Goal: Task Accomplishment & Management: Manage account settings

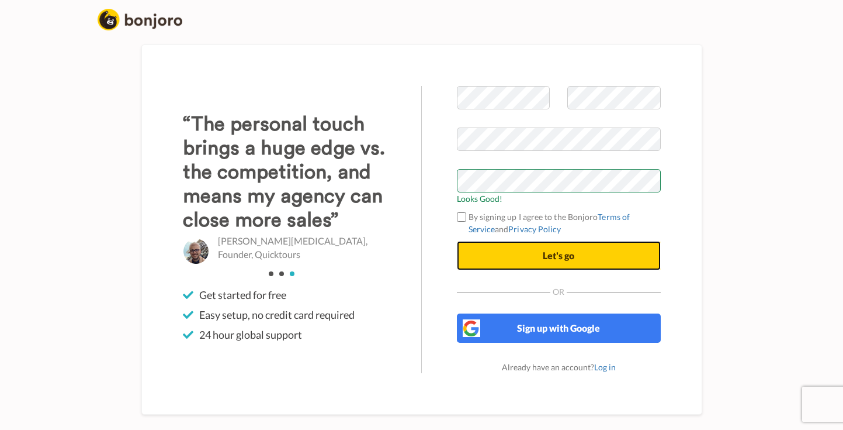
click at [542, 261] on button "Let's go" at bounding box center [559, 255] width 204 height 29
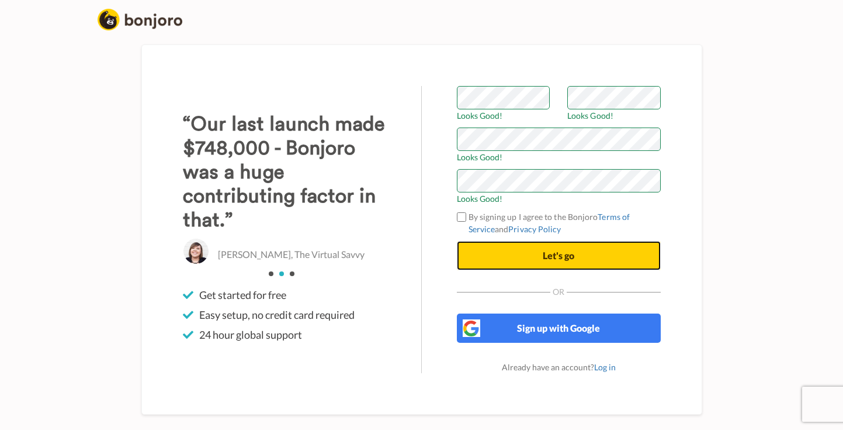
click at [553, 264] on button "Let's go" at bounding box center [559, 255] width 204 height 29
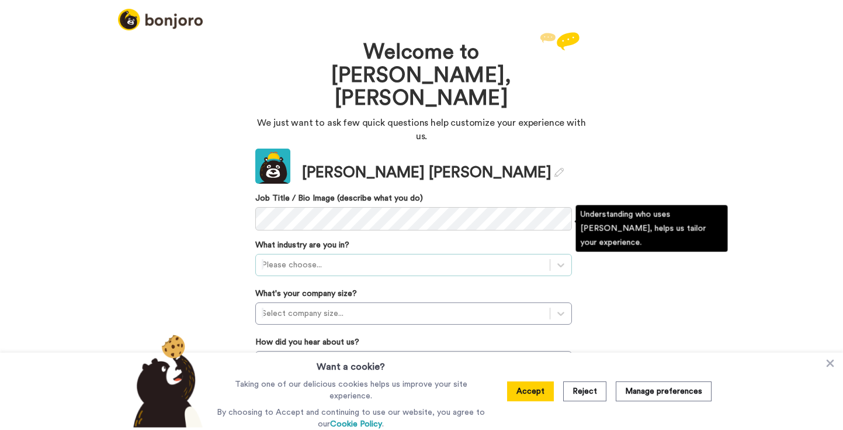
click at [345, 258] on div at bounding box center [403, 265] width 282 height 14
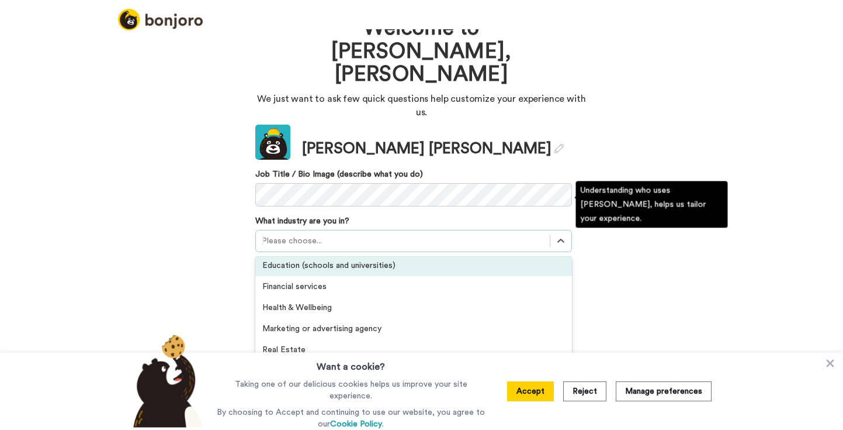
scroll to position [172, 0]
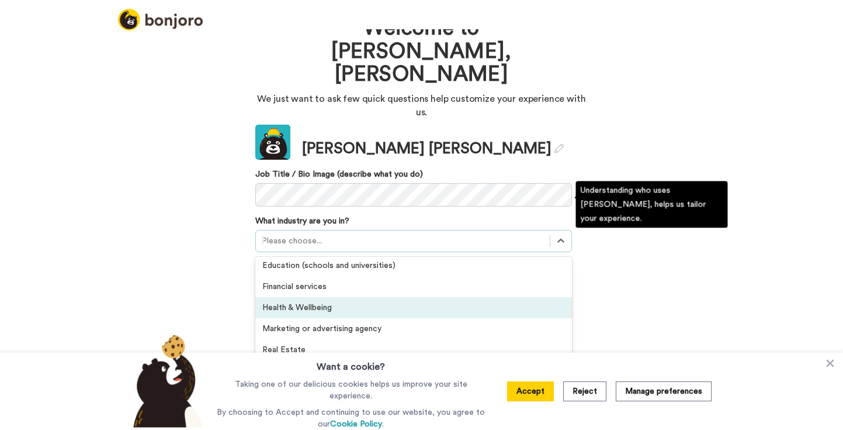
click at [319, 297] on div "Health & Wellbeing" at bounding box center [413, 307] width 317 height 21
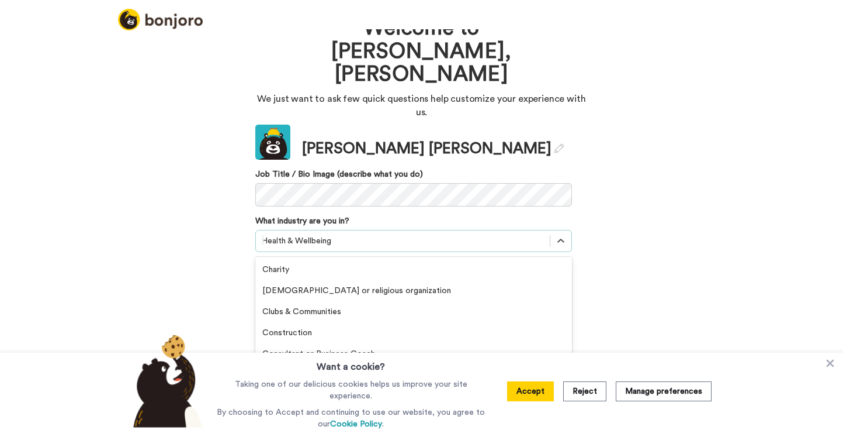
click at [311, 231] on div "Health & Wellbeing" at bounding box center [403, 240] width 294 height 19
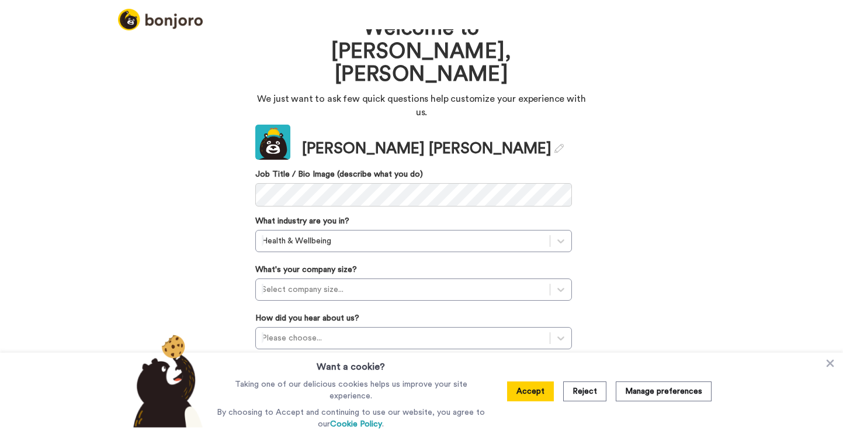
click at [150, 247] on div "Welcome to Bonjoro, Leanne We just want to ask few quick questions help customi…" at bounding box center [421, 229] width 843 height 400
click at [542, 393] on button "Accept" at bounding box center [530, 391] width 47 height 20
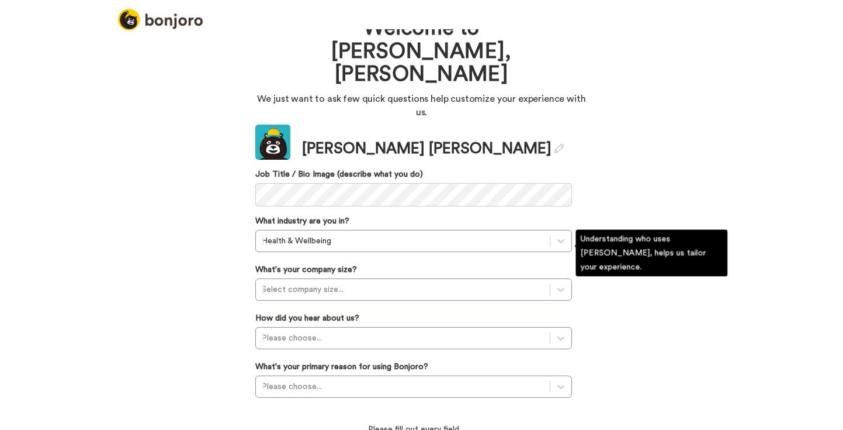
click at [437, 264] on div "What's your company size? Select company size..." at bounding box center [413, 282] width 317 height 37
click at [435, 282] on div at bounding box center [403, 289] width 282 height 14
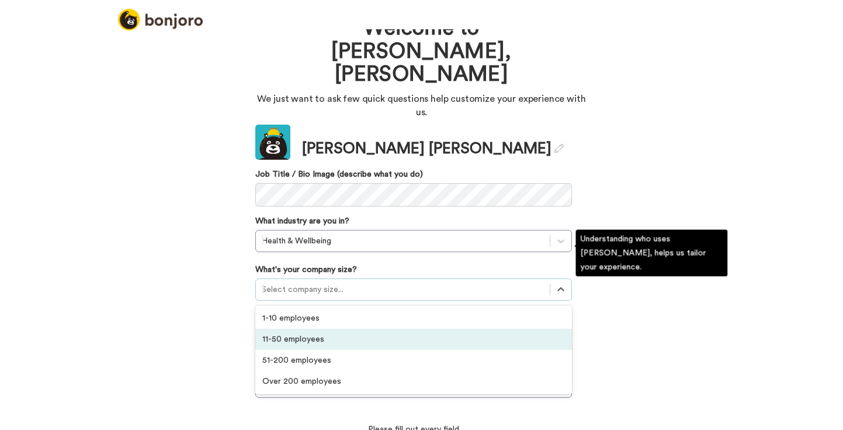
click at [388, 328] on div "11-50 employees" at bounding box center [413, 338] width 317 height 21
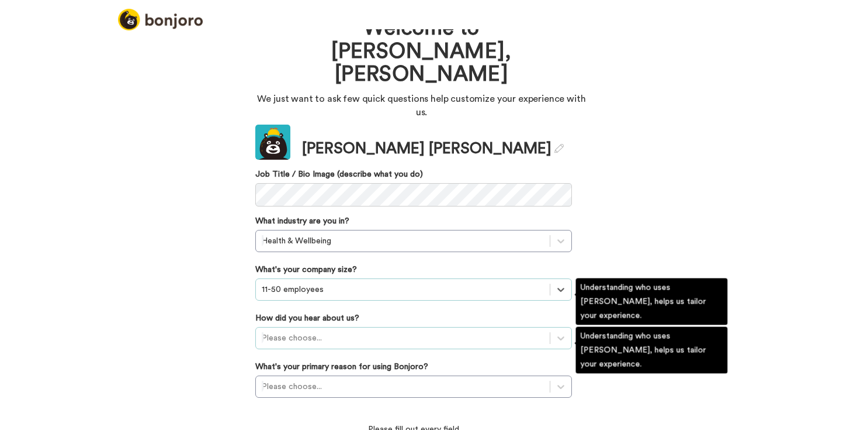
scroll to position [87, 0]
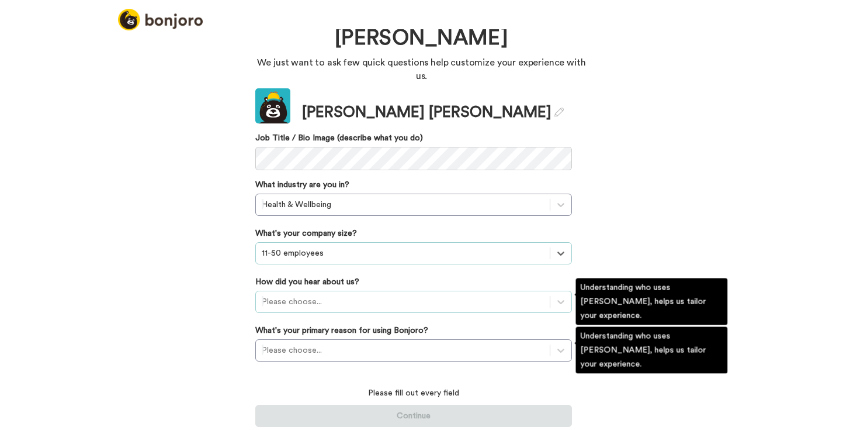
click at [326, 305] on div "Please choose..." at bounding box center [413, 301] width 317 height 22
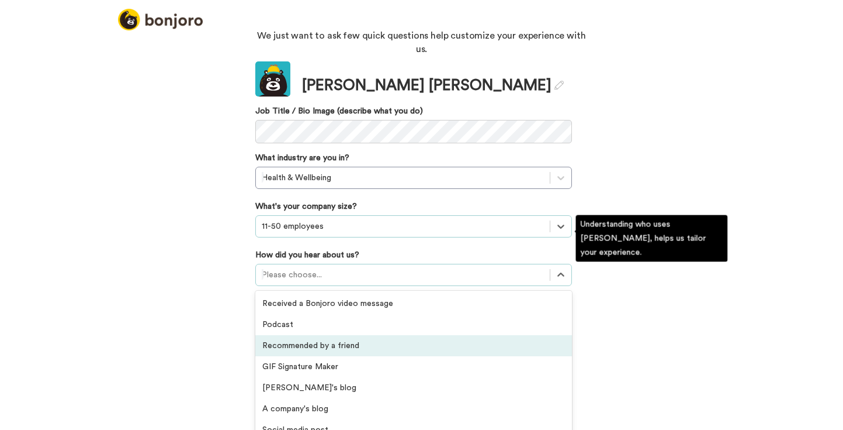
click at [340, 335] on div "Recommended by a friend" at bounding box center [413, 345] width 317 height 21
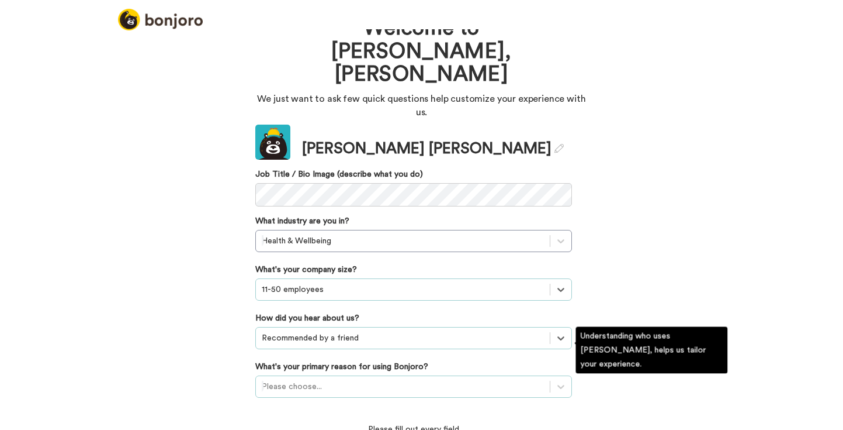
scroll to position [91, 0]
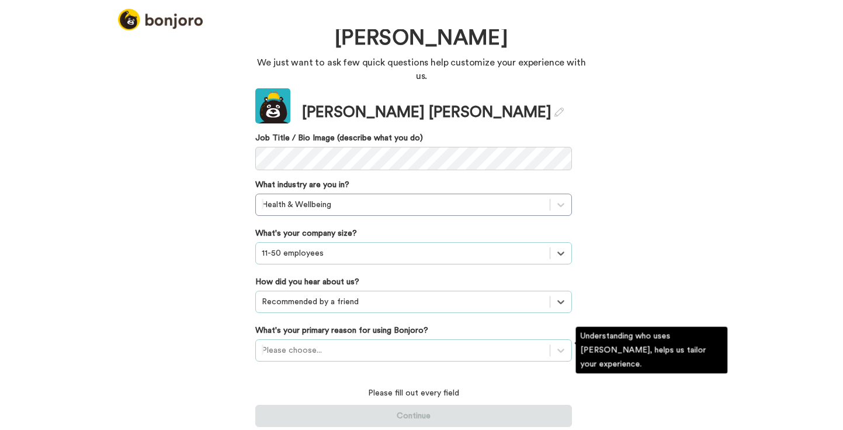
click at [287, 348] on div "Please choose..." at bounding box center [413, 350] width 317 height 22
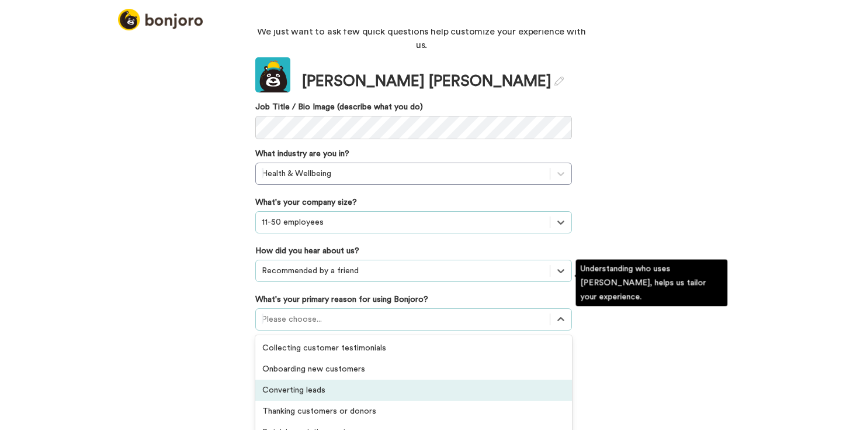
click at [295, 379] on div "Converting leads" at bounding box center [413, 389] width 317 height 21
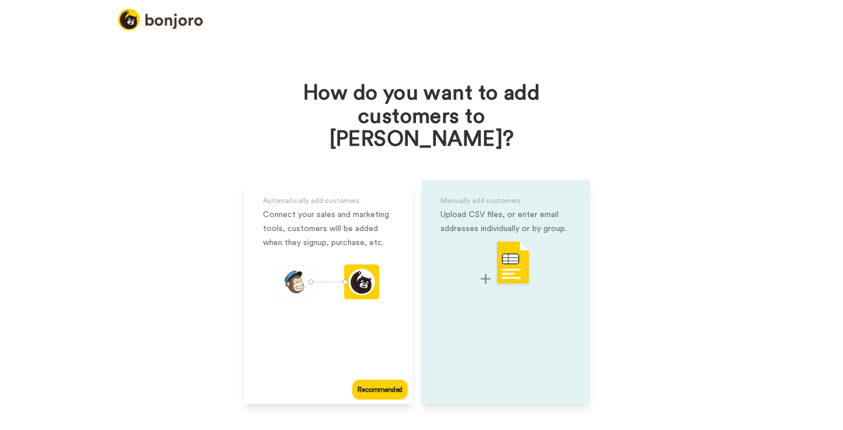
click at [515, 211] on div "Upload CSV files, or enter email addresses individually or by group." at bounding box center [506, 221] width 131 height 28
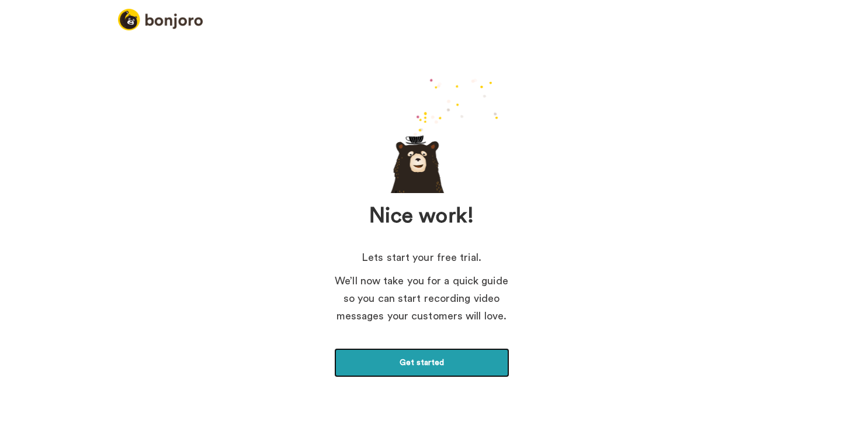
click at [404, 367] on link "Get started" at bounding box center [421, 362] width 175 height 29
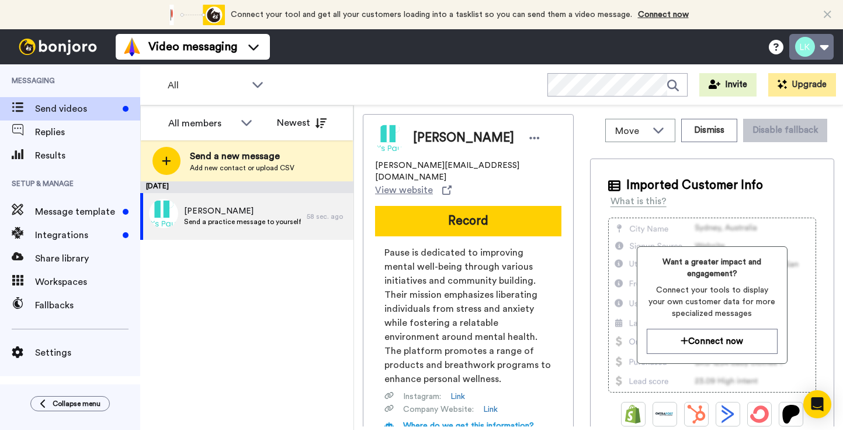
click at [808, 47] on button at bounding box center [812, 47] width 44 height 26
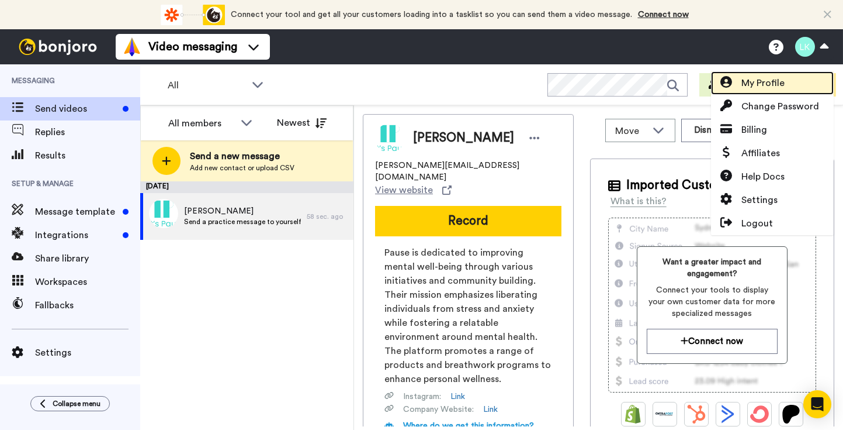
click at [750, 78] on span "My Profile" at bounding box center [763, 83] width 43 height 14
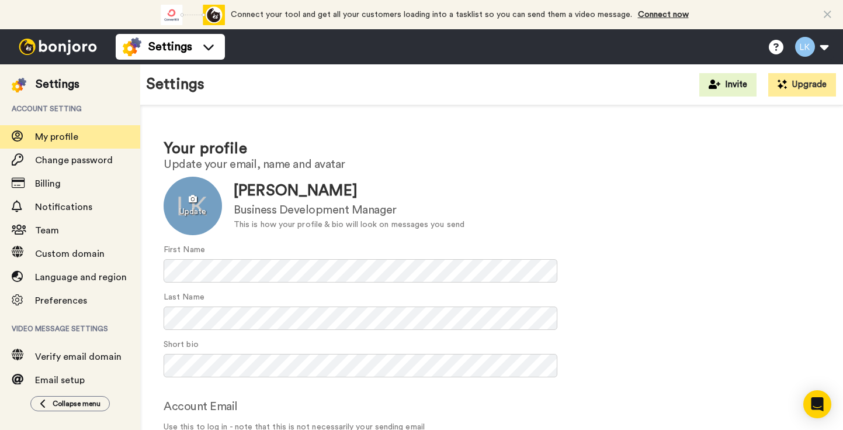
click at [190, 218] on div at bounding box center [193, 206] width 58 height 58
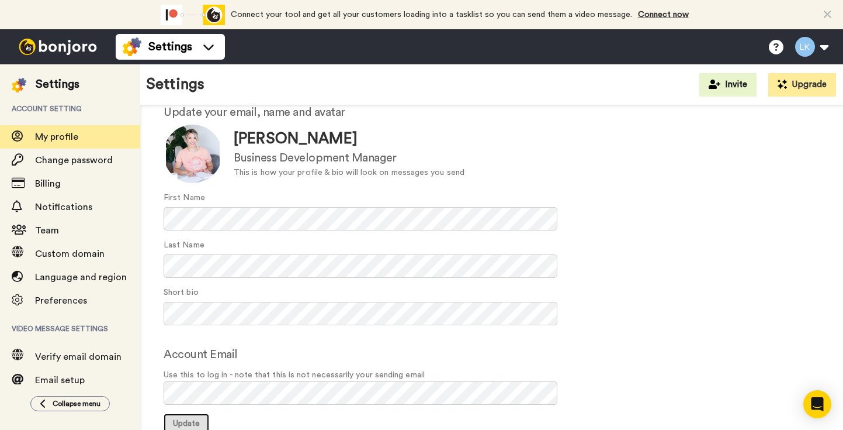
click at [190, 420] on span "Update" at bounding box center [186, 423] width 27 height 8
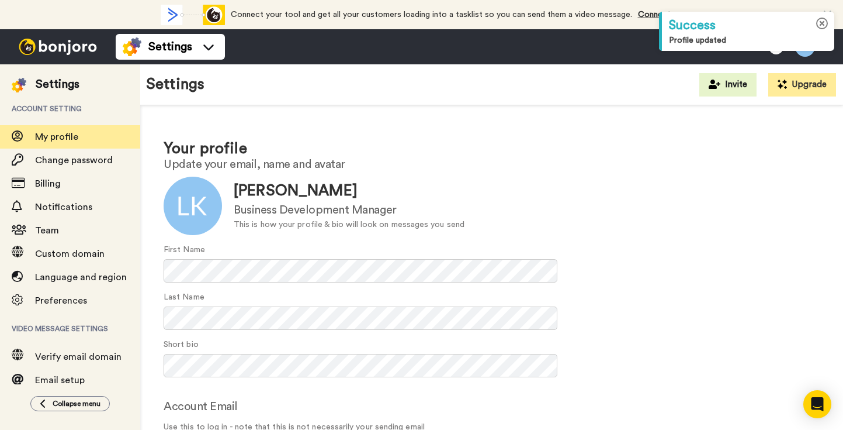
click at [822, 21] on icon at bounding box center [822, 24] width 12 height 12
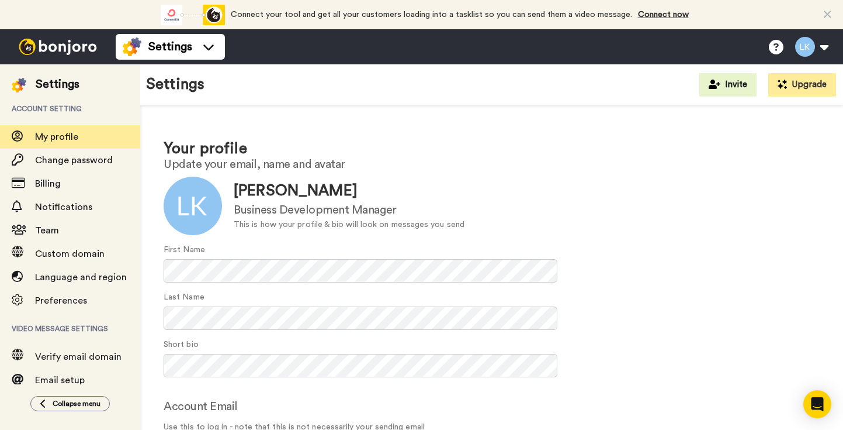
scroll to position [52, 0]
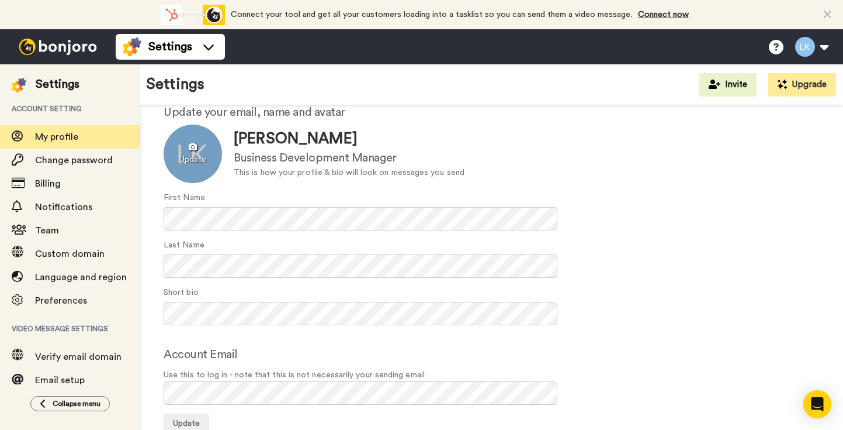
click at [197, 152] on div at bounding box center [193, 153] width 58 height 58
click at [828, 13] on icon at bounding box center [828, 15] width 8 height 12
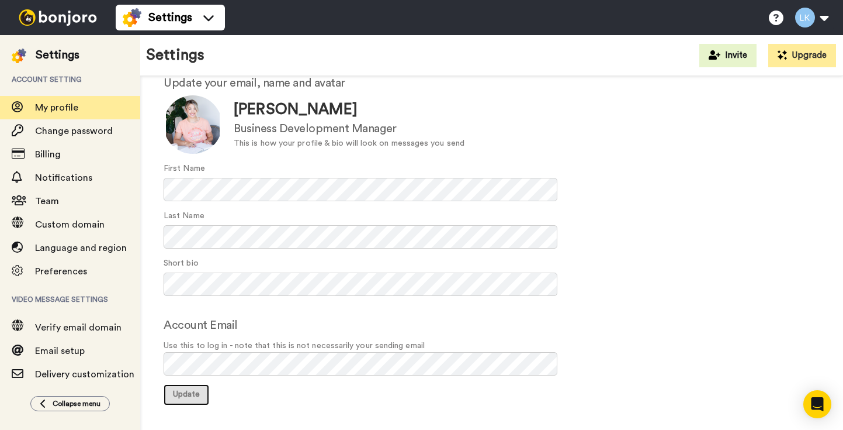
click at [189, 398] on span "Update" at bounding box center [186, 394] width 27 height 8
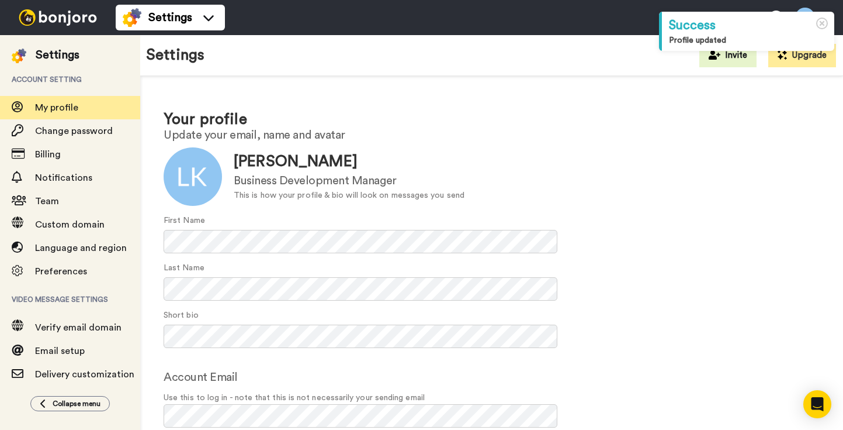
scroll to position [52, 0]
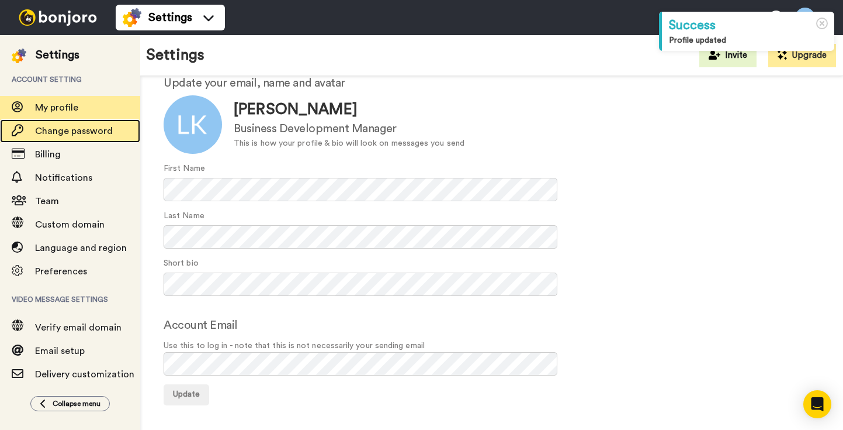
click at [69, 133] on span "Change password" at bounding box center [74, 130] width 78 height 9
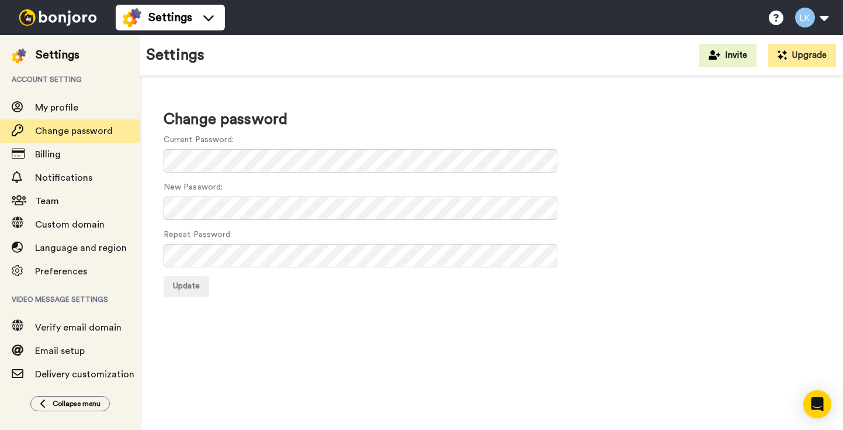
click at [60, 55] on div "Settings" at bounding box center [58, 55] width 44 height 16
click at [35, 11] on img at bounding box center [58, 17] width 88 height 16
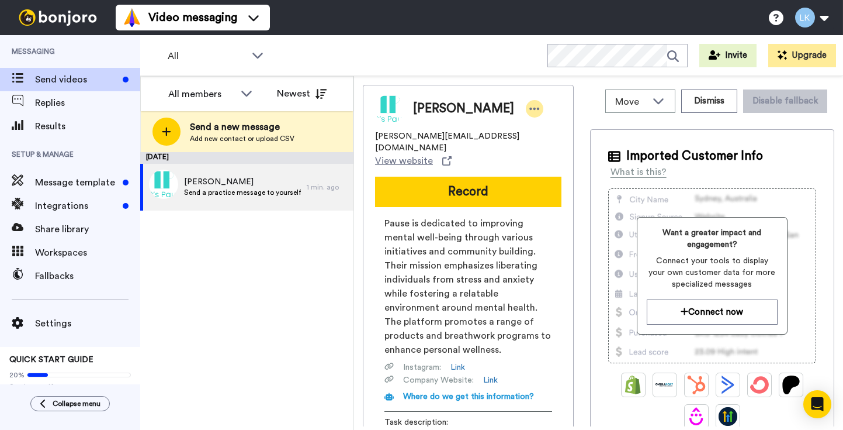
click at [530, 109] on icon at bounding box center [535, 109] width 10 height 2
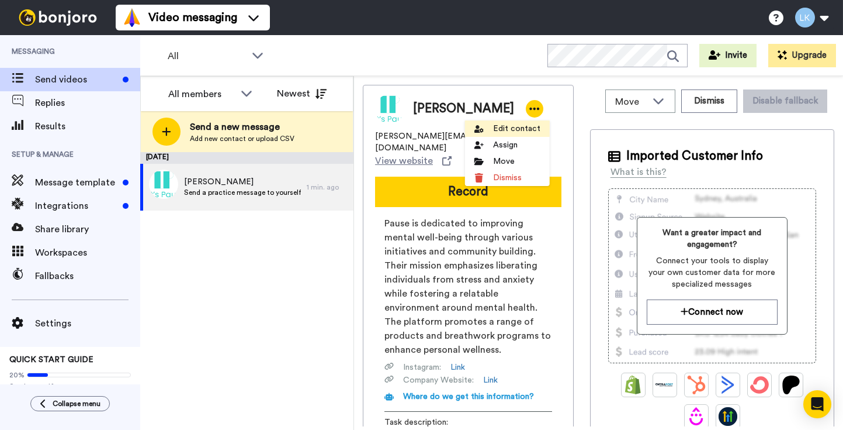
click at [507, 126] on li "Edit contact" at bounding box center [507, 128] width 85 height 16
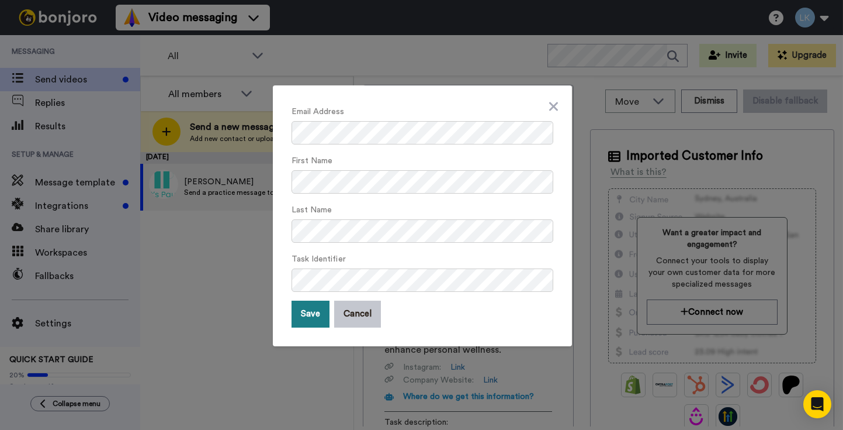
click at [307, 315] on button "Save" at bounding box center [311, 313] width 38 height 27
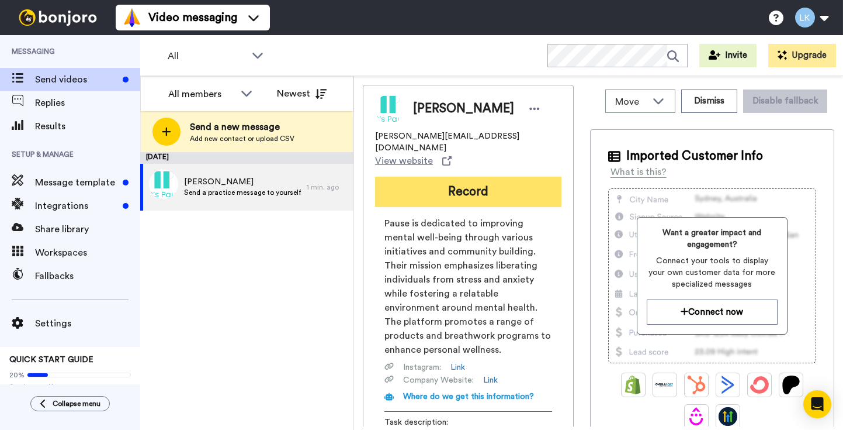
click at [475, 177] on button "Record" at bounding box center [468, 192] width 186 height 30
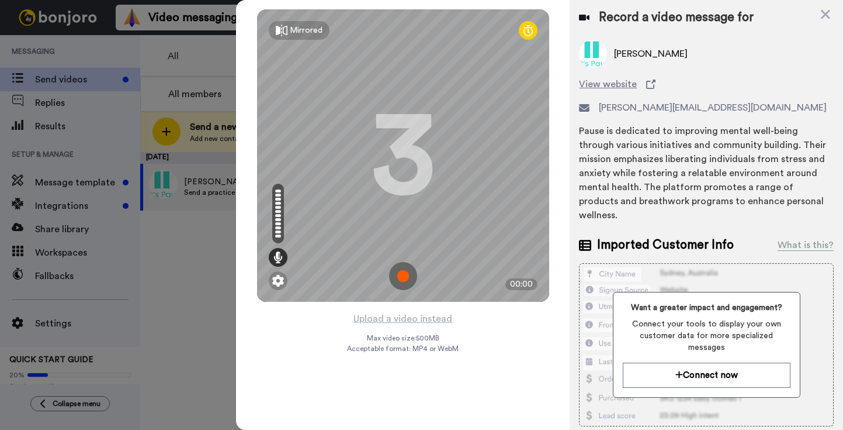
click at [404, 279] on img at bounding box center [403, 276] width 28 height 28
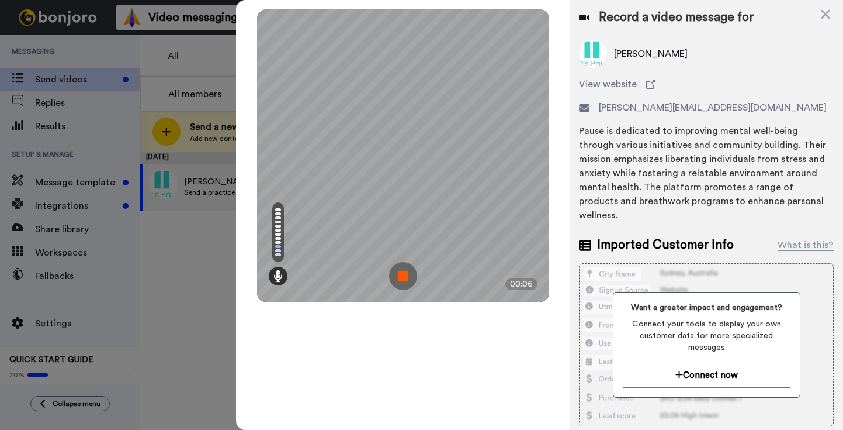
click at [404, 279] on img at bounding box center [403, 276] width 28 height 28
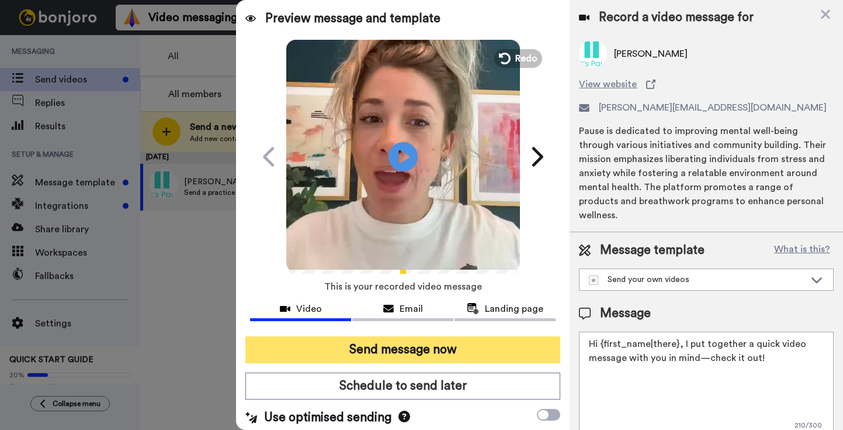
scroll to position [5, 0]
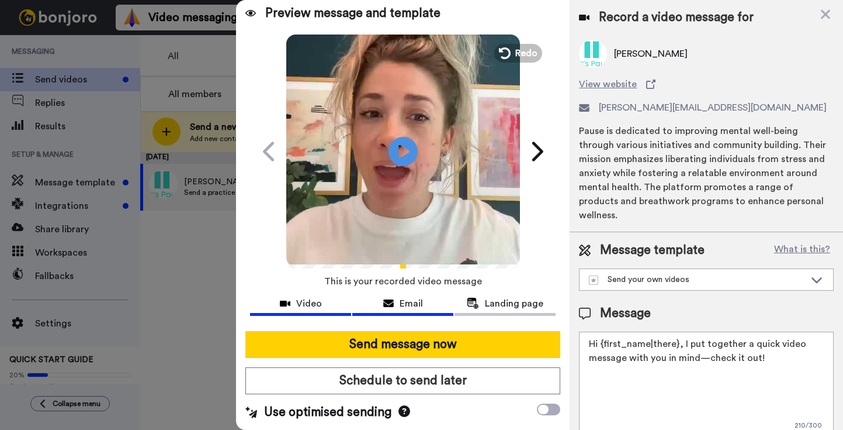
click at [424, 300] on div "Email" at bounding box center [402, 303] width 101 height 14
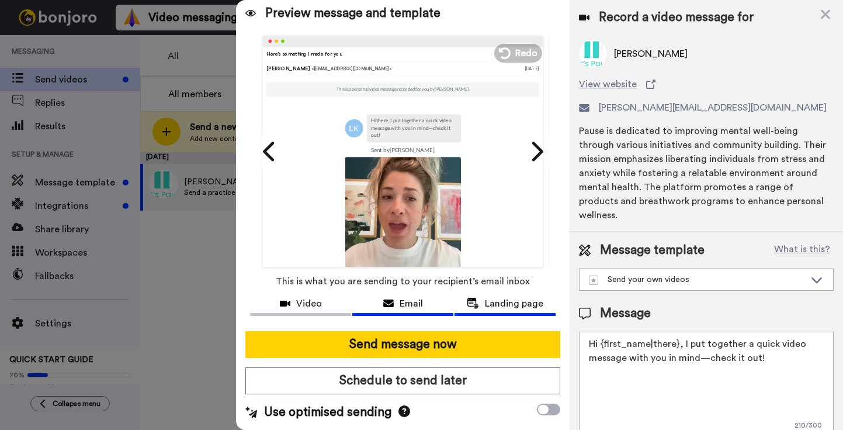
click at [513, 299] on span "Landing page" at bounding box center [514, 303] width 58 height 14
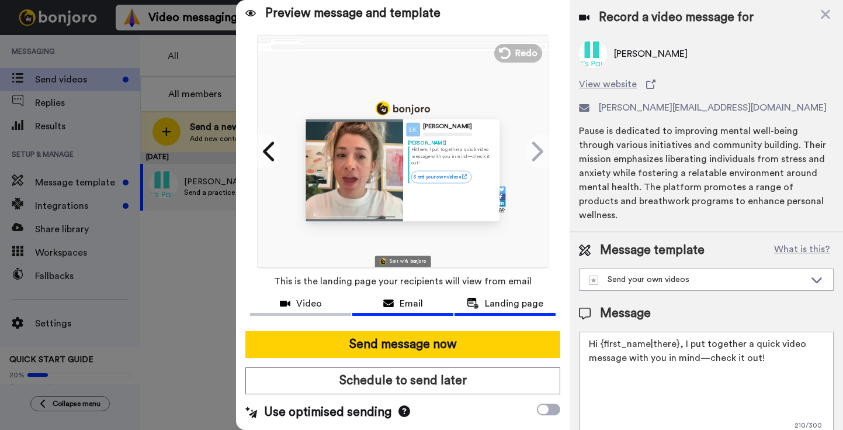
click at [417, 308] on span "Email" at bounding box center [411, 303] width 23 height 14
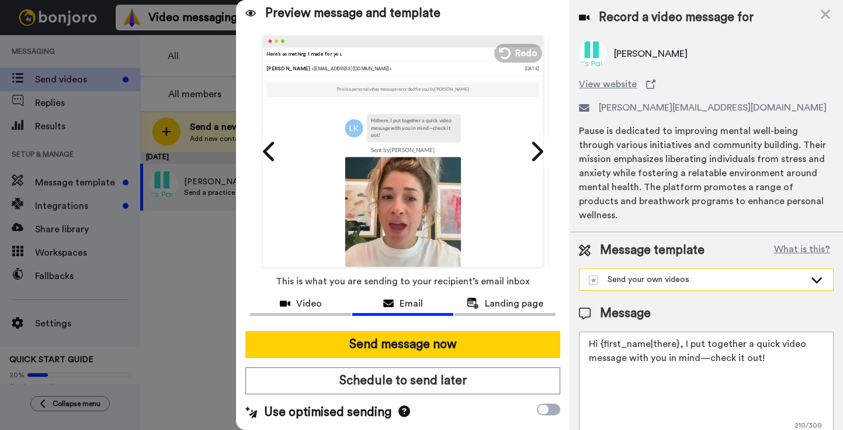
click at [652, 274] on div "Send your own videos" at bounding box center [697, 280] width 216 height 12
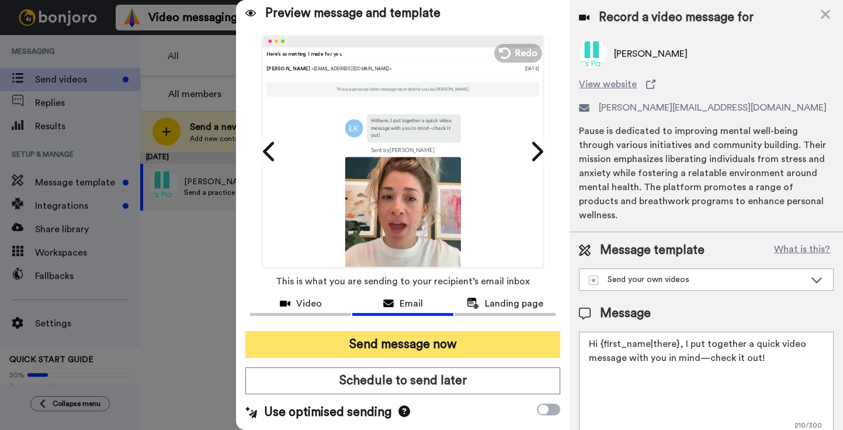
click at [424, 344] on button "Send message now" at bounding box center [402, 344] width 315 height 27
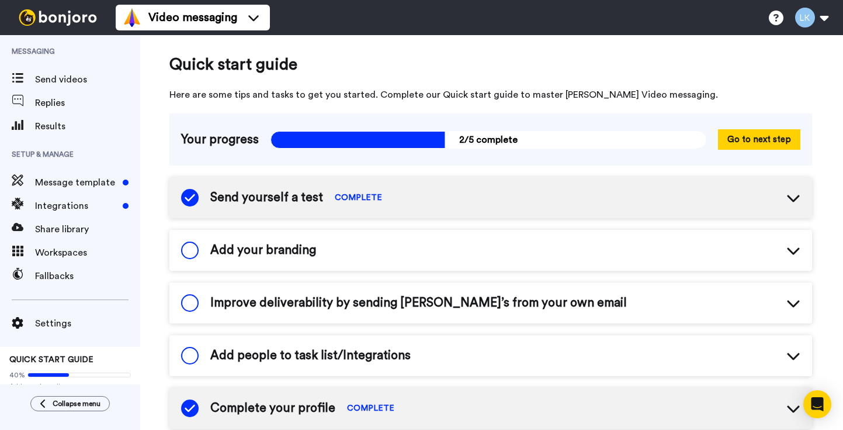
click at [380, 249] on div "Add your branding" at bounding box center [490, 250] width 643 height 41
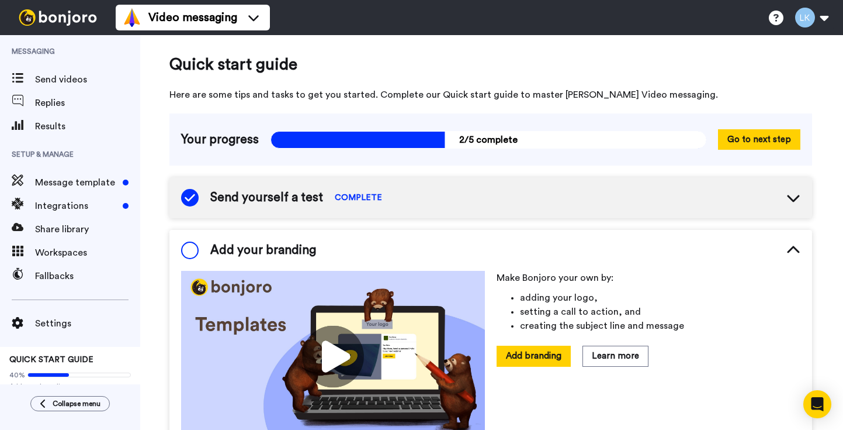
scroll to position [120, 0]
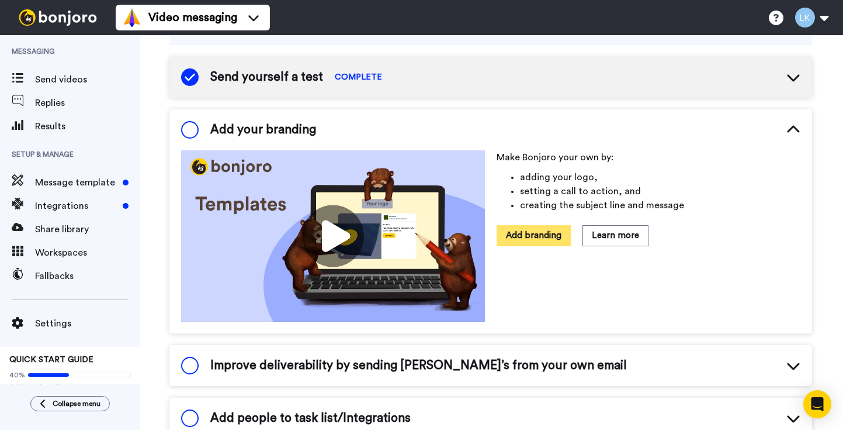
click at [527, 235] on button "Add branding" at bounding box center [534, 235] width 74 height 20
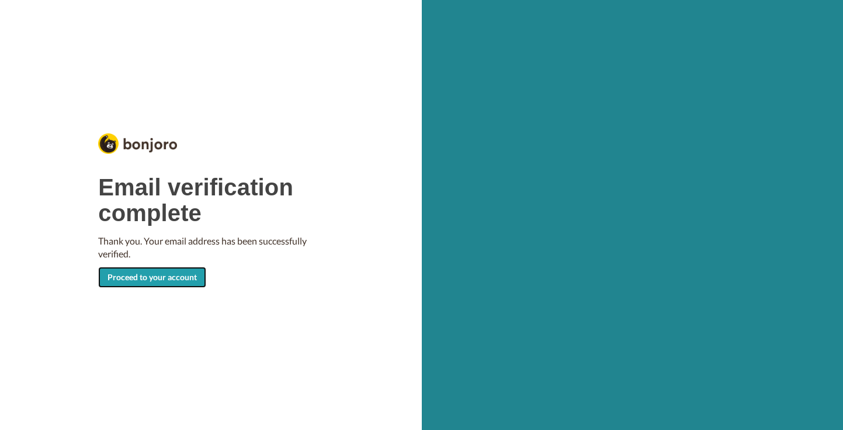
click at [182, 275] on link "Proceed to your account" at bounding box center [152, 277] width 108 height 21
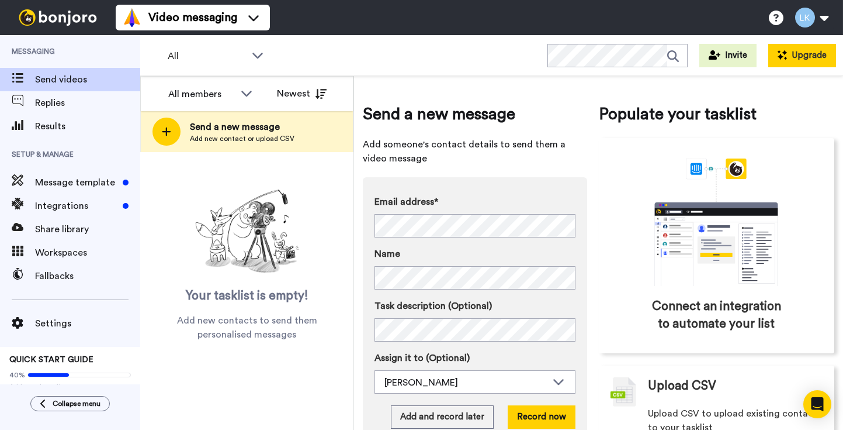
click at [802, 51] on button "Upgrade" at bounding box center [803, 55] width 68 height 23
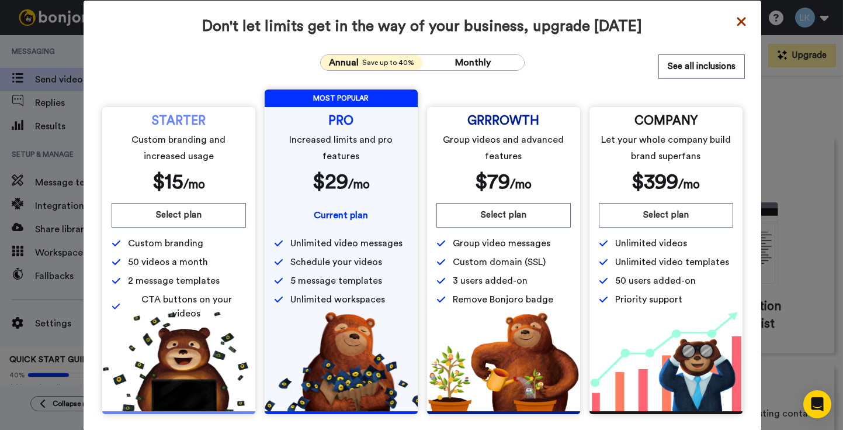
click at [745, 20] on icon at bounding box center [742, 22] width 12 height 14
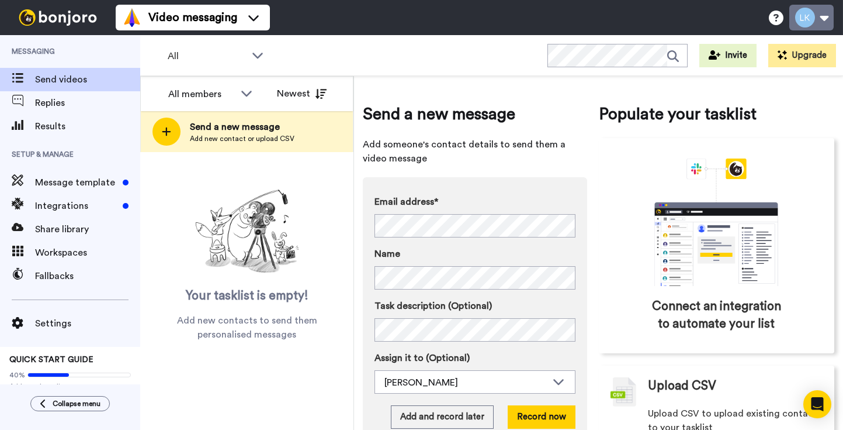
click at [806, 20] on button at bounding box center [812, 18] width 44 height 26
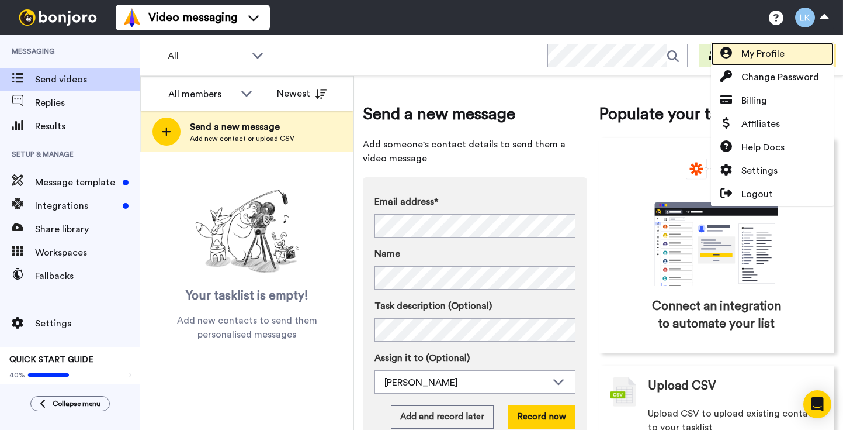
click at [777, 47] on span "My Profile" at bounding box center [763, 54] width 43 height 14
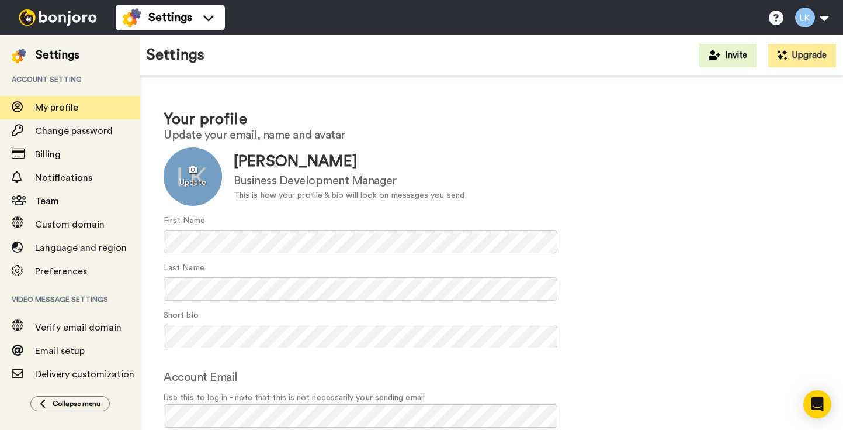
click at [191, 179] on div at bounding box center [193, 176] width 58 height 58
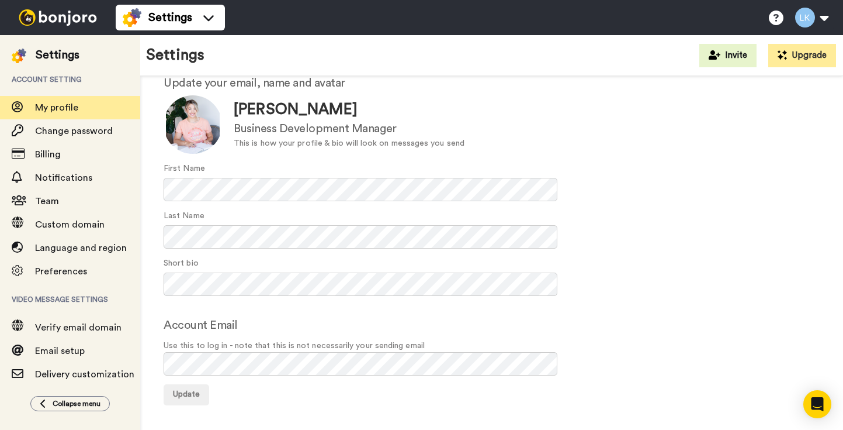
click at [321, 156] on form "Update Leanne Kallal Business Development Manager This is how your profile & bi…" at bounding box center [492, 250] width 656 height 310
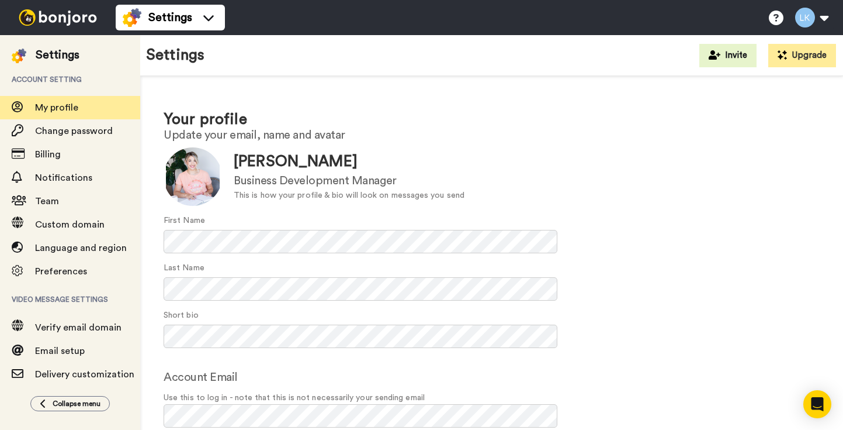
scroll to position [1, 0]
click at [198, 156] on div at bounding box center [193, 176] width 58 height 58
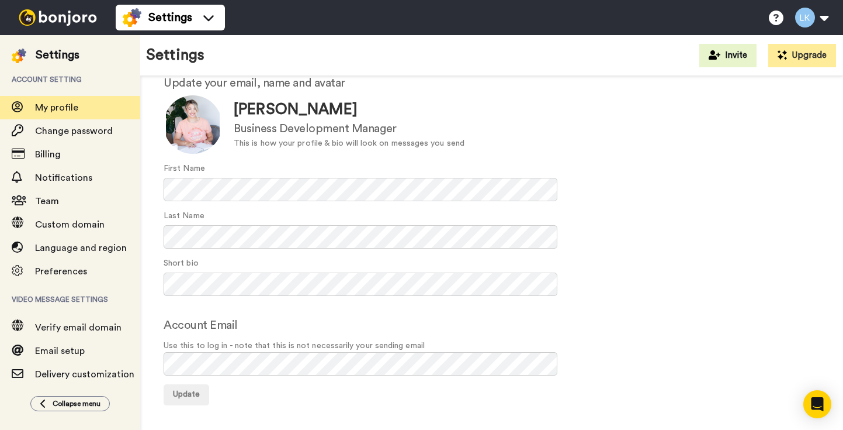
click at [228, 397] on div "Update" at bounding box center [492, 394] width 656 height 21
click at [188, 392] on span "Update" at bounding box center [186, 394] width 27 height 8
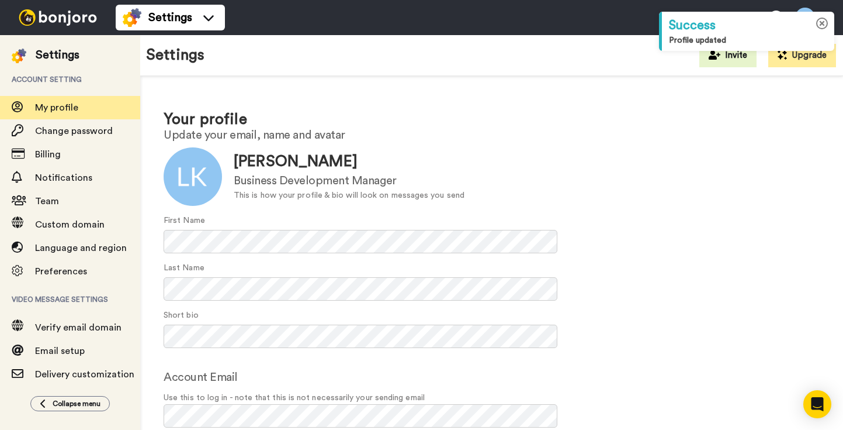
click at [822, 20] on icon at bounding box center [822, 24] width 12 height 12
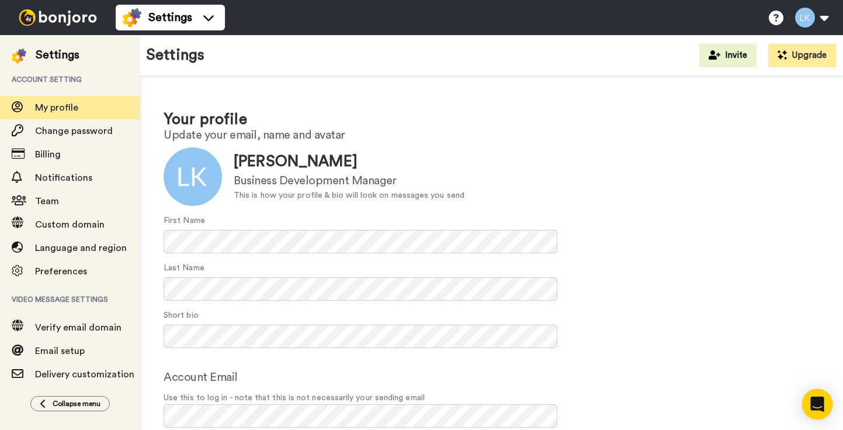
click at [822, 398] on icon "Open Intercom Messenger" at bounding box center [817, 403] width 13 height 15
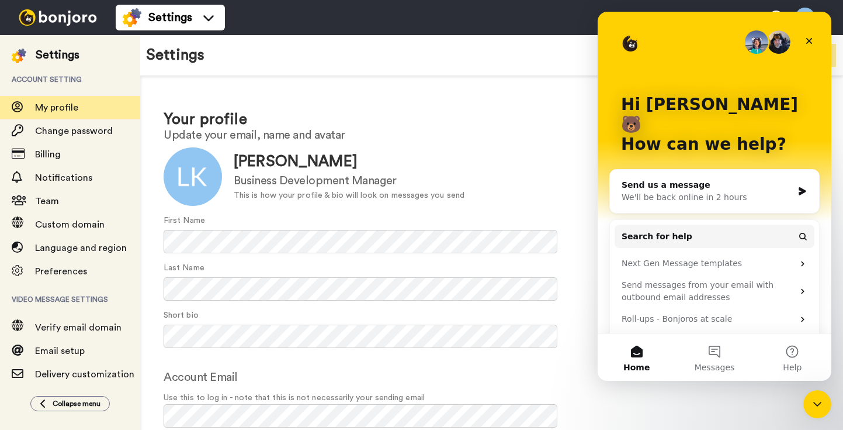
click at [692, 191] on div "We'll be back online in 2 hours" at bounding box center [707, 197] width 171 height 12
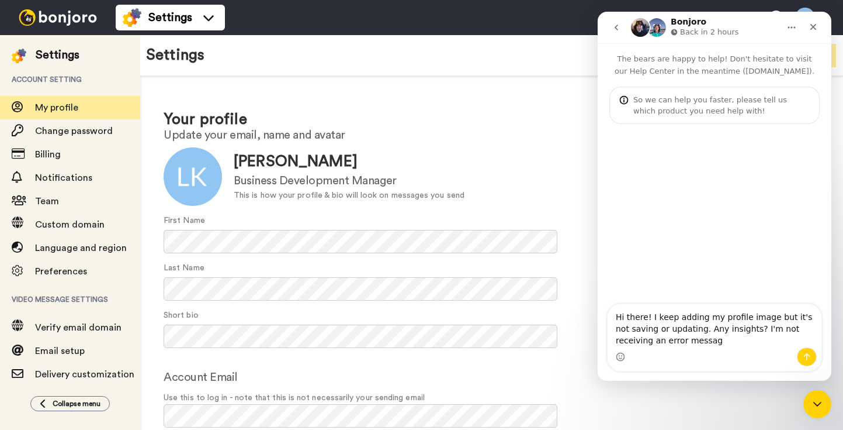
type textarea "Hi there! I keep adding my profile image but it's not saving or updating. Any i…"
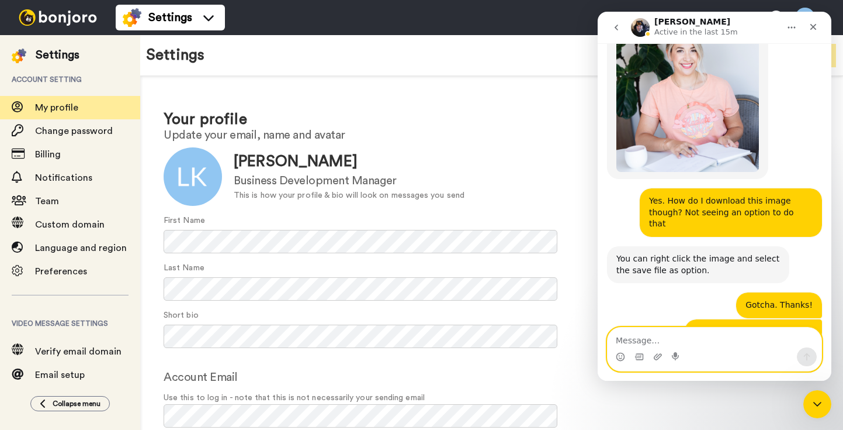
scroll to position [793, 0]
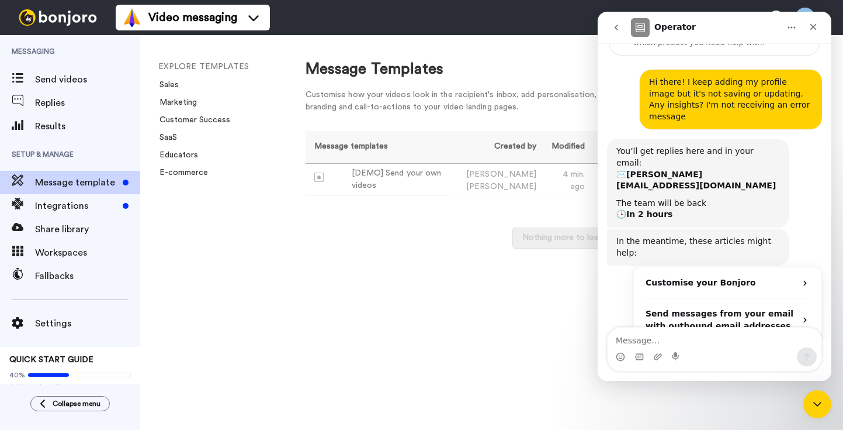
scroll to position [121, 0]
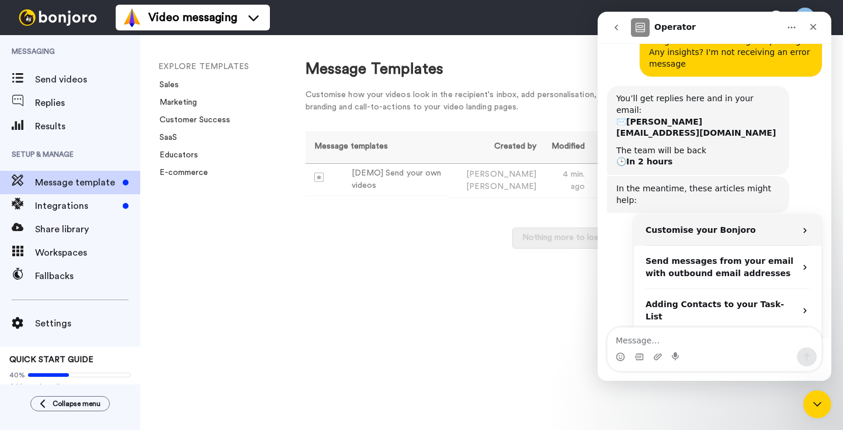
click at [718, 224] on div "Customise your Bonjoro" at bounding box center [721, 230] width 150 height 12
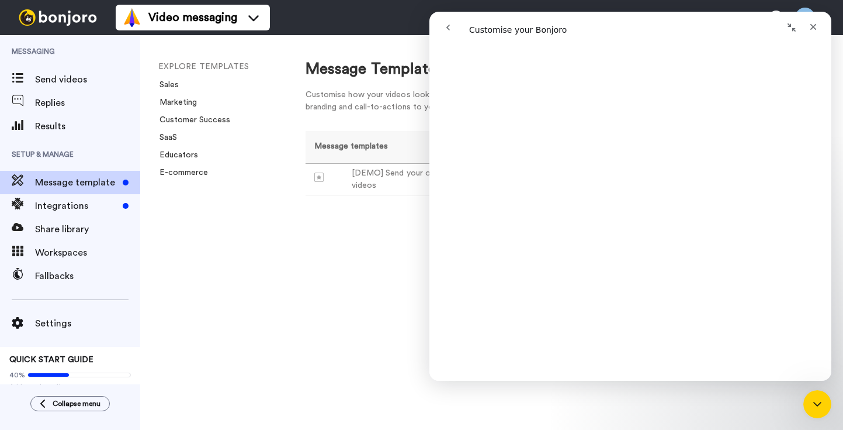
scroll to position [543, 0]
click at [812, 29] on icon "Close" at bounding box center [813, 26] width 9 height 9
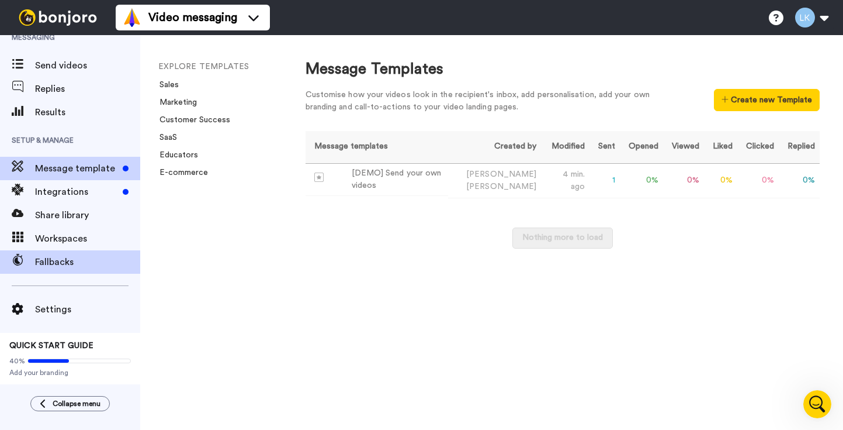
scroll to position [0, 0]
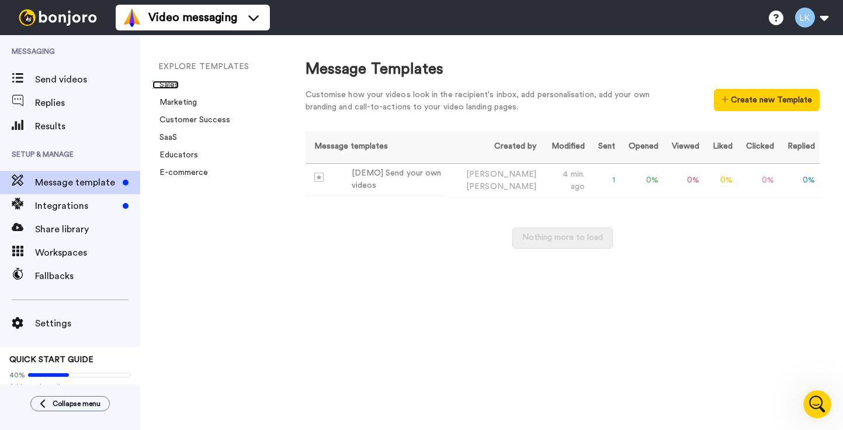
click at [173, 85] on link "Sales" at bounding box center [166, 85] width 26 height 8
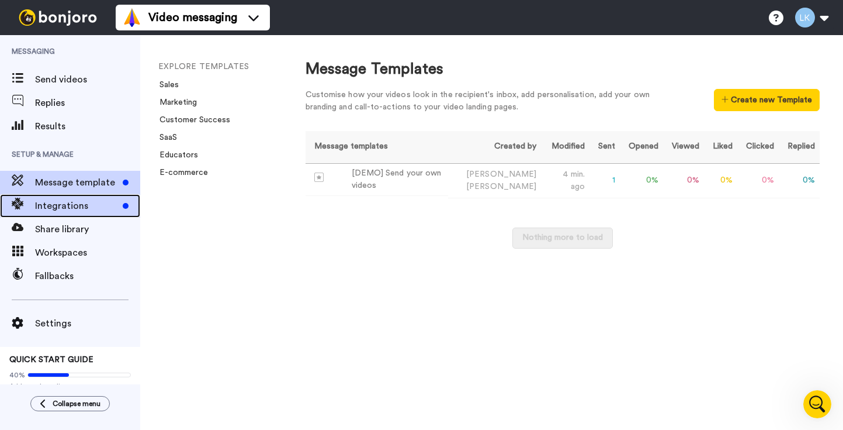
click at [68, 209] on span "Integrations" at bounding box center [76, 206] width 83 height 14
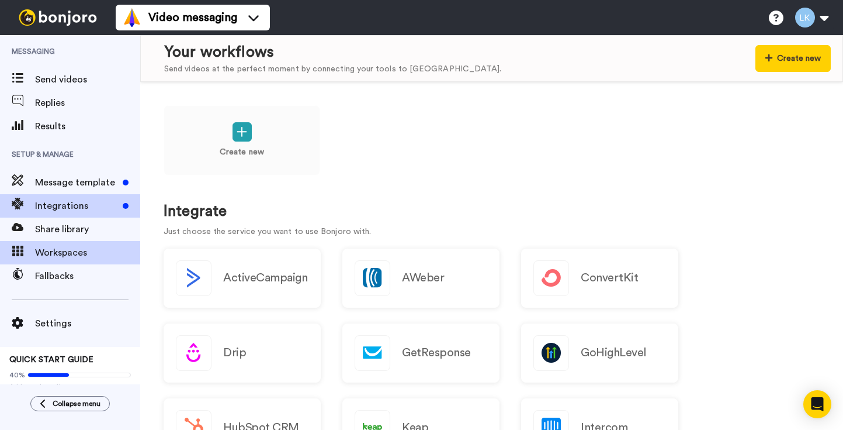
scroll to position [14, 0]
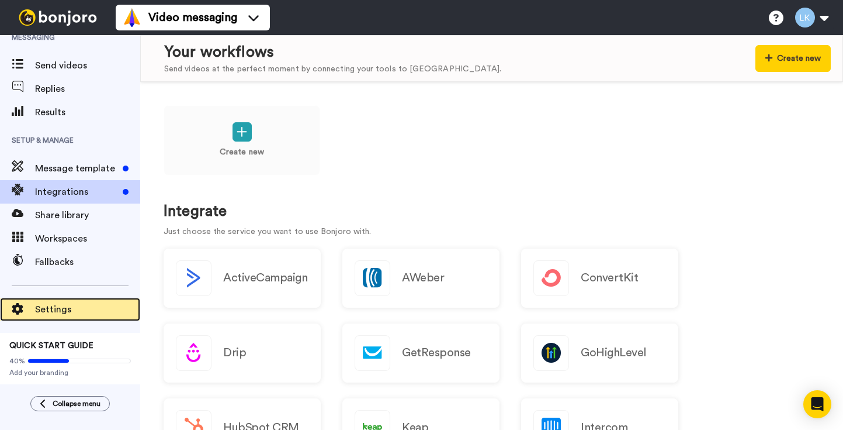
click at [51, 317] on div "Settings" at bounding box center [70, 308] width 140 height 23
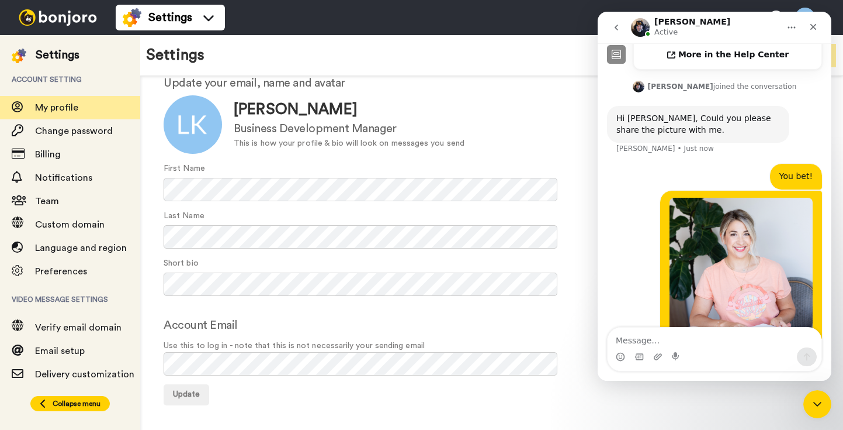
click at [63, 406] on span "Collapse menu" at bounding box center [77, 403] width 48 height 9
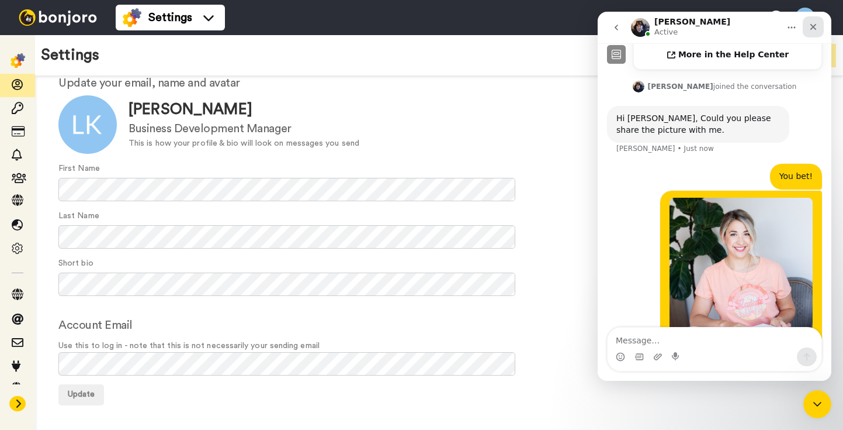
click at [816, 25] on icon "Close" at bounding box center [814, 27] width 6 height 6
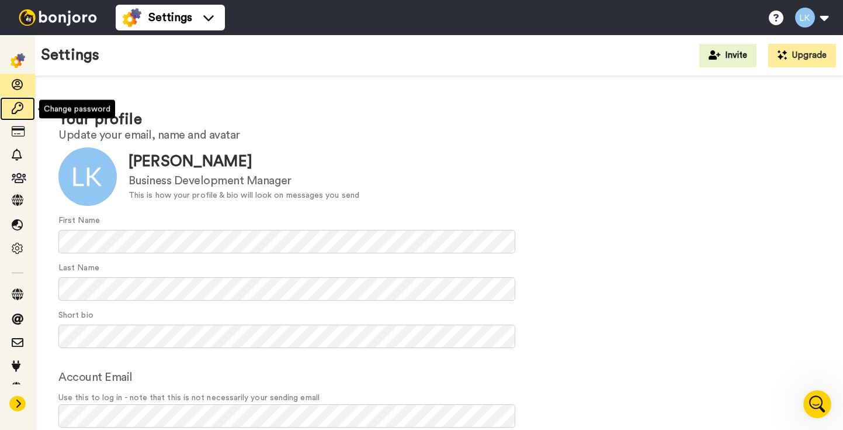
click at [20, 107] on icon at bounding box center [18, 108] width 12 height 12
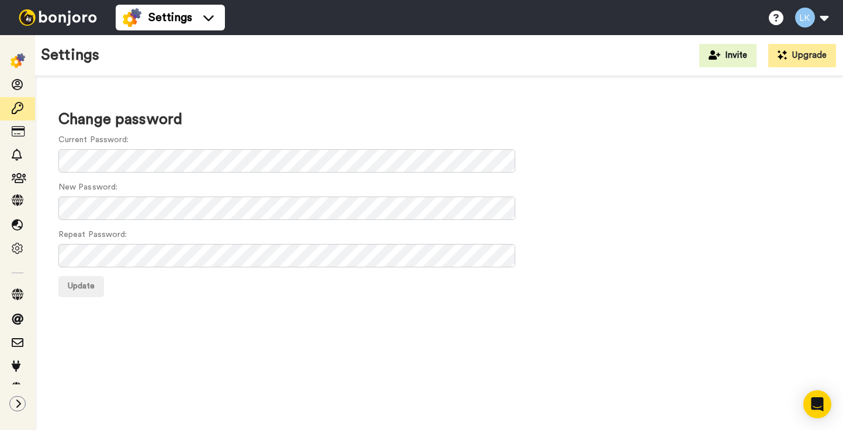
click at [13, 61] on img at bounding box center [18, 60] width 15 height 15
click at [157, 20] on span "Settings" at bounding box center [170, 17] width 44 height 16
click at [49, 10] on img at bounding box center [58, 17] width 88 height 16
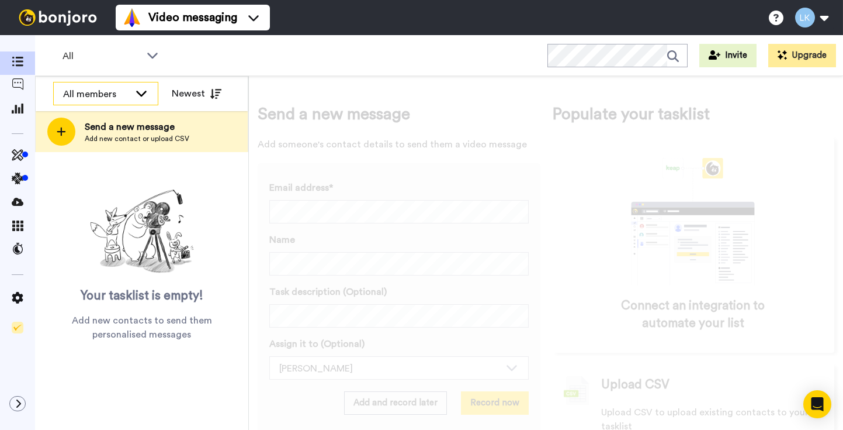
click at [145, 95] on icon at bounding box center [141, 93] width 14 height 12
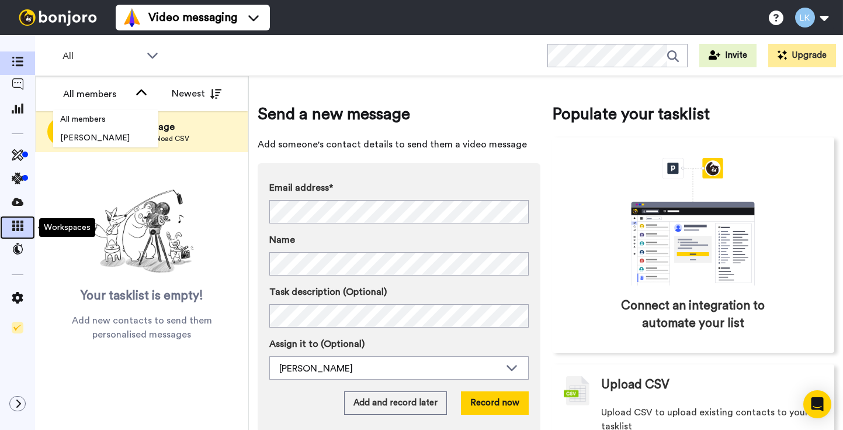
click at [12, 225] on icon at bounding box center [18, 225] width 12 height 11
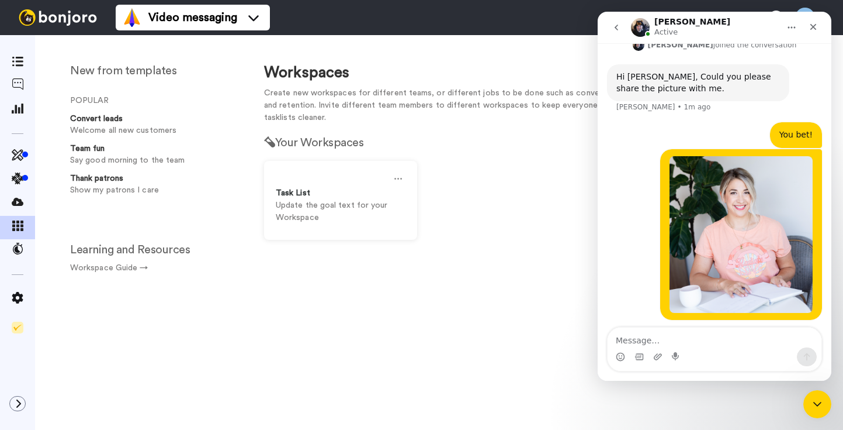
scroll to position [458, 0]
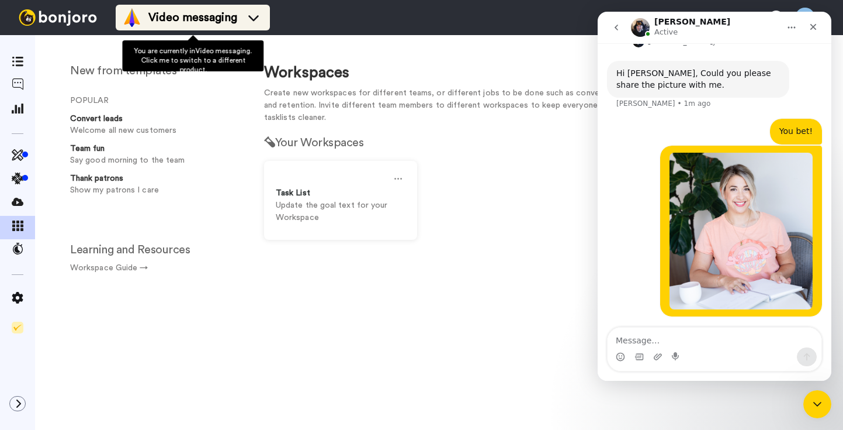
click at [217, 9] on span "Video messaging" at bounding box center [192, 17] width 89 height 16
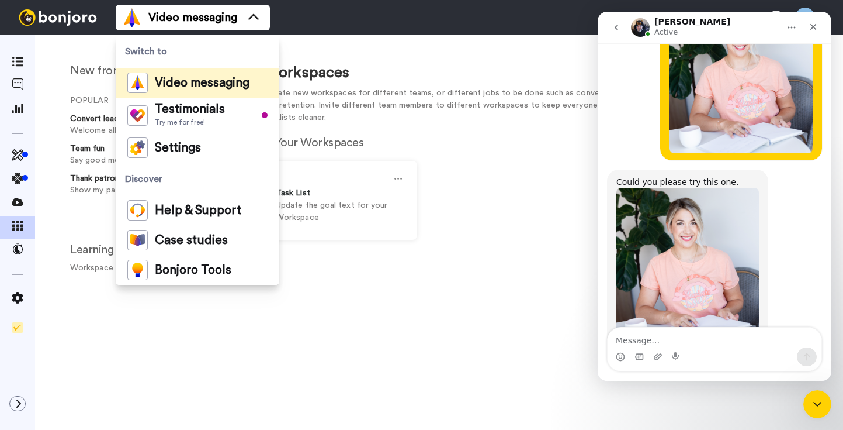
scroll to position [604, 0]
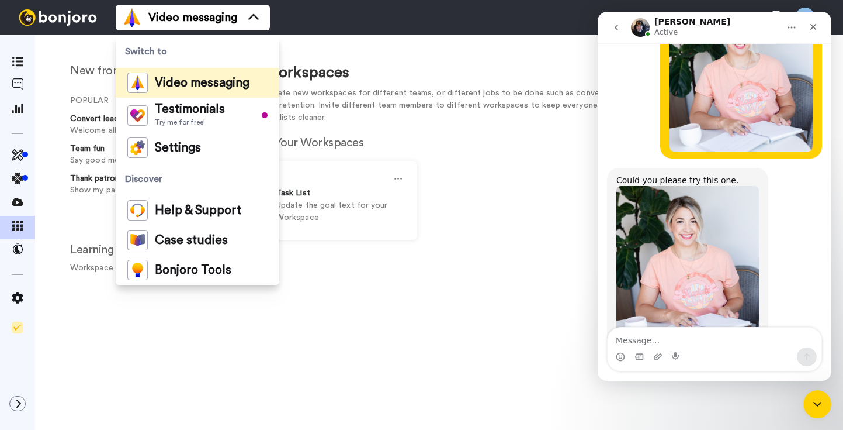
click at [687, 201] on img "Johann says…" at bounding box center [688, 264] width 143 height 157
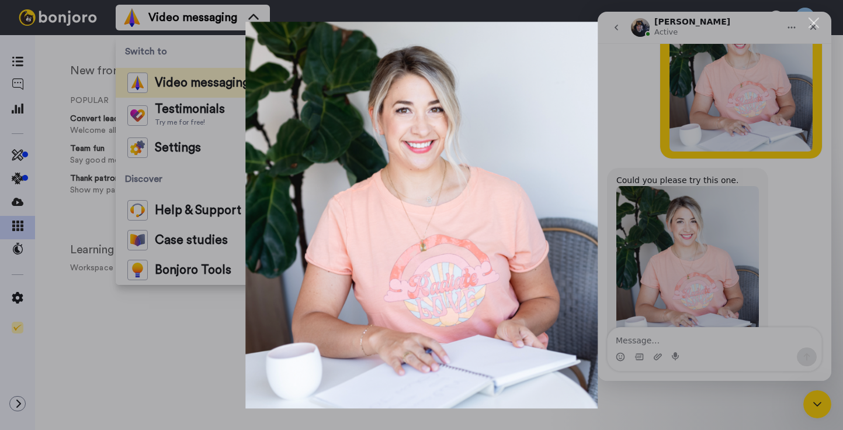
click at [434, 201] on img "Close" at bounding box center [421, 215] width 352 height 387
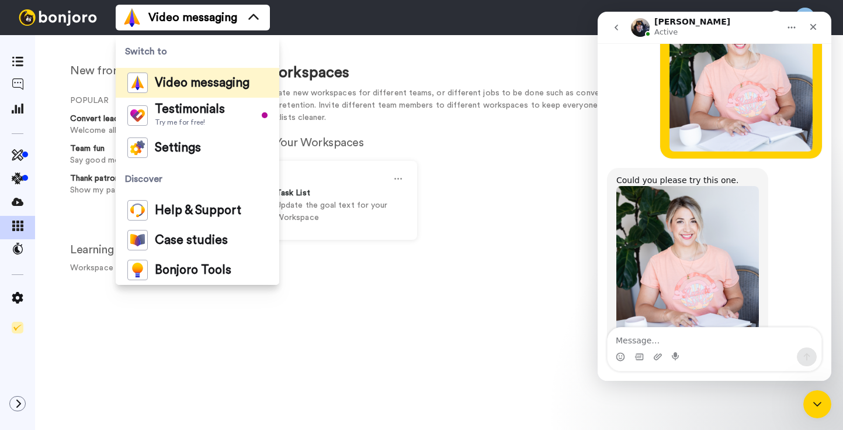
click at [717, 196] on img "Johann says…" at bounding box center [688, 264] width 143 height 157
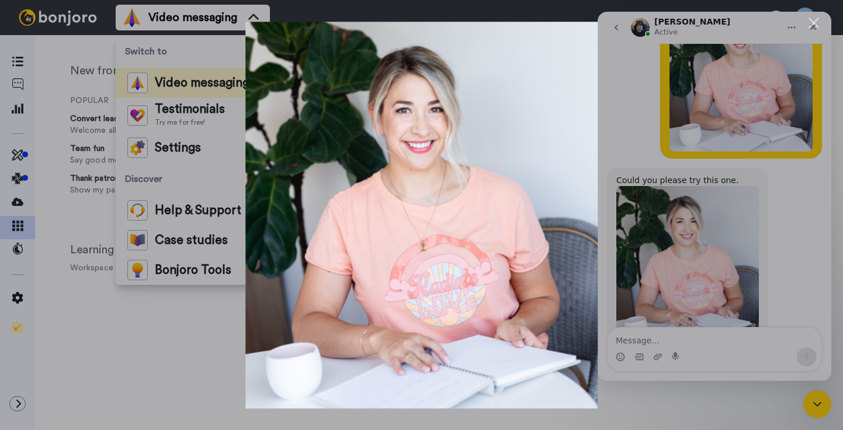
click at [693, 229] on div "Intercom messenger" at bounding box center [421, 215] width 843 height 430
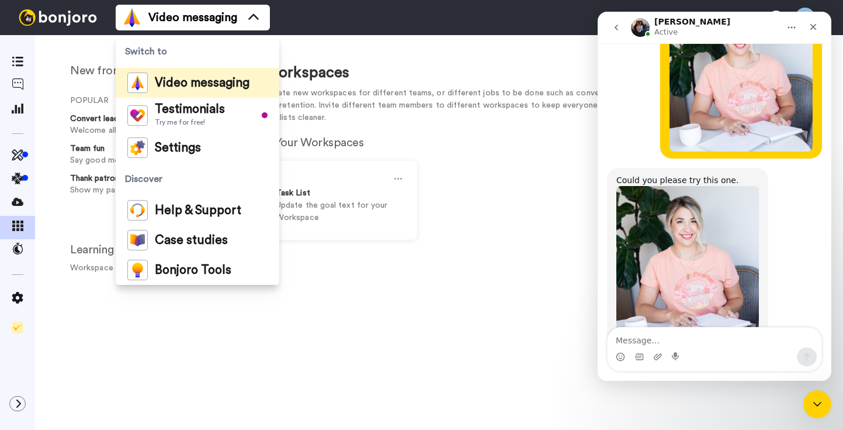
click at [783, 198] on div "Could you please try this one. [PERSON_NAME] • Just now" at bounding box center [714, 272] width 215 height 208
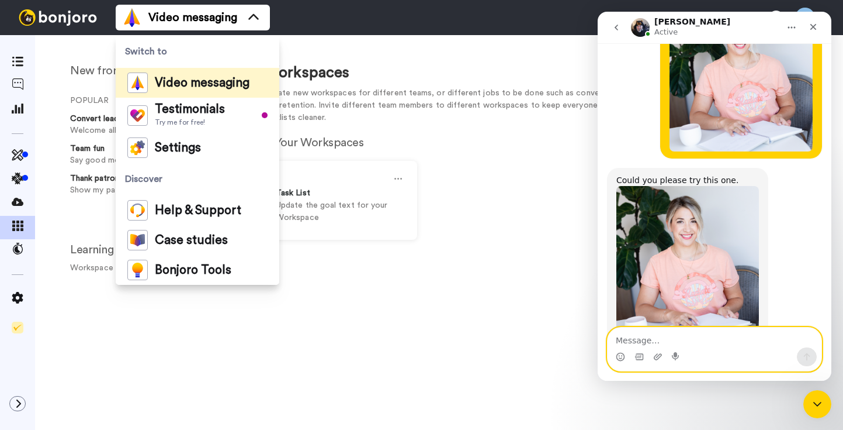
click at [693, 336] on textarea "Message…" at bounding box center [715, 337] width 214 height 20
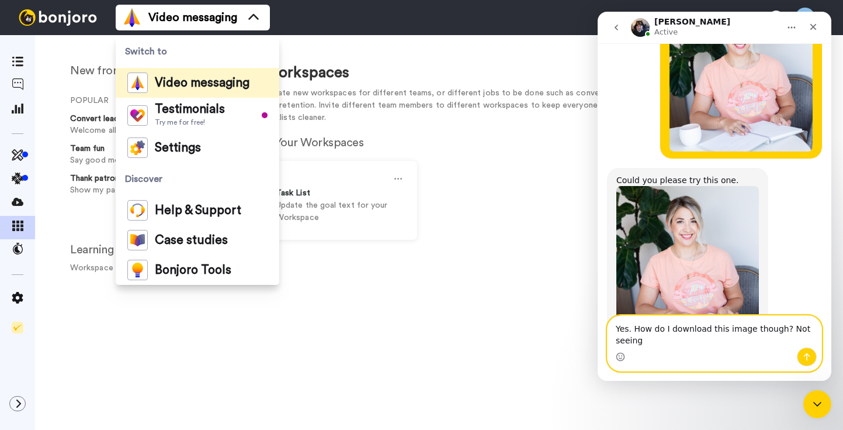
scroll to position [615, 0]
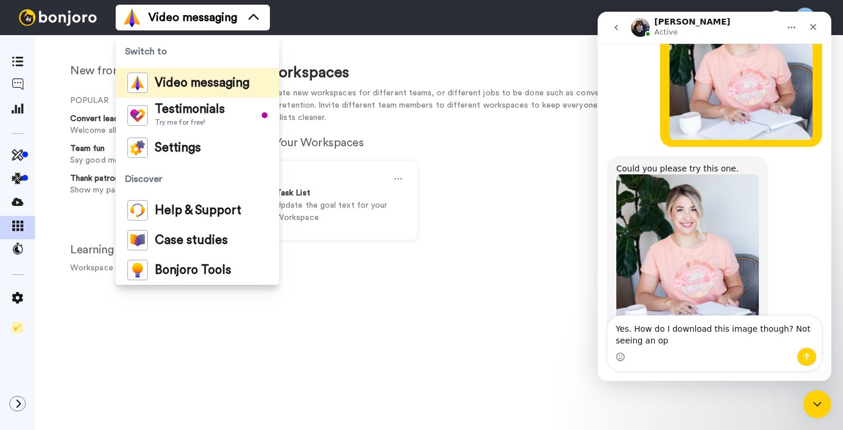
click at [721, 189] on img "Johann says…" at bounding box center [688, 252] width 143 height 157
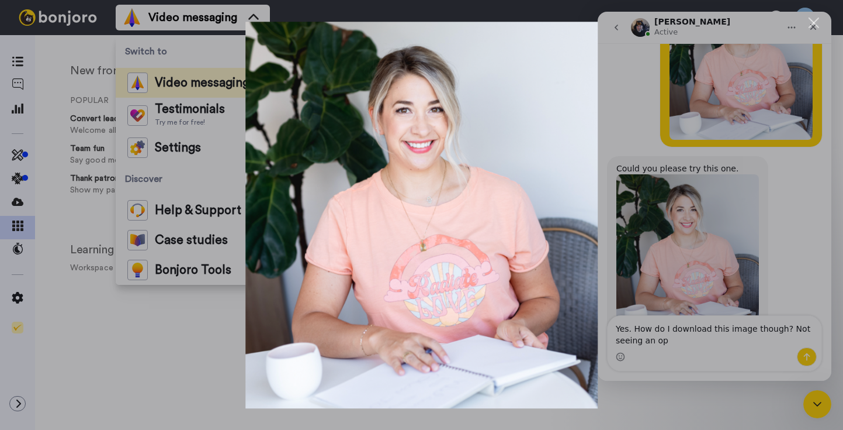
click at [703, 185] on div "Intercom messenger" at bounding box center [421, 215] width 843 height 430
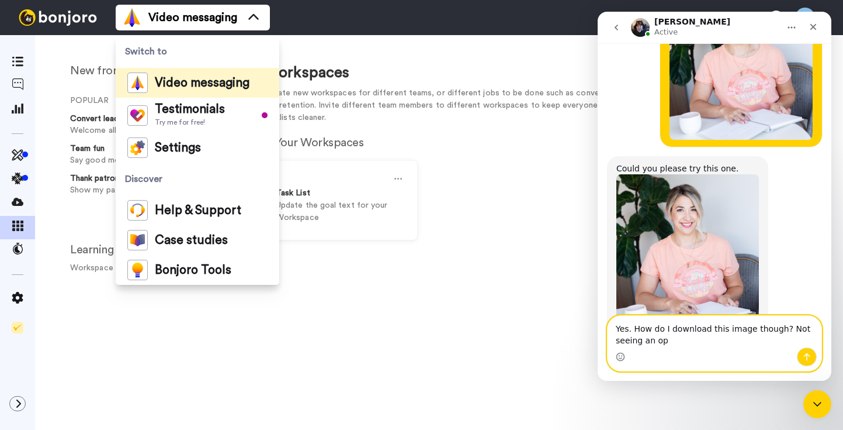
click at [697, 341] on textarea "Yes. How do I download this image though? Not seeing an op" at bounding box center [715, 332] width 214 height 32
type textarea "Yes. How do I download this image though? Not seeing an option to do that"
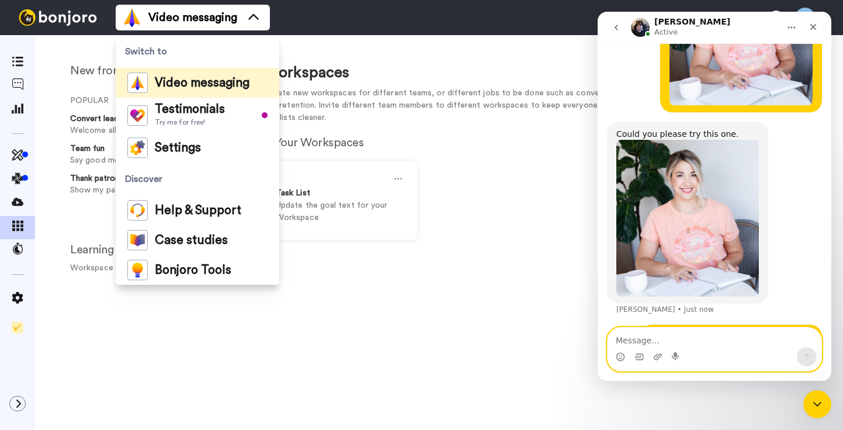
scroll to position [636, 0]
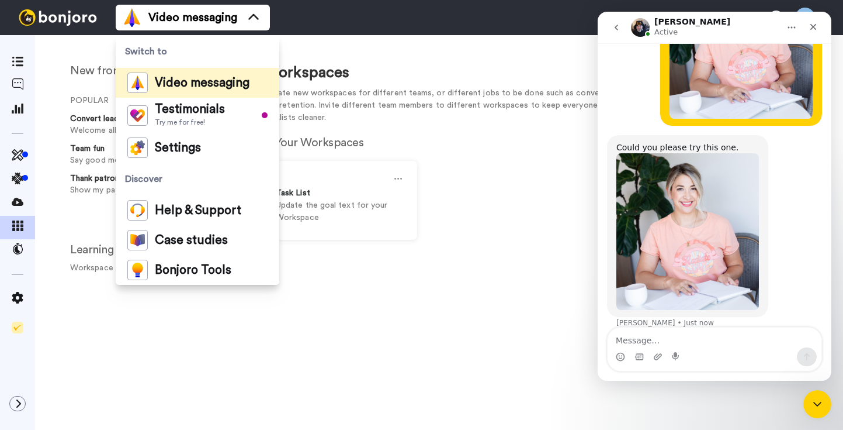
click at [793, 27] on icon "Home" at bounding box center [791, 27] width 9 height 9
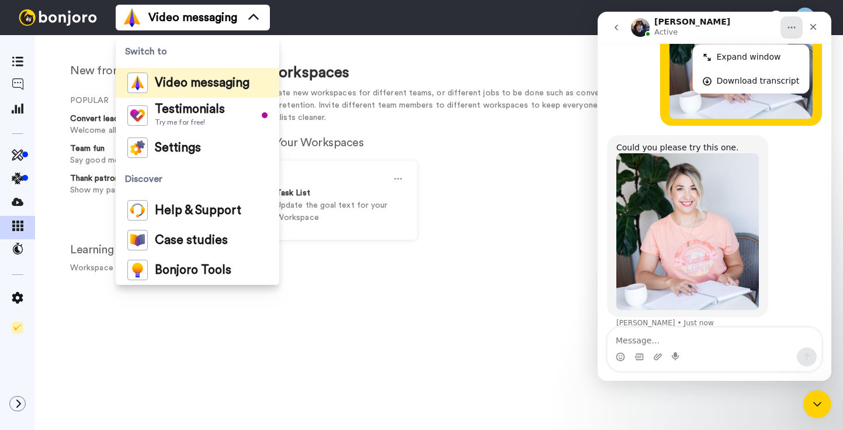
scroll to position [650, 0]
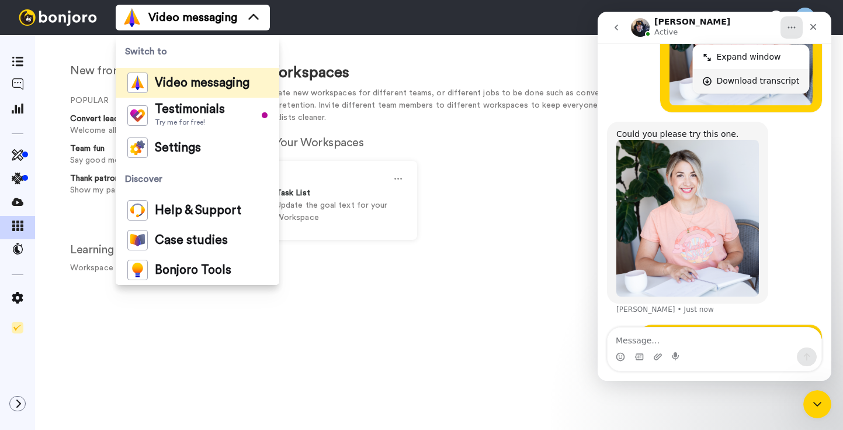
click at [768, 85] on div "Download transcript" at bounding box center [758, 81] width 83 height 12
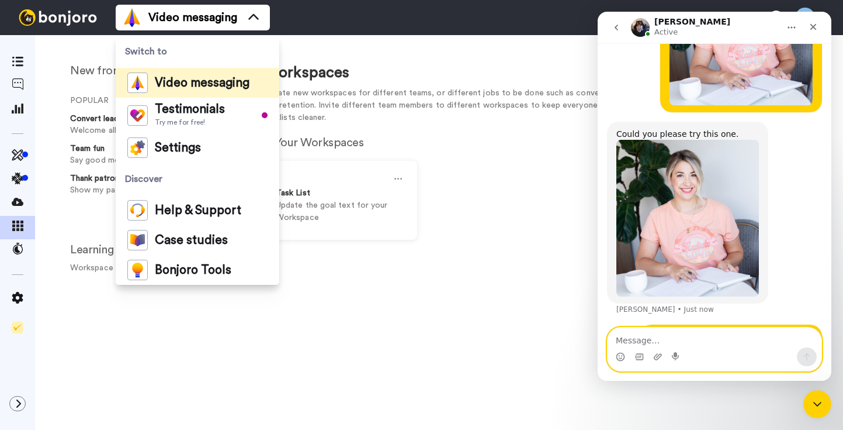
click at [659, 334] on textarea "Message…" at bounding box center [715, 337] width 214 height 20
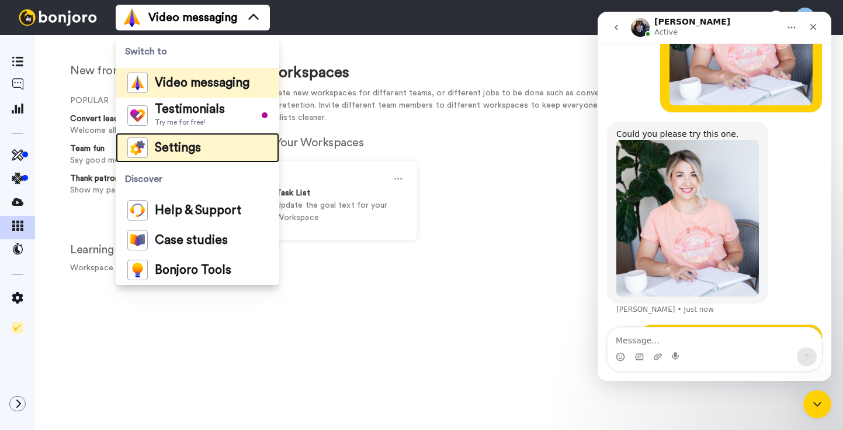
click at [199, 150] on span "Settings" at bounding box center [178, 148] width 46 height 12
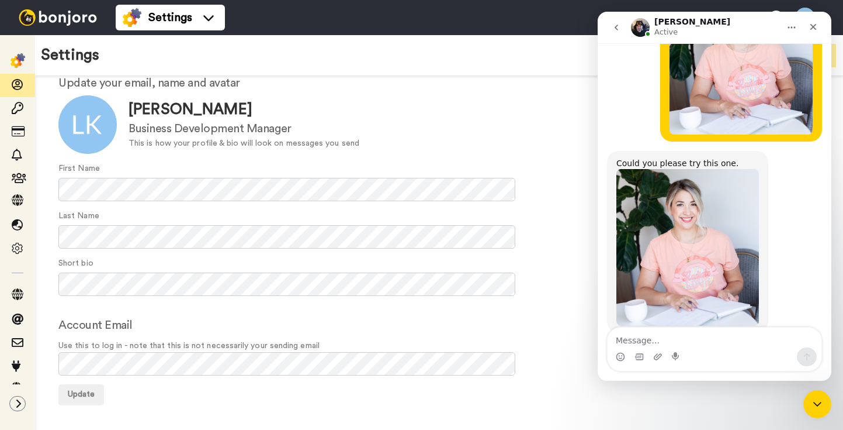
scroll to position [650, 0]
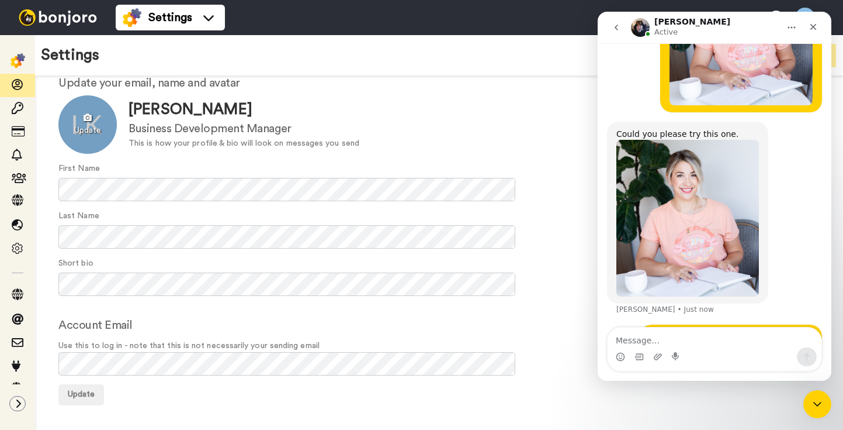
click at [92, 127] on div at bounding box center [87, 124] width 58 height 58
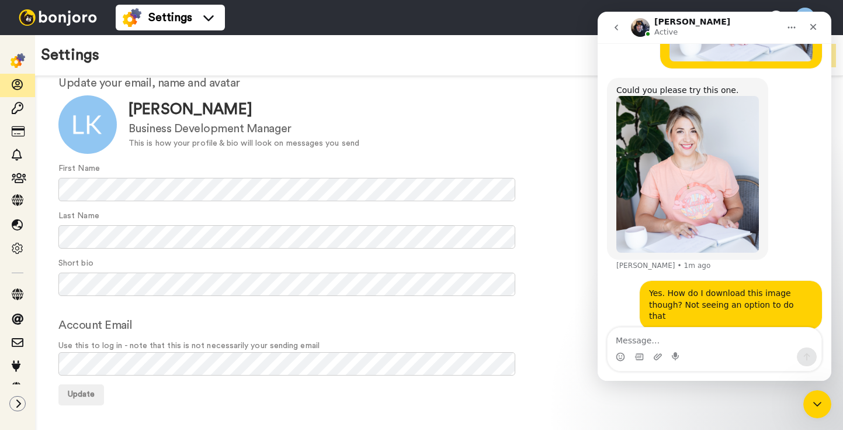
scroll to position [695, 0]
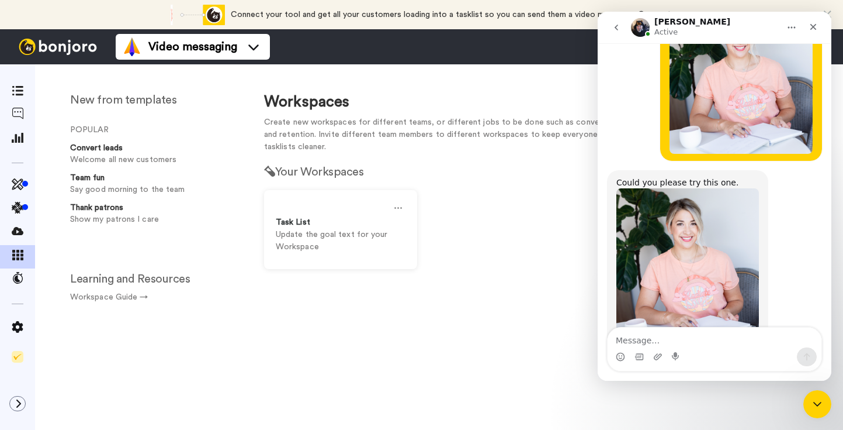
scroll to position [650, 0]
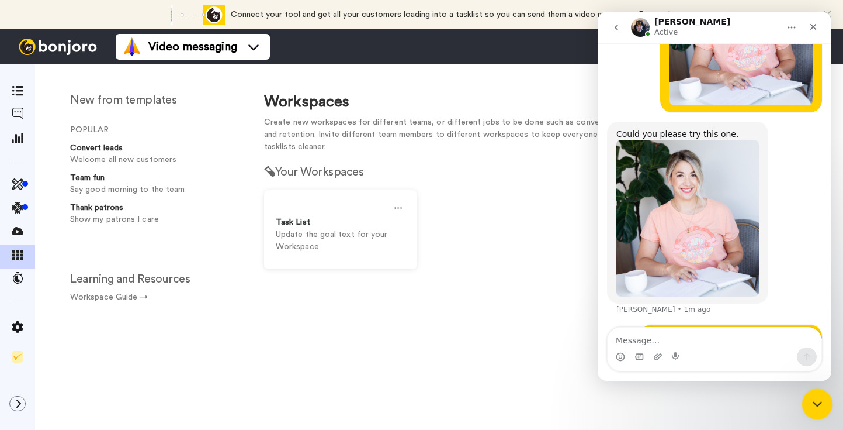
click at [812, 403] on icon "Close Intercom Messenger" at bounding box center [816, 402] width 14 height 14
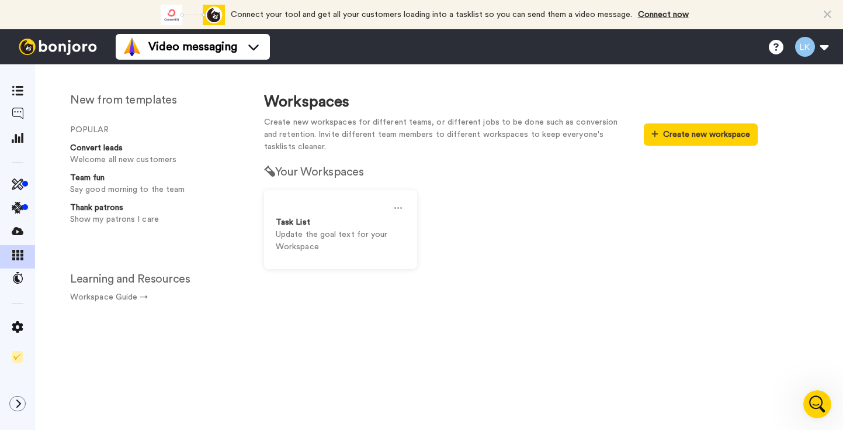
click at [826, 14] on icon at bounding box center [828, 15] width 8 height 12
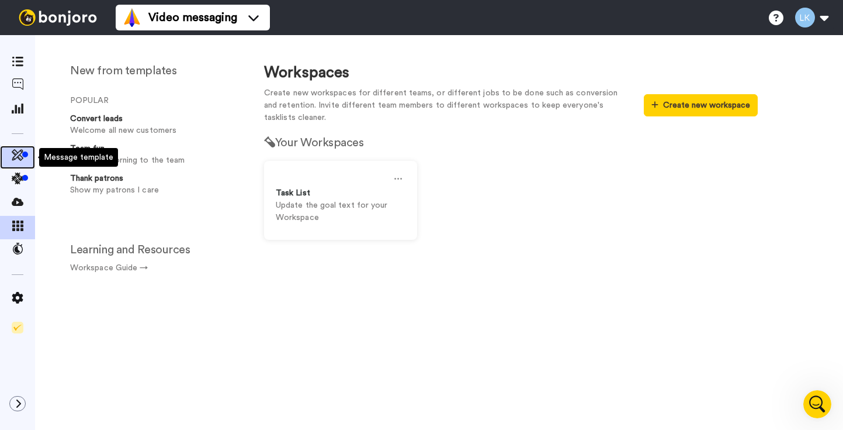
click at [12, 157] on icon at bounding box center [18, 155] width 12 height 12
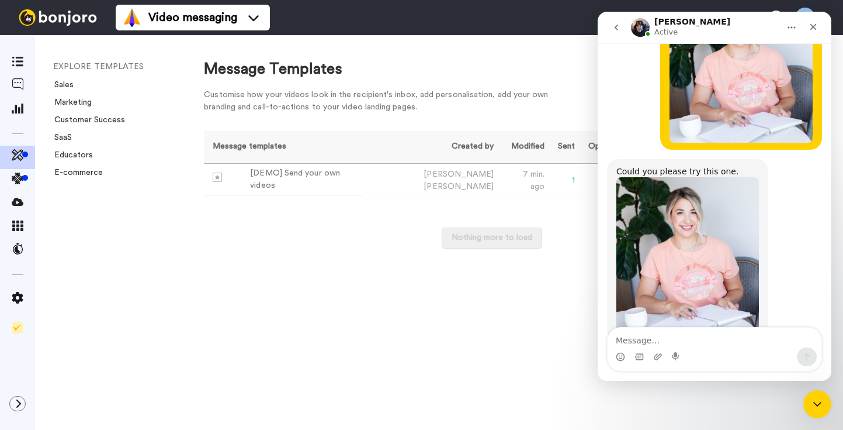
scroll to position [650, 0]
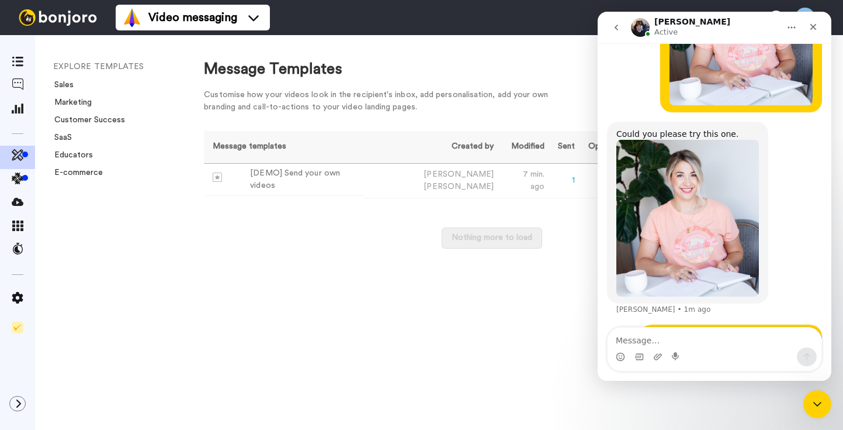
click at [655, 341] on textarea "Message…" at bounding box center [715, 337] width 214 height 20
click at [68, 87] on link "Sales" at bounding box center [60, 85] width 26 height 8
click at [818, 403] on icon "Close Intercom Messenger" at bounding box center [816, 402] width 14 height 14
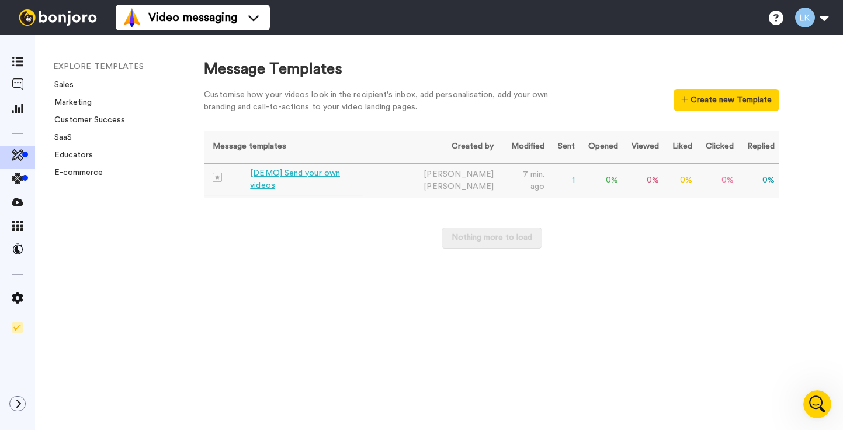
scroll to position [695, 0]
click at [293, 180] on div "[DEMO] Send your own videos" at bounding box center [304, 179] width 109 height 25
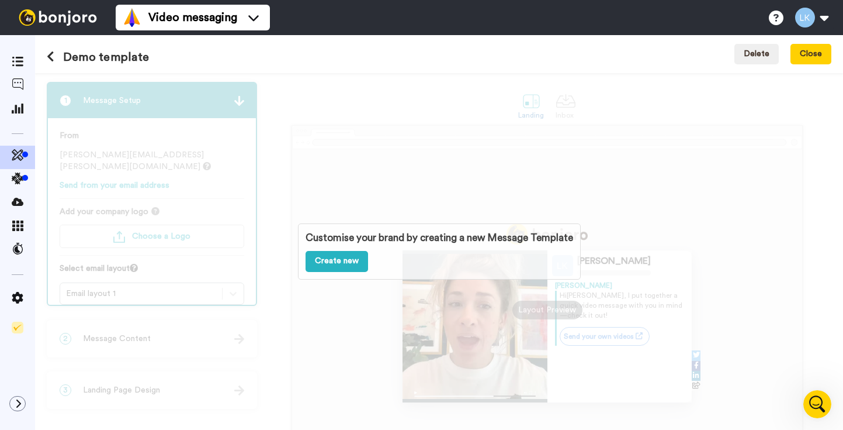
scroll to position [15, 0]
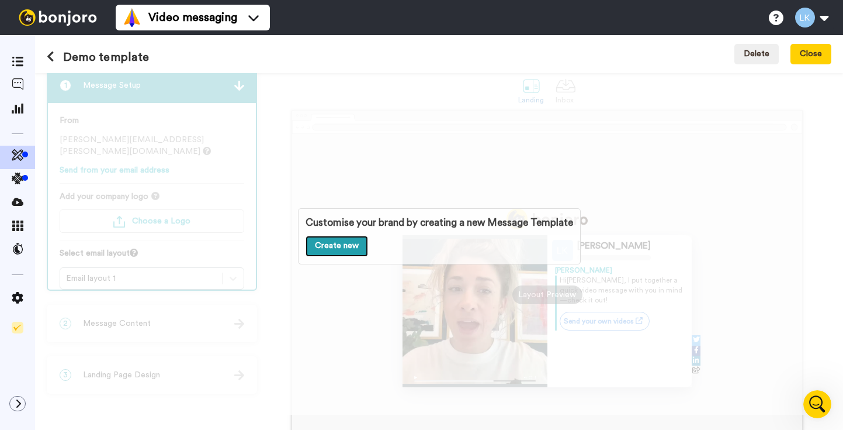
click at [325, 243] on link "Create new" at bounding box center [337, 246] width 63 height 21
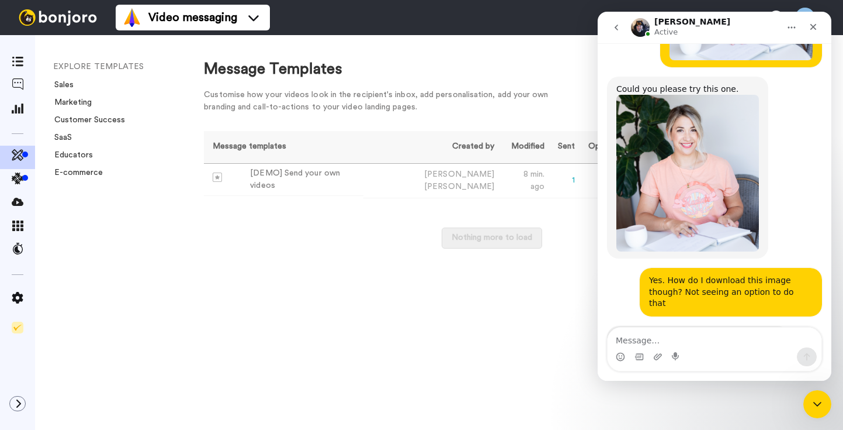
scroll to position [697, 0]
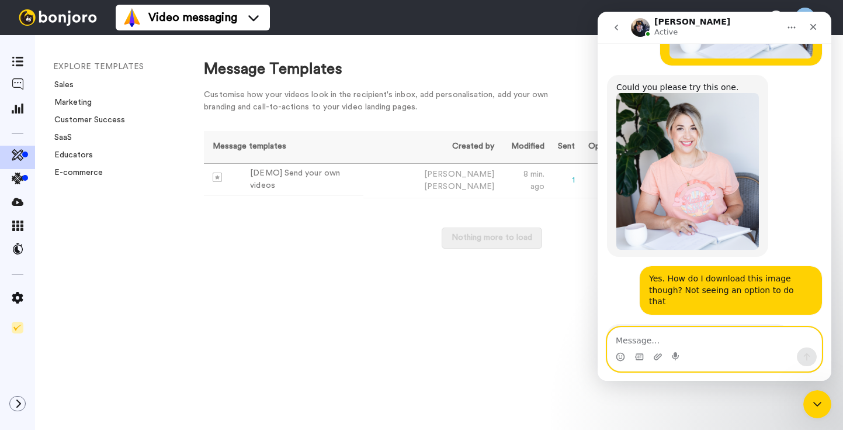
click at [630, 341] on textarea "Message…" at bounding box center [715, 337] width 214 height 20
type textarea "Gotcha. Thanks!"
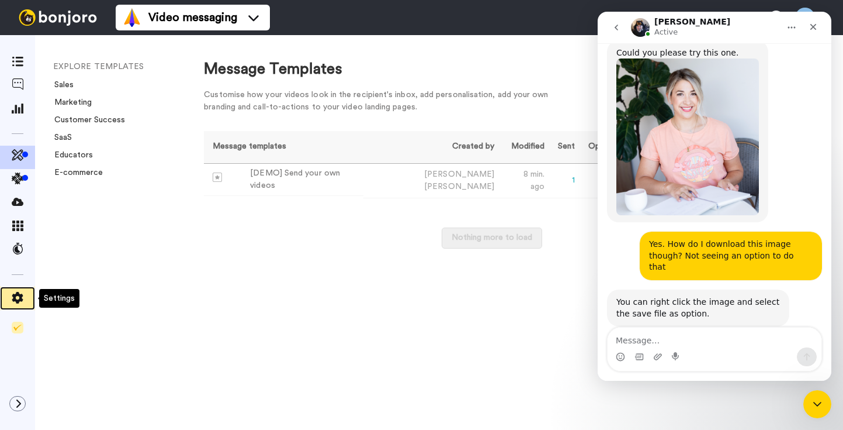
click at [16, 295] on icon at bounding box center [17, 298] width 11 height 12
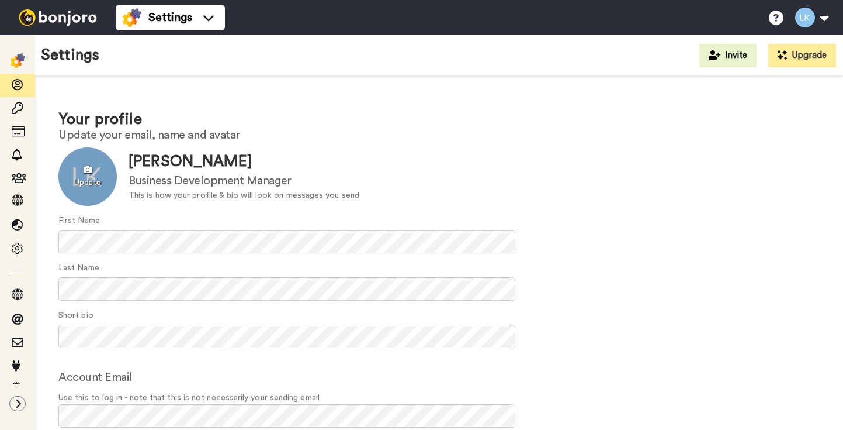
click at [89, 175] on div at bounding box center [87, 176] width 58 height 58
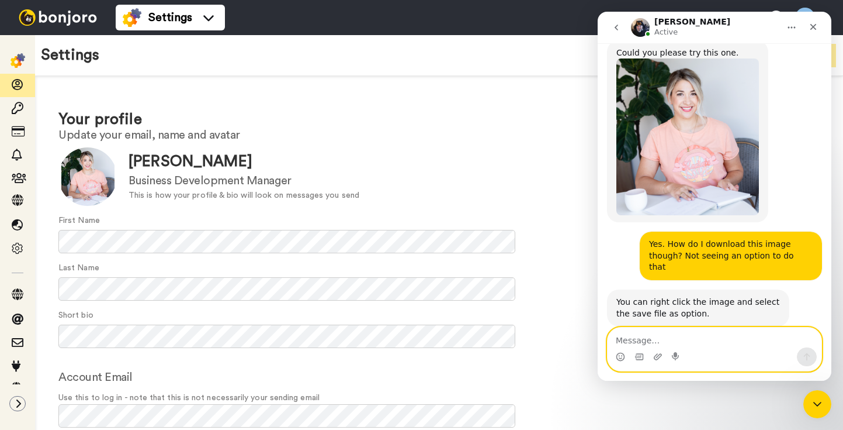
scroll to position [52, 0]
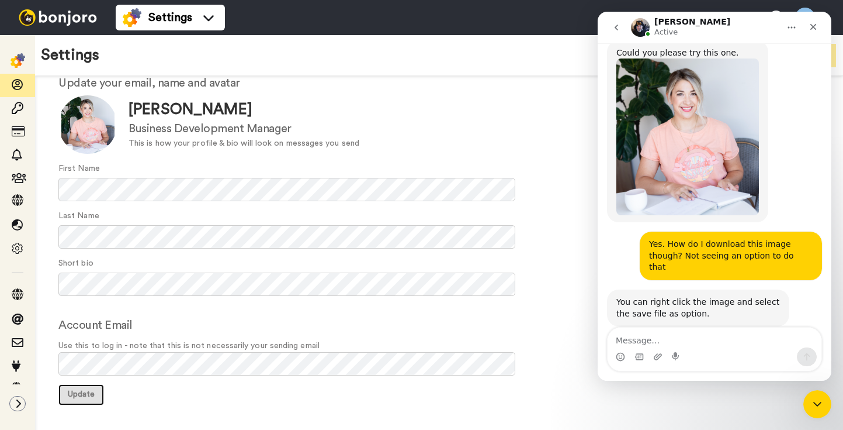
click at [85, 390] on span "Update" at bounding box center [81, 394] width 27 height 8
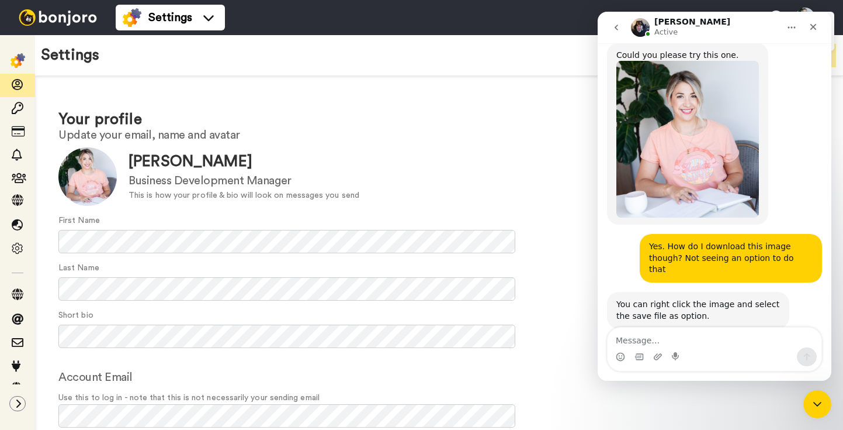
scroll to position [731, 0]
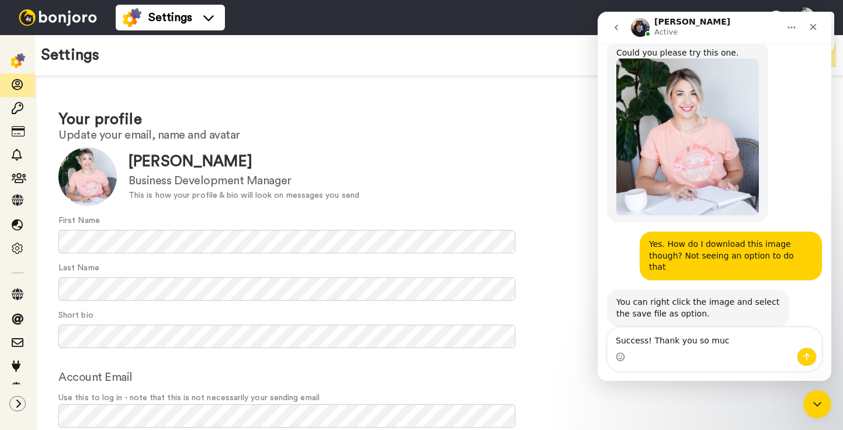
type textarea "Success! Thank you so much"
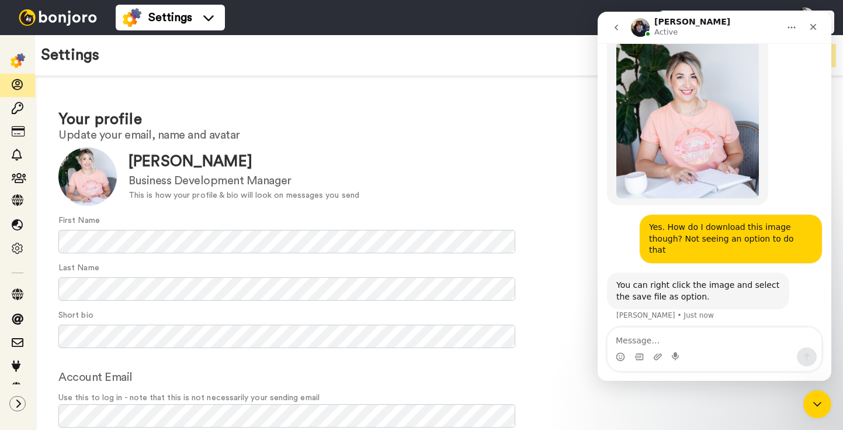
scroll to position [758, 0]
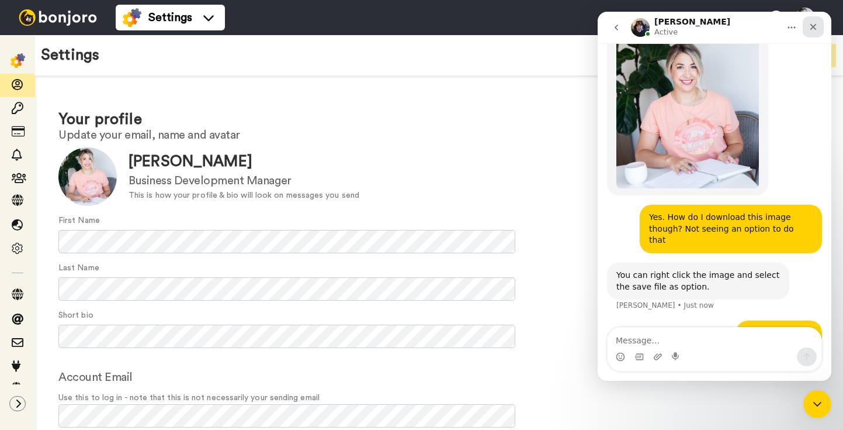
click at [815, 27] on icon "Close" at bounding box center [813, 26] width 9 height 9
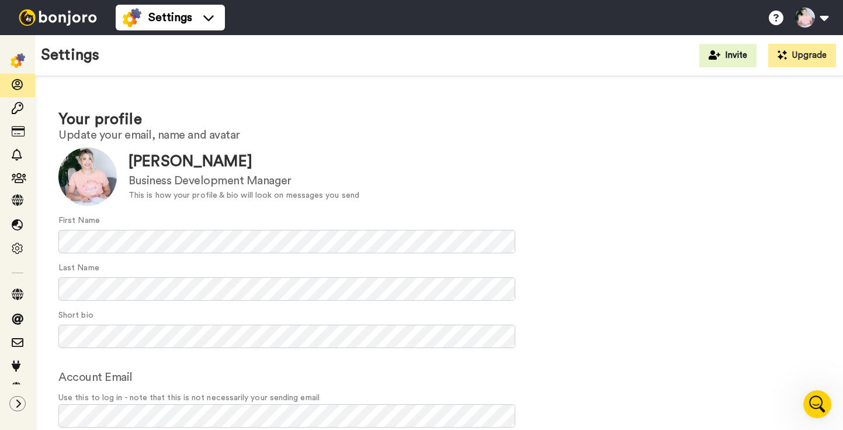
click at [13, 56] on img at bounding box center [18, 60] width 15 height 15
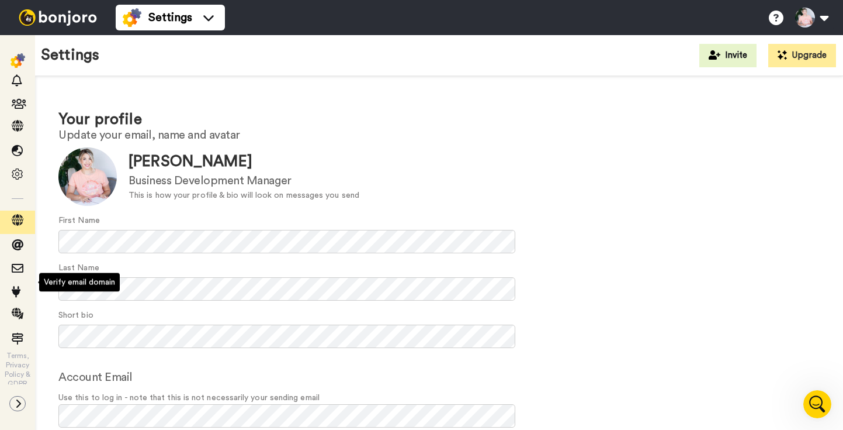
scroll to position [78, 0]
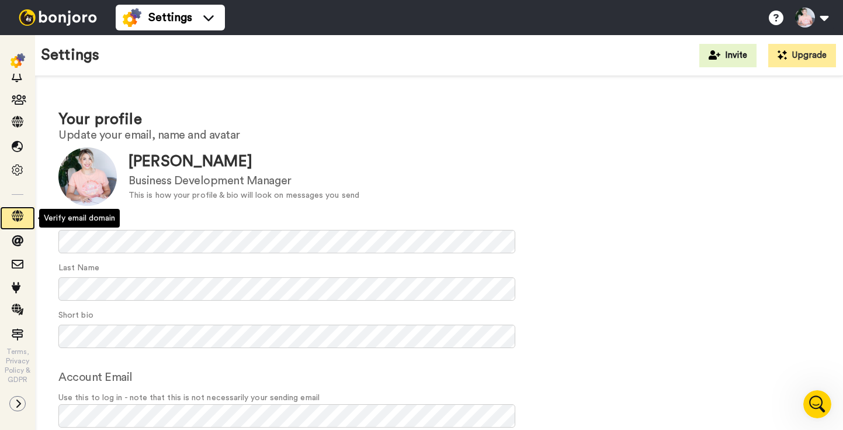
click at [15, 215] on icon at bounding box center [18, 216] width 12 height 12
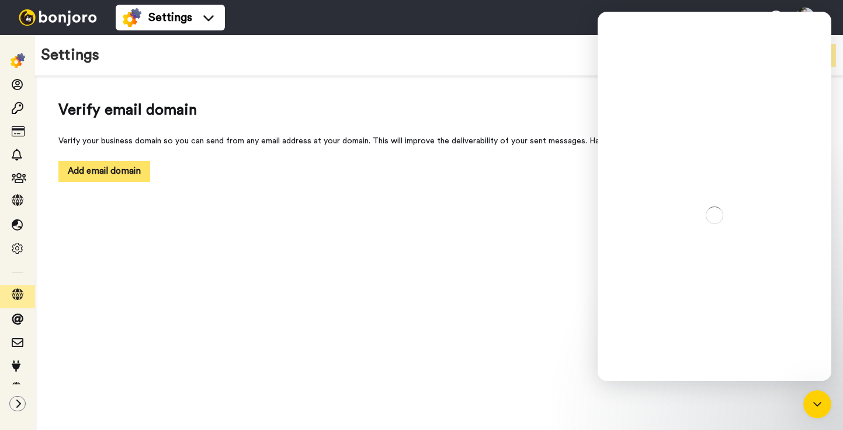
click at [109, 171] on button "Add email domain" at bounding box center [104, 171] width 92 height 20
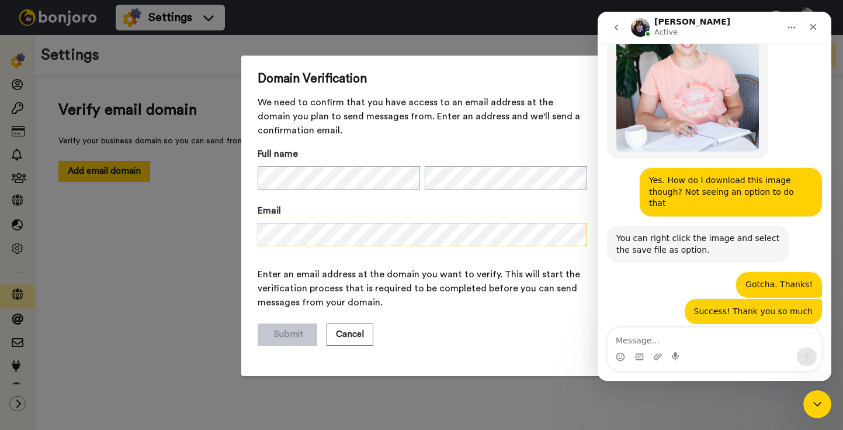
scroll to position [793, 0]
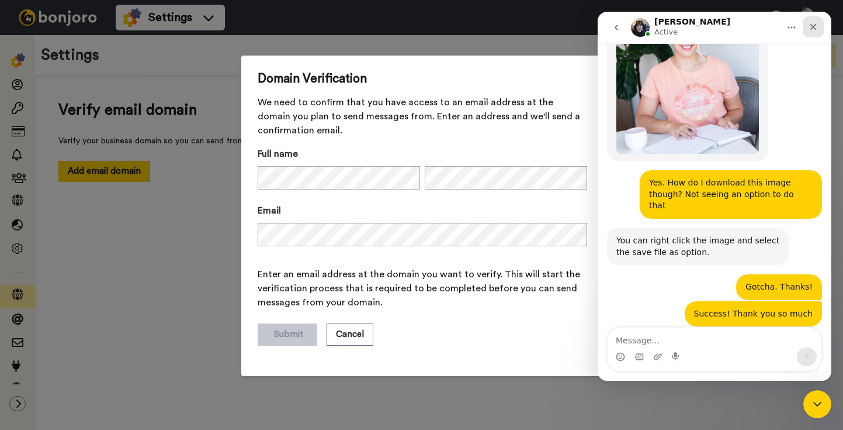
click at [816, 25] on icon "Close" at bounding box center [814, 27] width 6 height 6
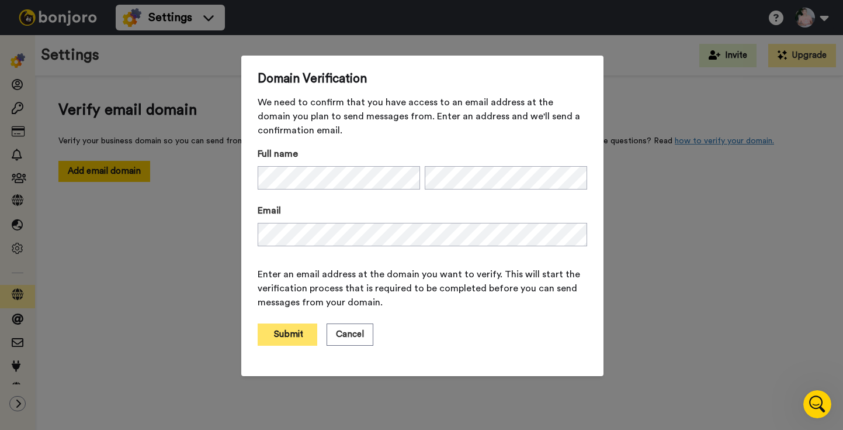
click at [279, 336] on button "Submit" at bounding box center [288, 334] width 60 height 22
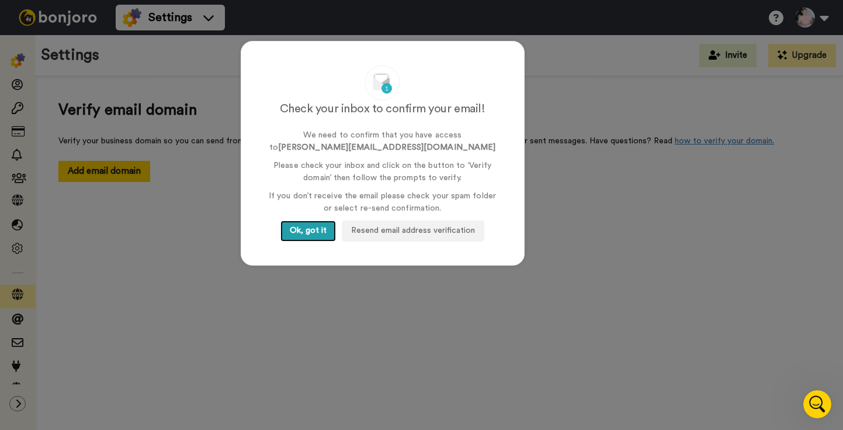
click at [305, 231] on button "Ok, got it" at bounding box center [309, 230] width 56 height 21
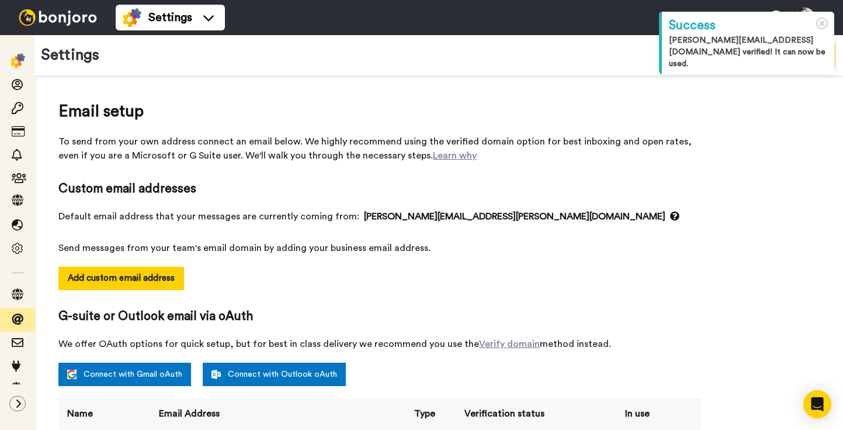
scroll to position [1, 0]
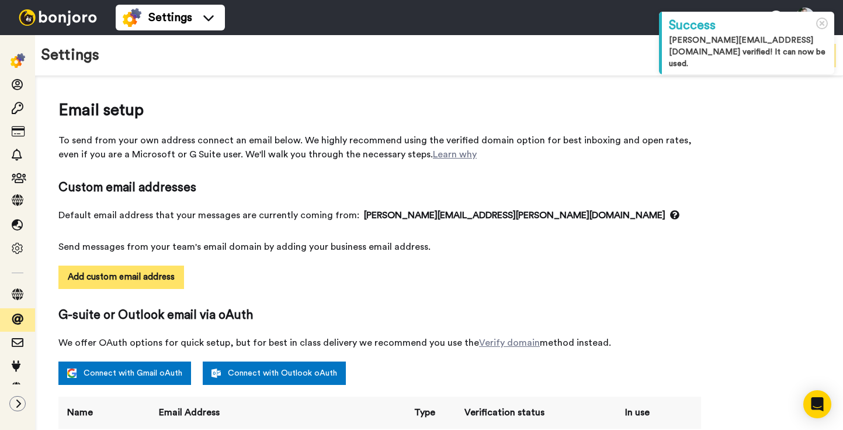
click at [139, 277] on button "Add custom email address" at bounding box center [121, 276] width 126 height 23
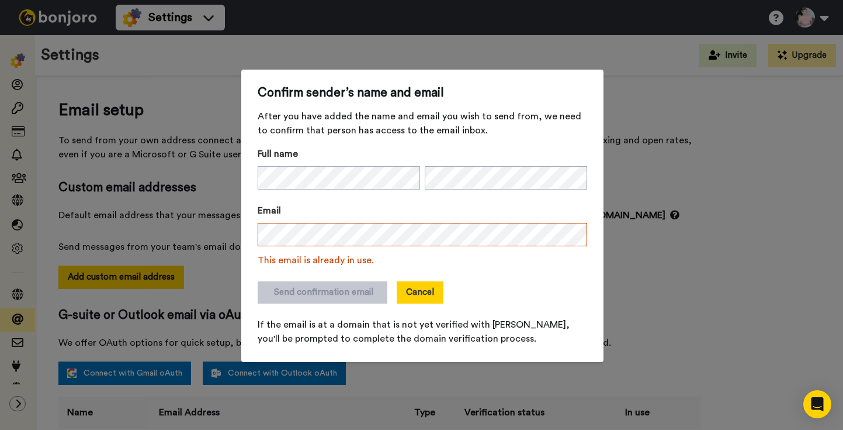
click at [411, 289] on button "Cancel" at bounding box center [420, 292] width 47 height 22
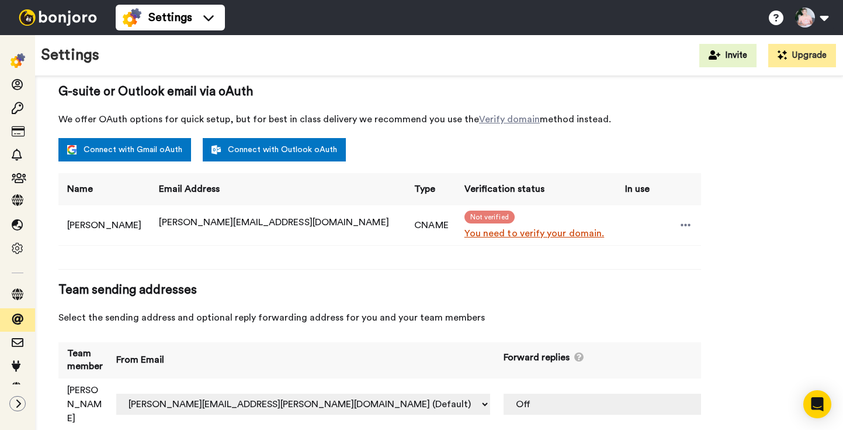
scroll to position [230, 0]
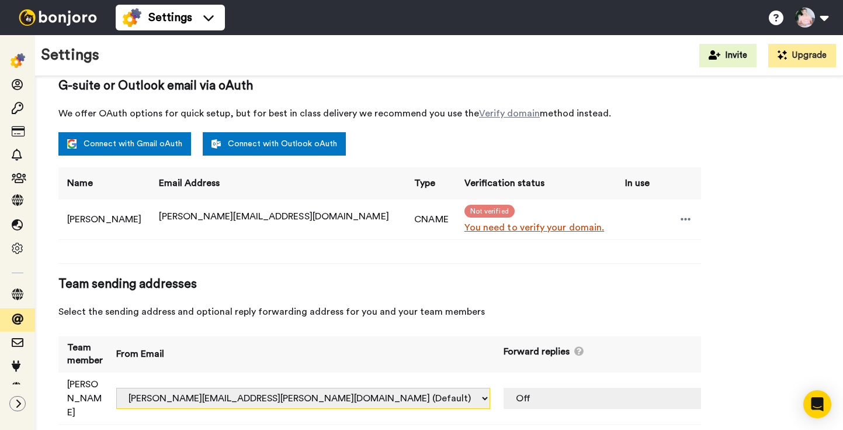
click at [305, 388] on select "leanne.kallal@inbound.bonjoromail.com (Default) leanne@letspause.com (CNAME)" at bounding box center [303, 398] width 374 height 21
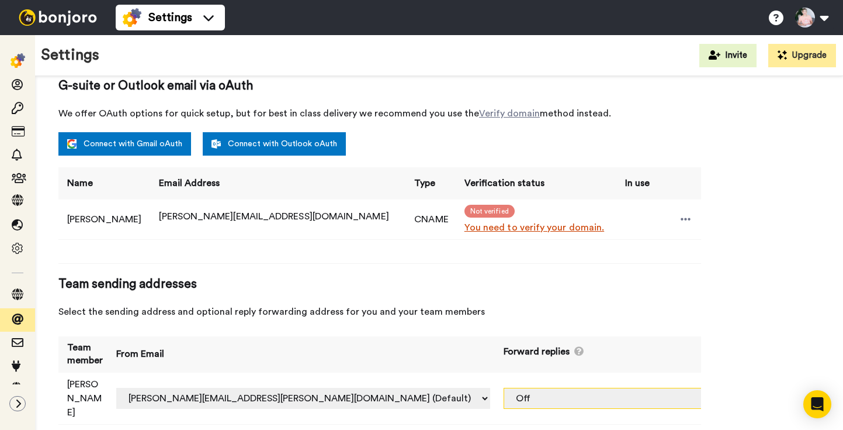
click at [513, 388] on select "Off leanne@letspause.com (CNAME)" at bounding box center [655, 398] width 302 height 21
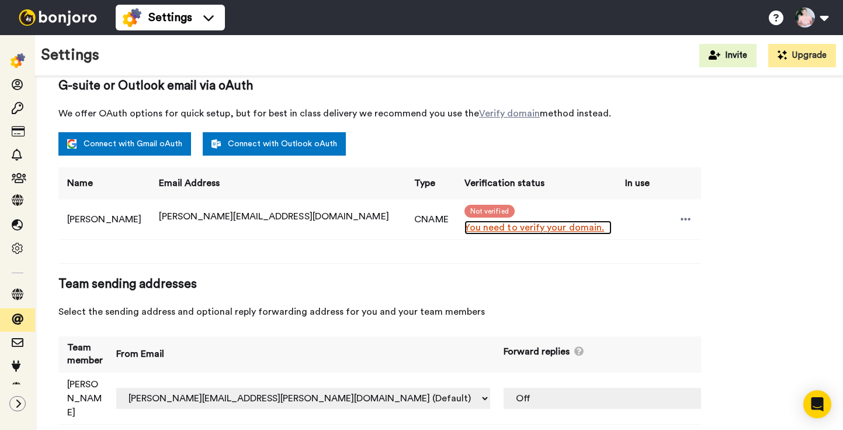
click at [476, 227] on link "You need to verify your domain." at bounding box center [538, 227] width 147 height 14
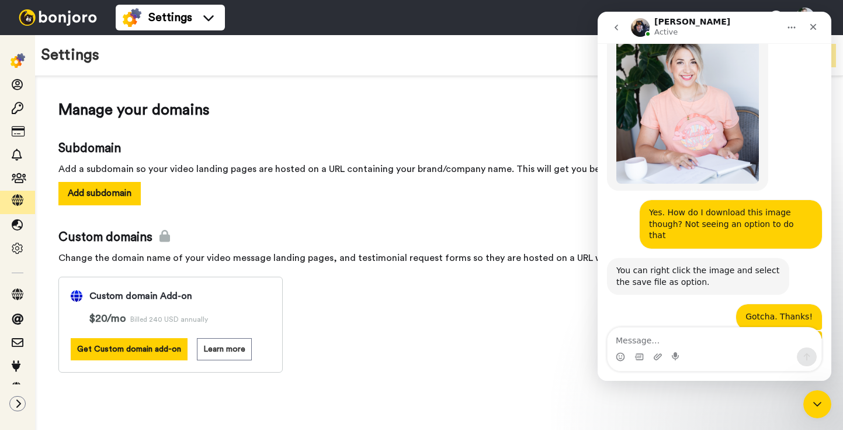
scroll to position [793, 0]
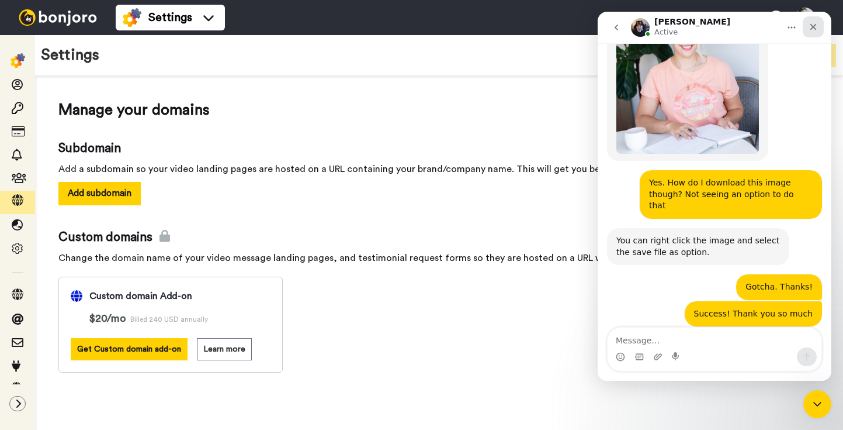
click at [815, 25] on icon "Close" at bounding box center [814, 27] width 6 height 6
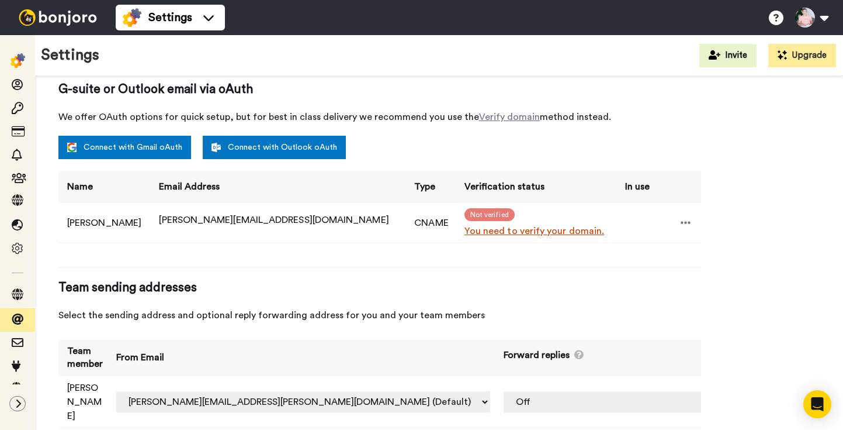
scroll to position [230, 0]
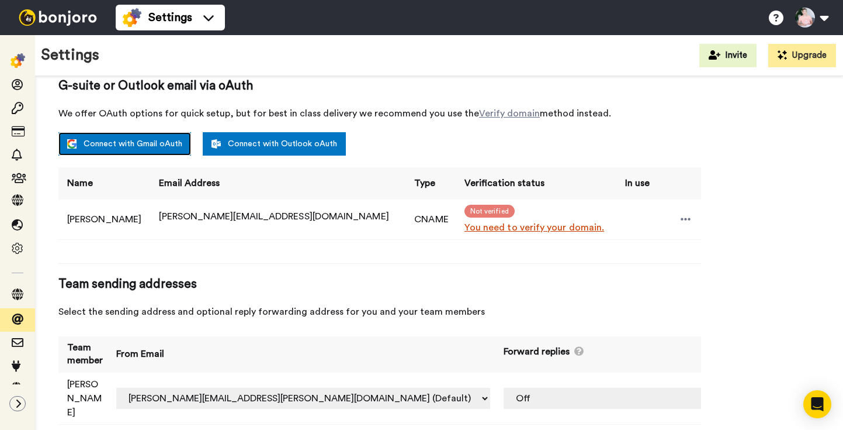
click at [134, 144] on link "Connect with Gmail oAuth" at bounding box center [124, 143] width 133 height 23
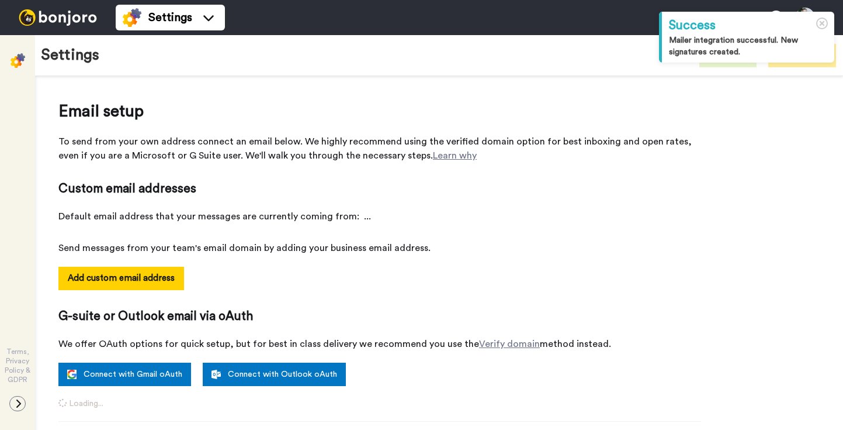
select select "164239"
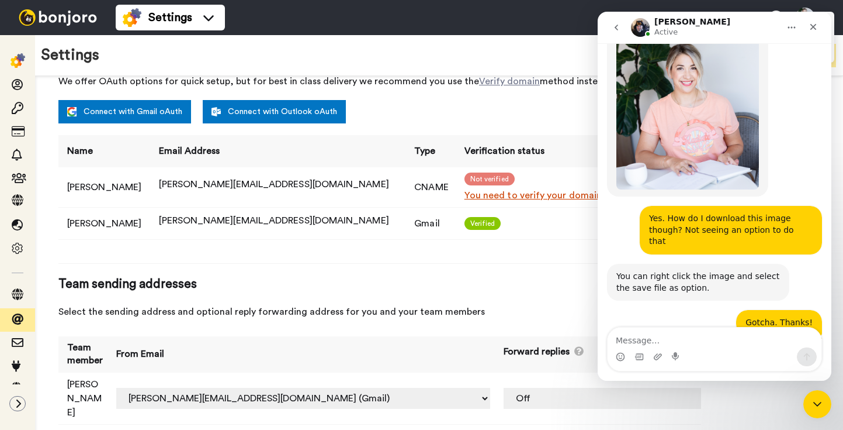
scroll to position [793, 0]
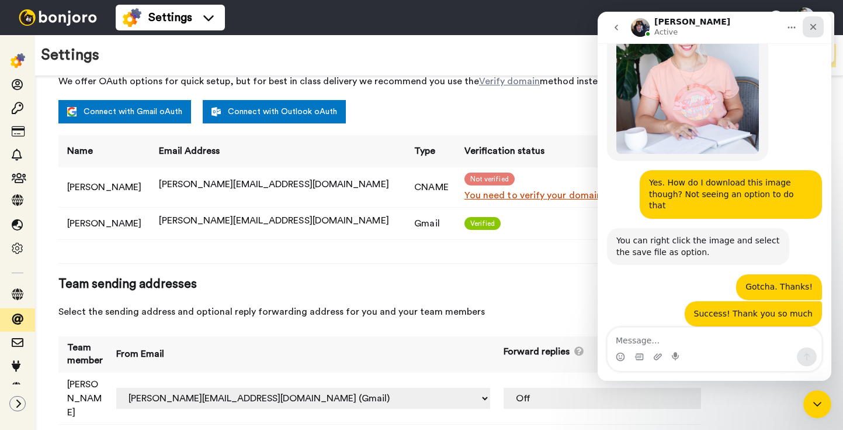
click at [815, 23] on icon "Close" at bounding box center [813, 26] width 9 height 9
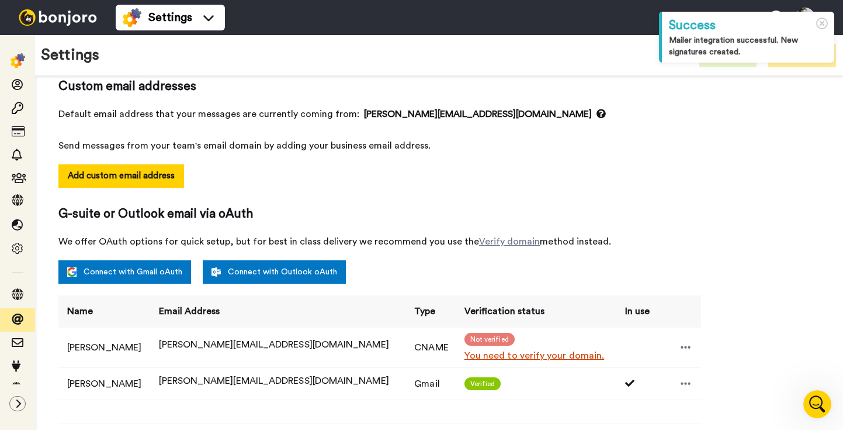
scroll to position [0, 0]
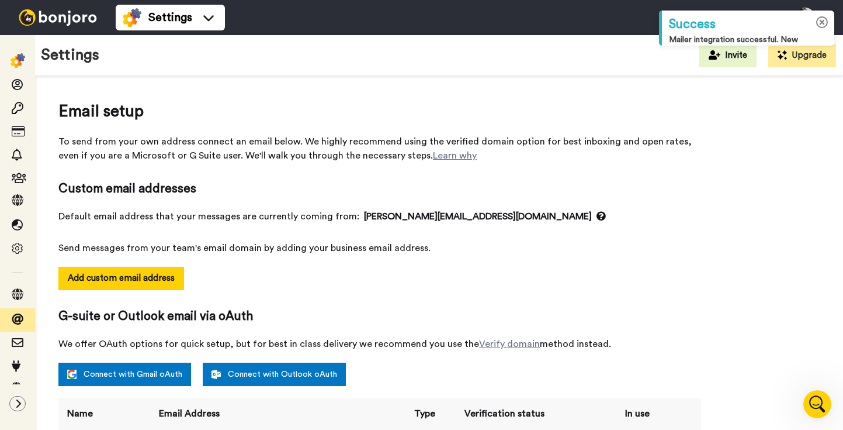
click at [825, 23] on icon at bounding box center [822, 22] width 12 height 12
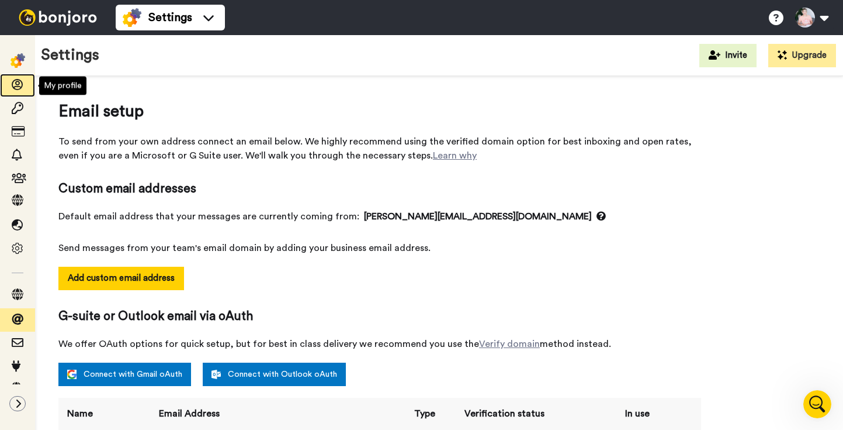
click at [19, 91] on span at bounding box center [17, 85] width 35 height 12
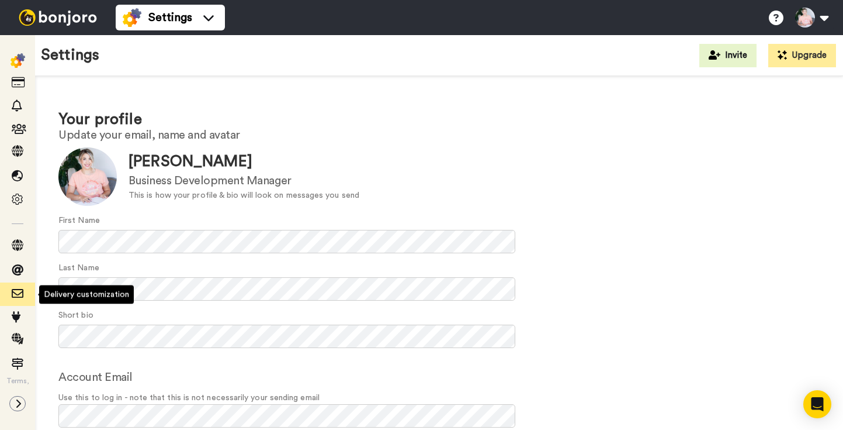
scroll to position [78, 0]
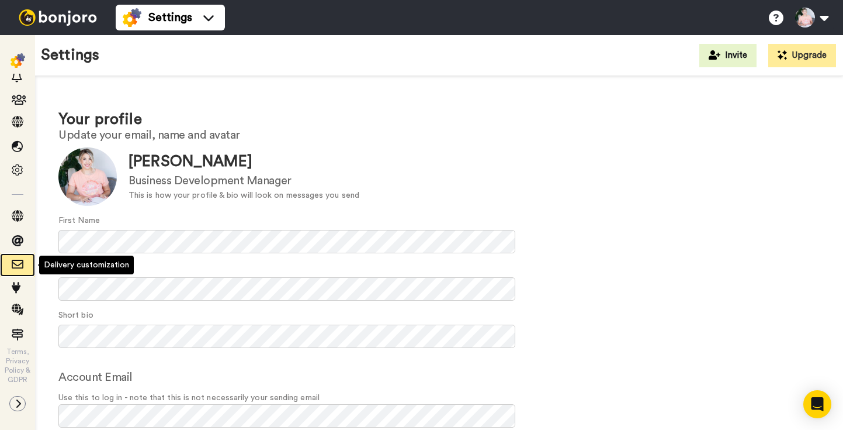
click at [16, 261] on icon at bounding box center [18, 264] width 12 height 12
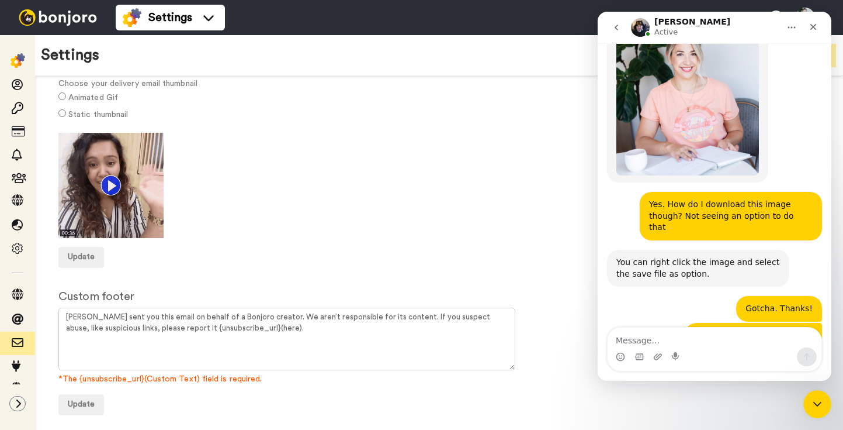
scroll to position [793, 0]
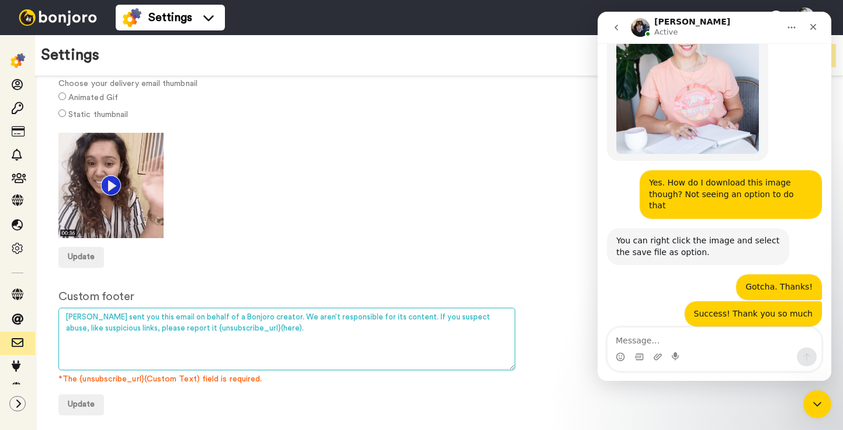
click at [96, 327] on textarea "Bonjoro sent you this email on behalf of a Bonjoro creator. We aren’t responsib…" at bounding box center [286, 338] width 457 height 63
click at [73, 314] on textarea "Bonjoro sent you this email on behalf of a Bonjoro creator. We aren’t responsib…" at bounding box center [286, 338] width 457 height 63
click at [65, 314] on textarea "Bonjoro sent you this email on behalf of a Bonjoro creator. We aren’t responsib…" at bounding box center [286, 338] width 457 height 63
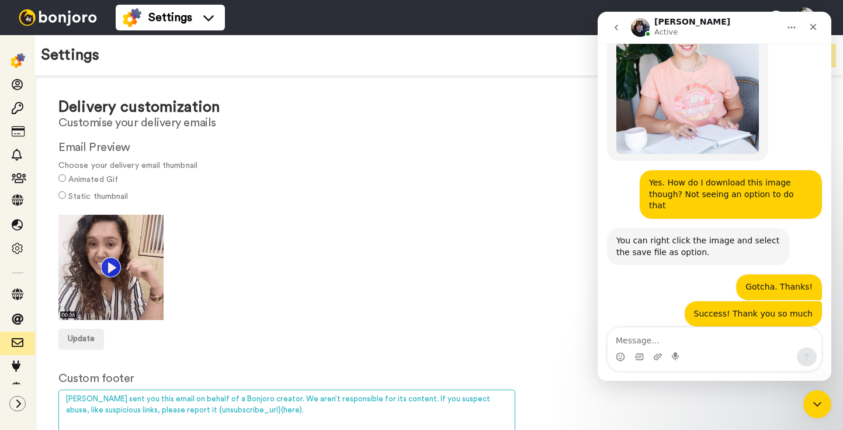
scroll to position [94, 0]
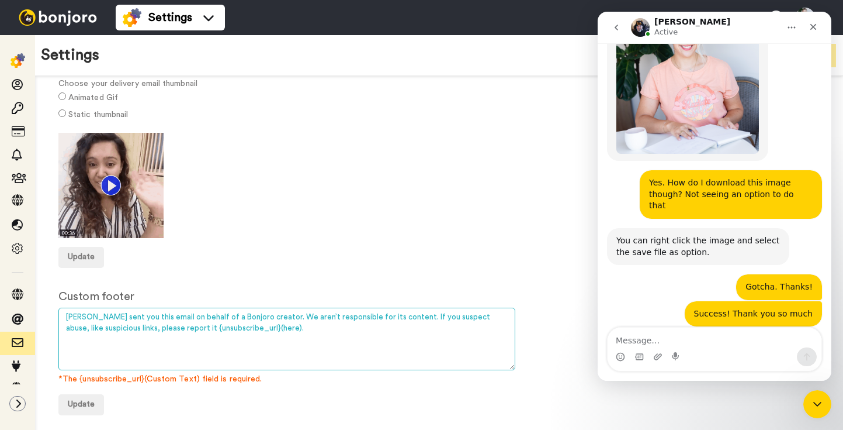
paste textarea "This video message was recorded just for you using Bonjoro's personal video mes…"
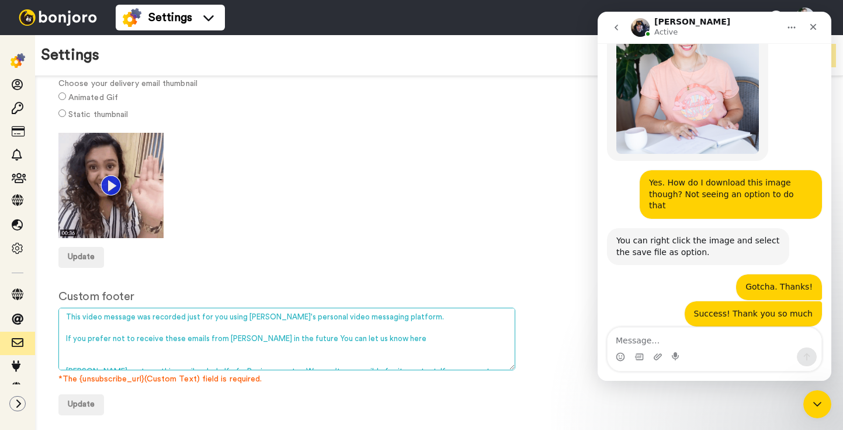
scroll to position [7, 0]
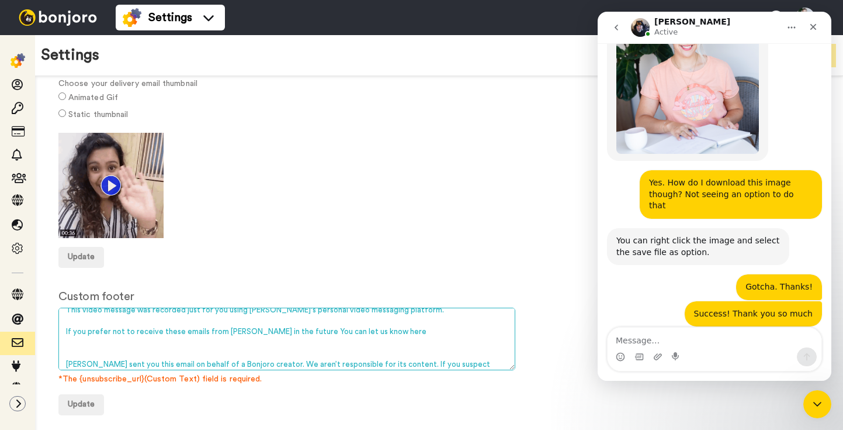
click at [222, 317] on textarea "Bonjoro sent you this email on behalf of a Bonjoro creator. We aren’t responsib…" at bounding box center [286, 338] width 457 height 63
click at [182, 317] on textarea "Bonjoro sent you this email on behalf of a Bonjoro creator. We aren’t responsib…" at bounding box center [286, 338] width 457 height 63
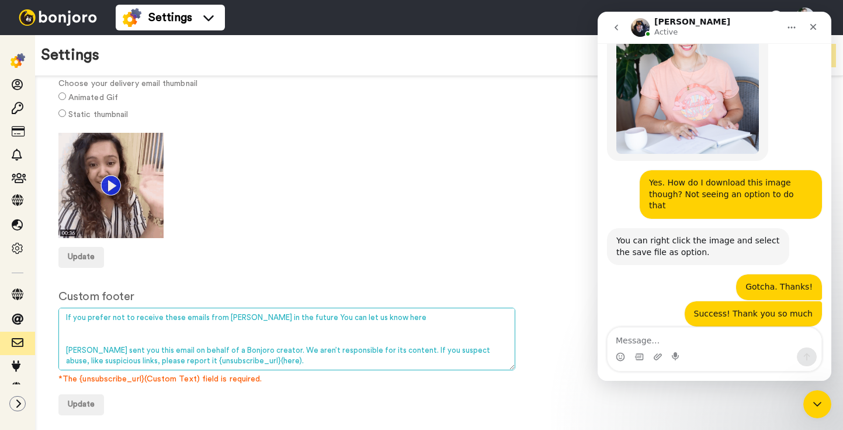
scroll to position [32, 0]
drag, startPoint x: 172, startPoint y: 358, endPoint x: 77, endPoint y: 345, distance: 95.5
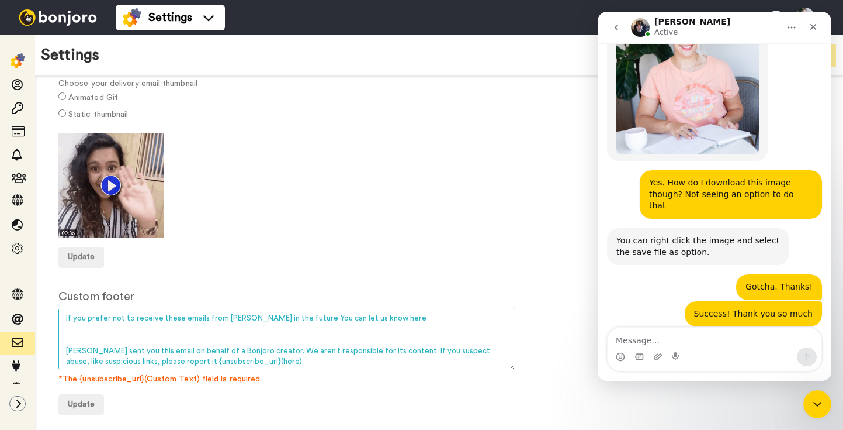
click at [77, 345] on textarea "Bonjoro sent you this email on behalf of a Bonjoro creator. We aren’t responsib…" at bounding box center [286, 338] width 457 height 63
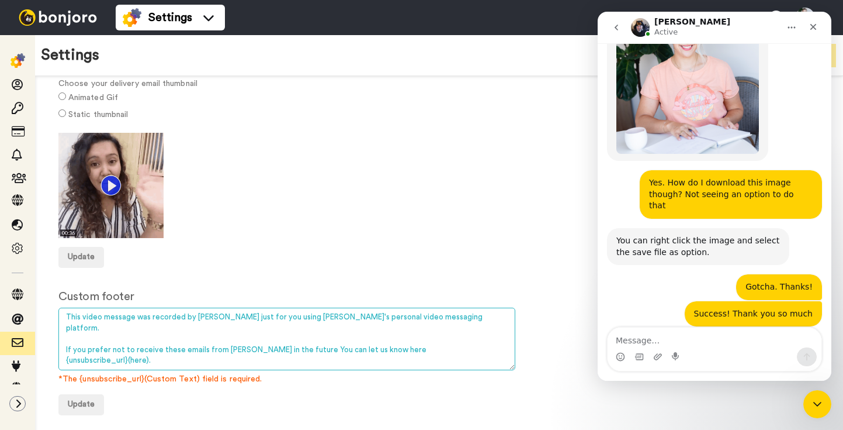
scroll to position [0, 0]
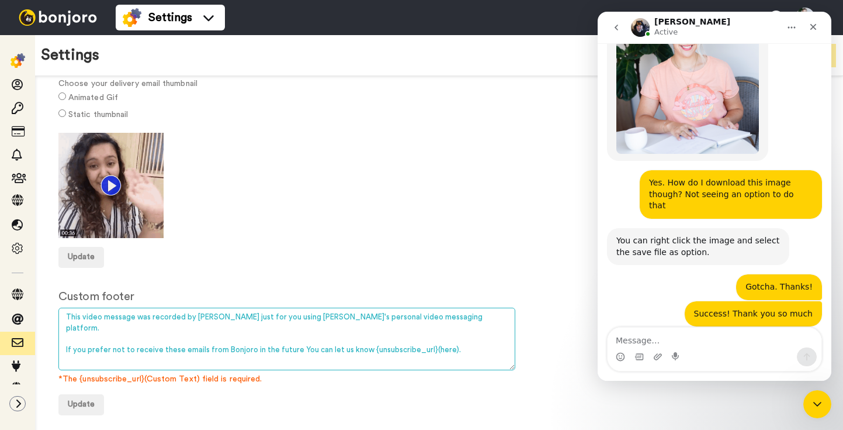
click at [238, 327] on textarea "Bonjoro sent you this email on behalf of a Bonjoro creator. We aren’t responsib…" at bounding box center [286, 338] width 457 height 63
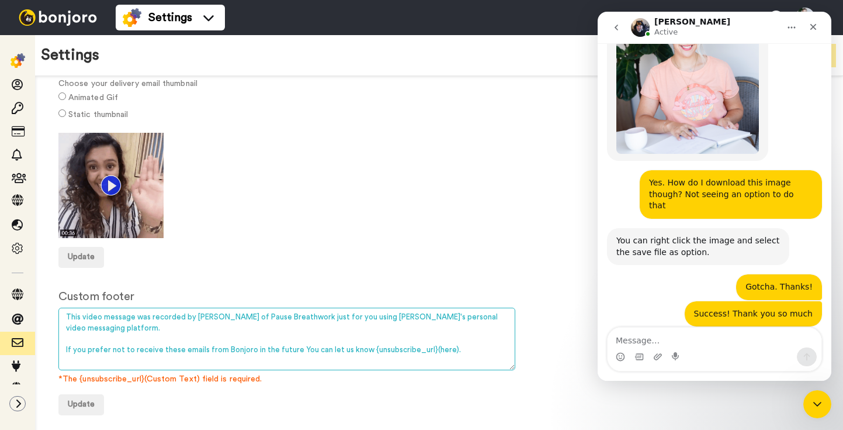
click at [338, 334] on textarea "Bonjoro sent you this email on behalf of a Bonjoro creator. We aren’t responsib…" at bounding box center [286, 338] width 457 height 63
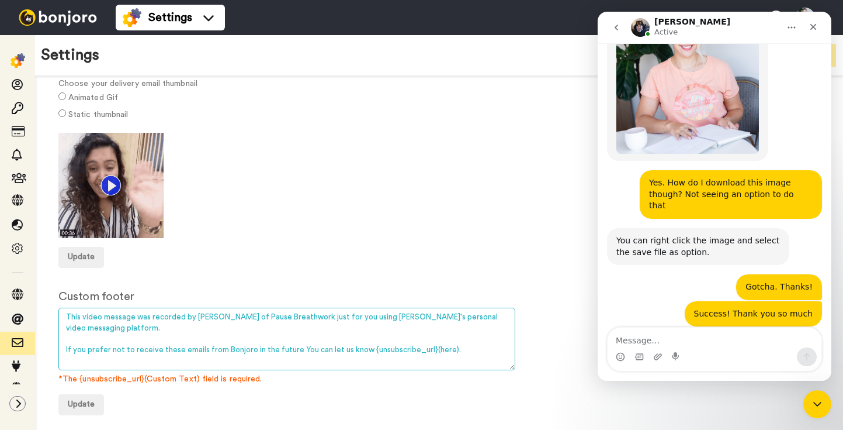
click at [174, 348] on textarea "Bonjoro sent you this email on behalf of a Bonjoro creator. We aren’t responsib…" at bounding box center [286, 338] width 457 height 63
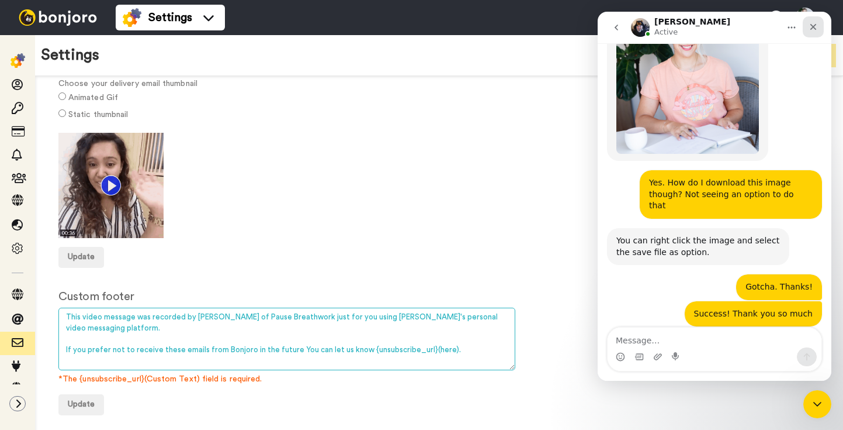
type textarea "This video message was recorded by Leanne Kallal of Pause Breathwork just for y…"
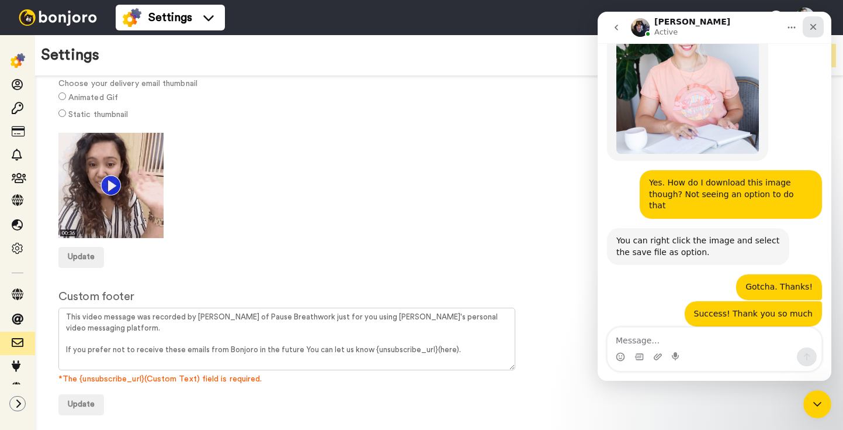
click at [816, 23] on icon "Close" at bounding box center [813, 26] width 9 height 9
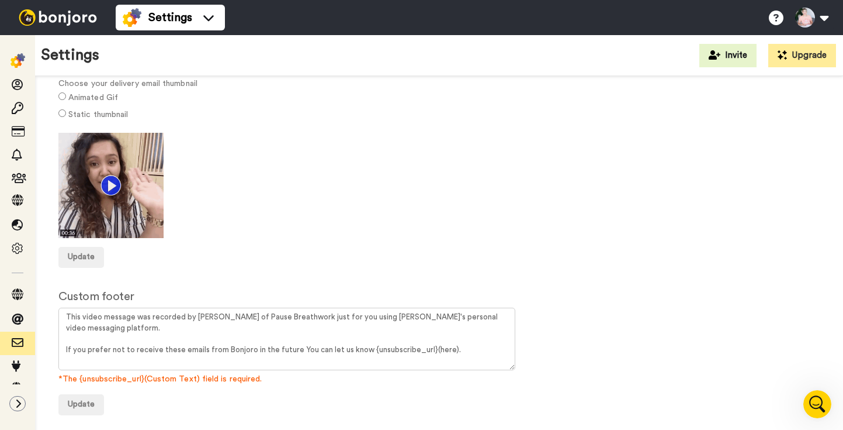
scroll to position [793, 0]
click at [70, 404] on span "Update" at bounding box center [81, 404] width 27 height 8
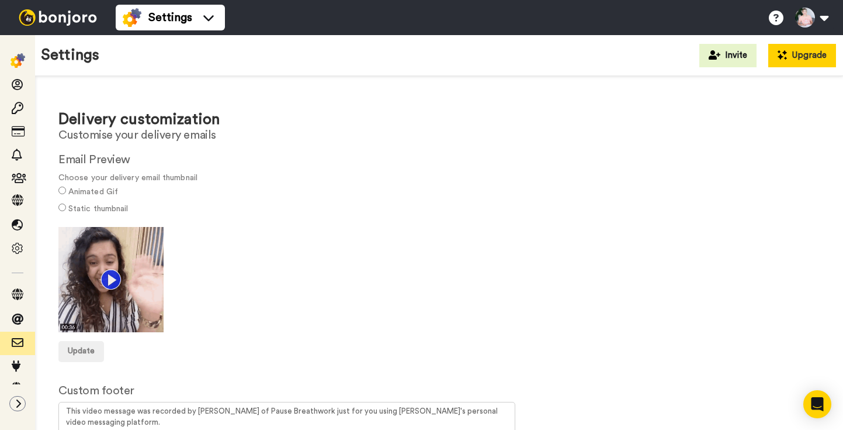
click at [783, 55] on icon at bounding box center [782, 54] width 9 height 9
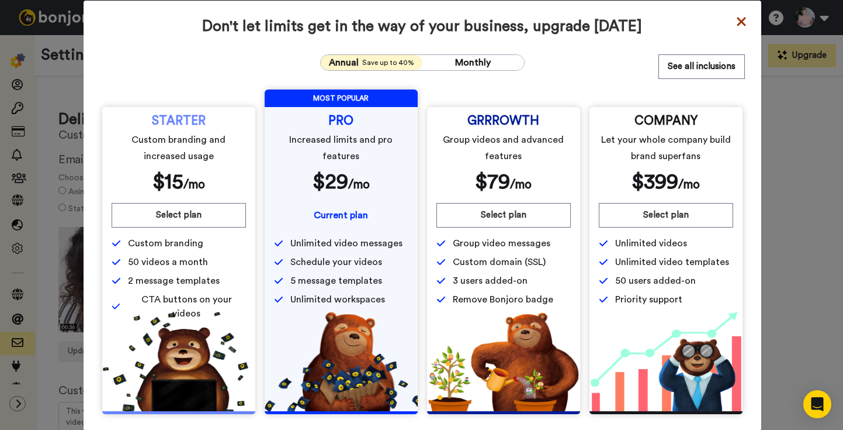
click at [742, 20] on icon at bounding box center [741, 21] width 9 height 9
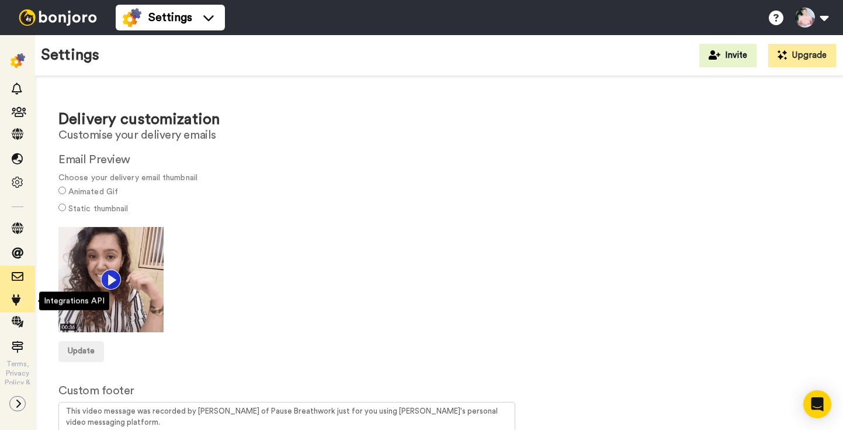
scroll to position [78, 0]
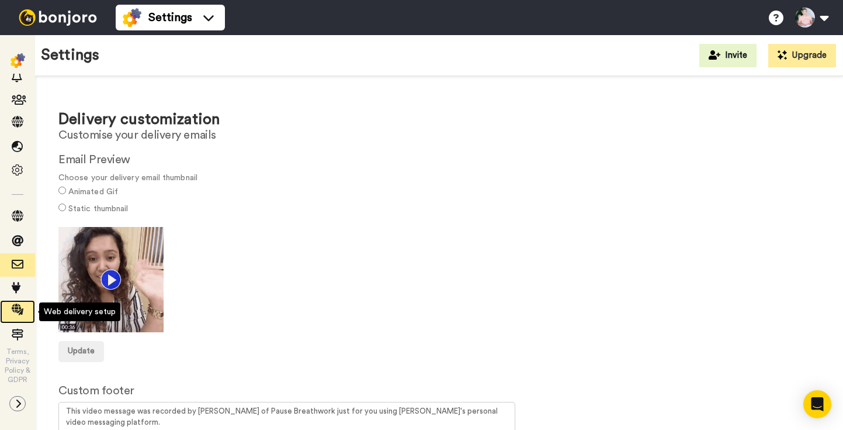
click at [18, 309] on icon at bounding box center [18, 309] width 12 height 12
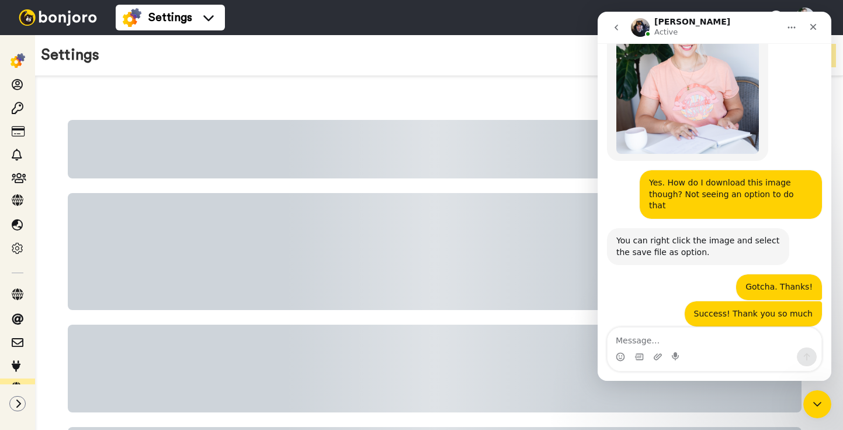
scroll to position [793, 0]
click at [822, 402] on icon "Close Intercom Messenger" at bounding box center [816, 402] width 14 height 14
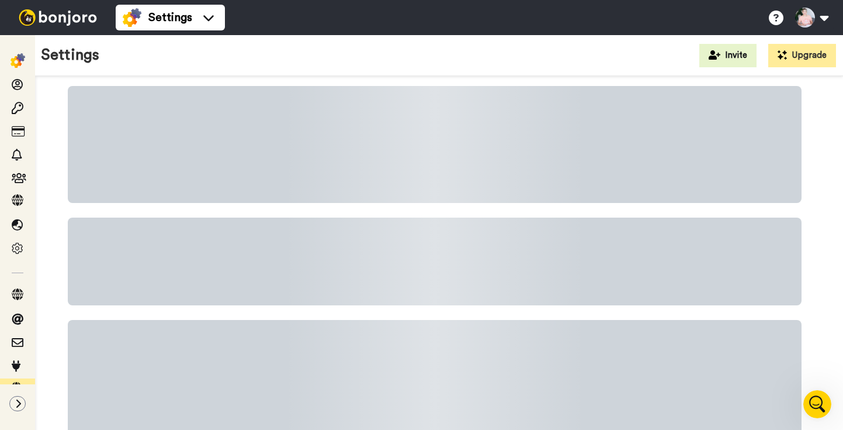
scroll to position [111, 0]
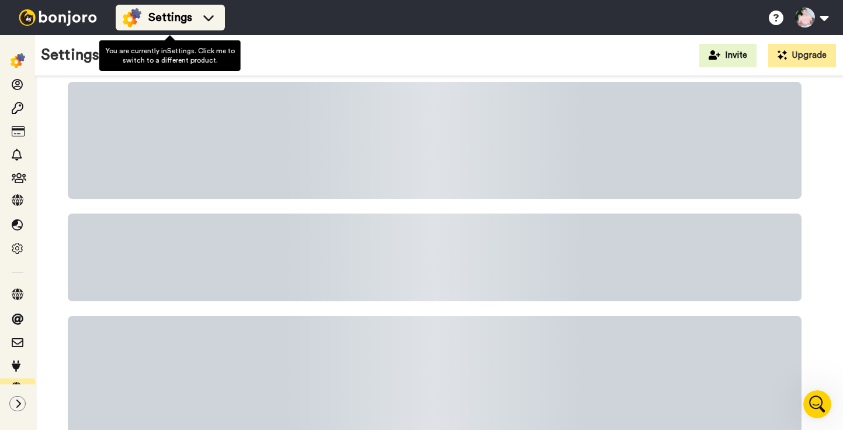
click at [189, 15] on span "Settings" at bounding box center [170, 17] width 44 height 16
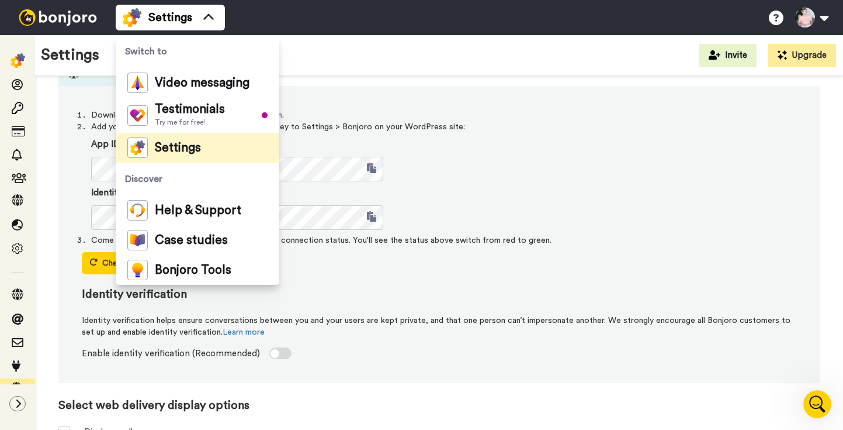
click at [421, 80] on ul "WordPress Shopify Manual" at bounding box center [439, 73] width 762 height 26
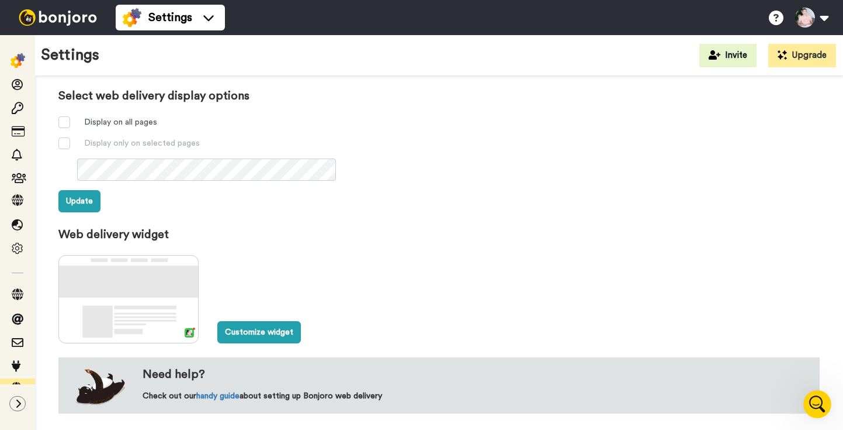
scroll to position [355, 0]
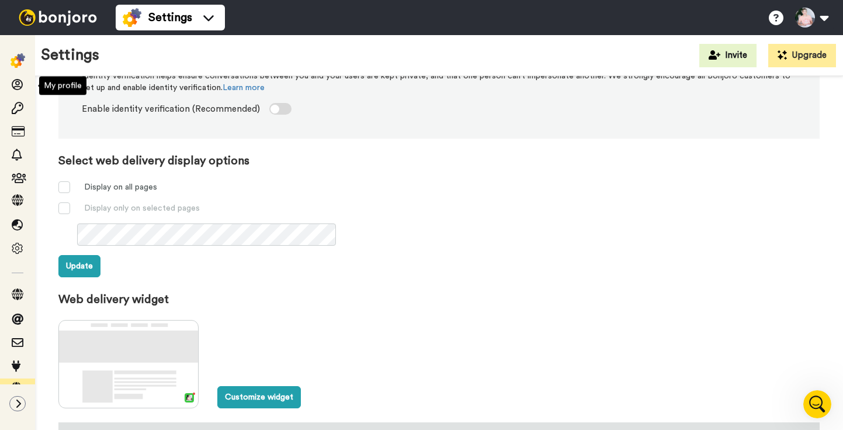
click at [41, 19] on img at bounding box center [58, 17] width 88 height 16
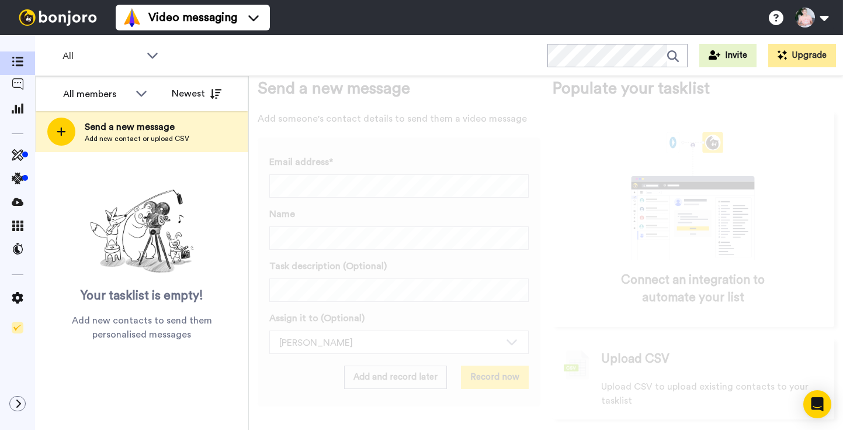
scroll to position [36, 0]
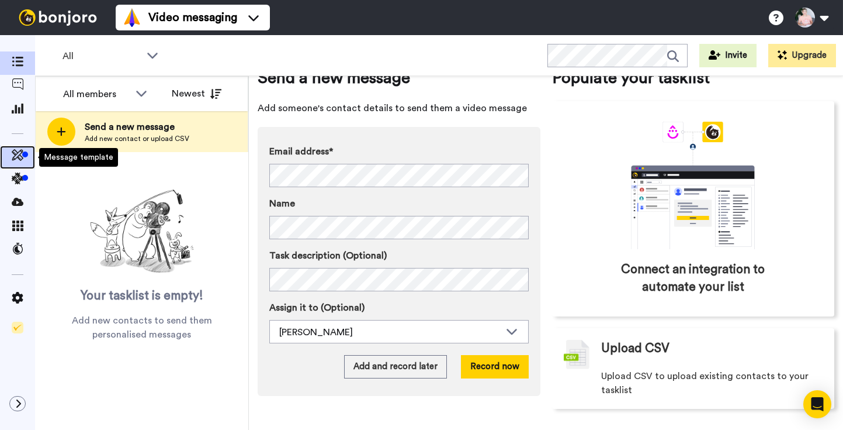
click at [24, 153] on div at bounding box center [25, 154] width 6 height 6
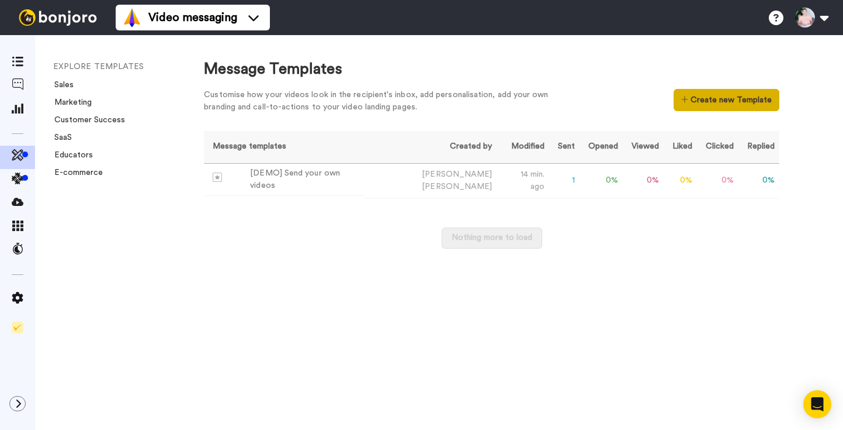
click at [707, 108] on button "Create new Template" at bounding box center [727, 100] width 106 height 22
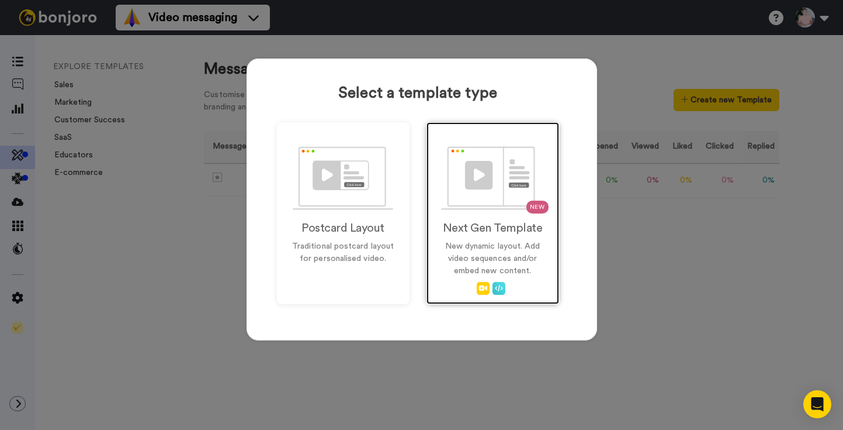
click at [491, 198] on img at bounding box center [492, 178] width 103 height 64
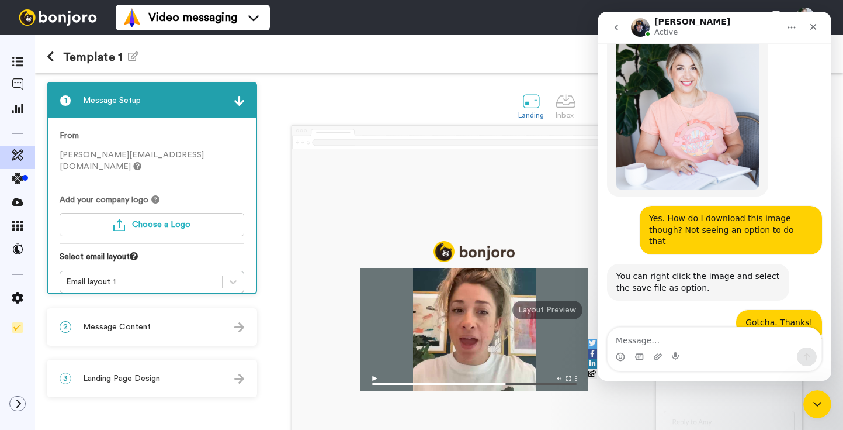
scroll to position [793, 0]
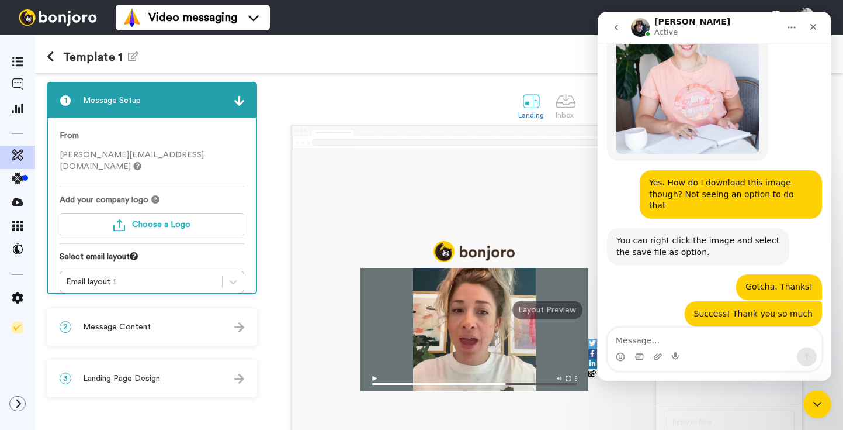
click at [789, 25] on icon "Home" at bounding box center [791, 27] width 9 height 9
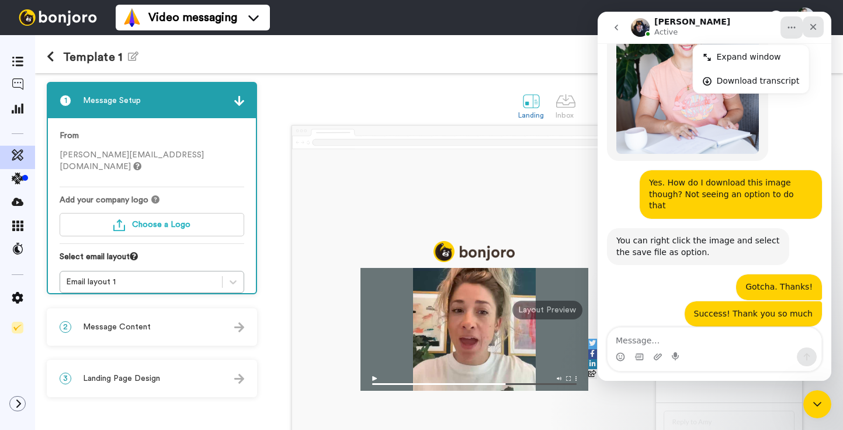
click at [805, 25] on div "Close" at bounding box center [813, 26] width 21 height 21
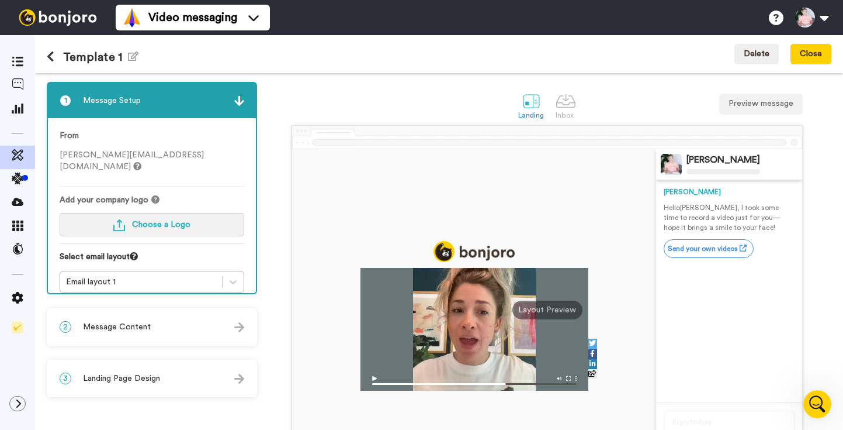
click at [143, 220] on span "Choose a Logo" at bounding box center [161, 224] width 58 height 8
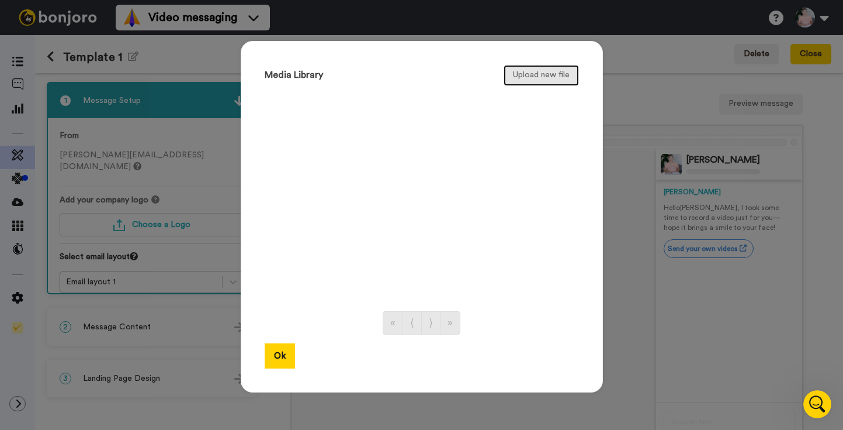
click at [542, 75] on button "Upload new file" at bounding box center [541, 75] width 75 height 21
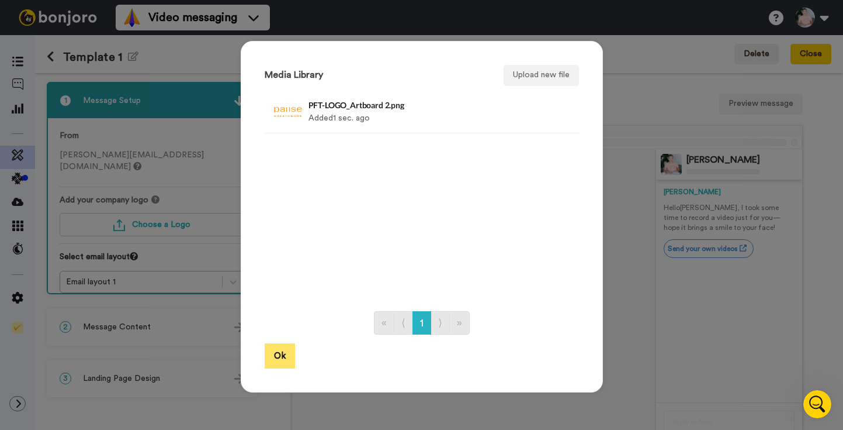
click at [281, 355] on button "Ok" at bounding box center [280, 355] width 30 height 25
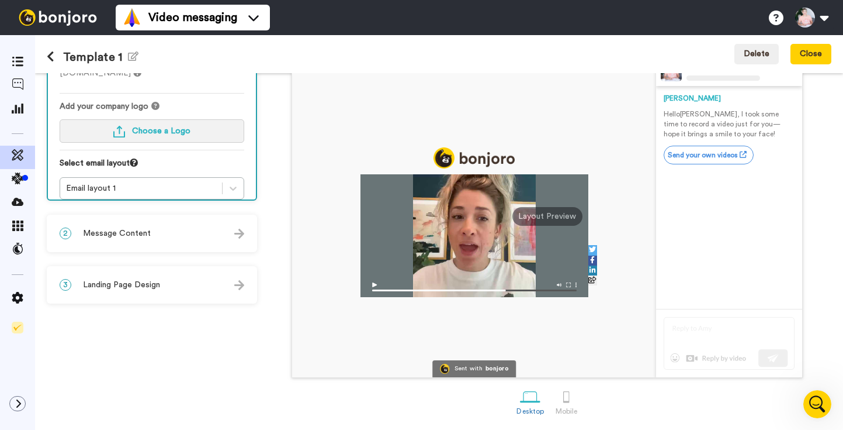
scroll to position [92, 0]
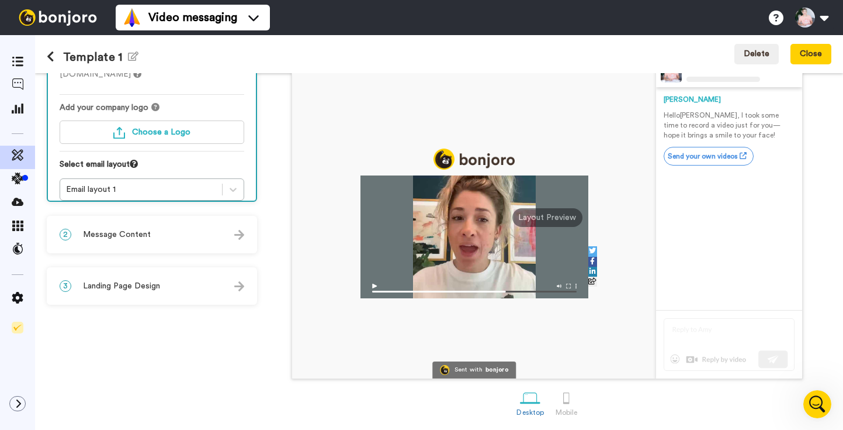
click at [405, 323] on div at bounding box center [474, 217] width 365 height 321
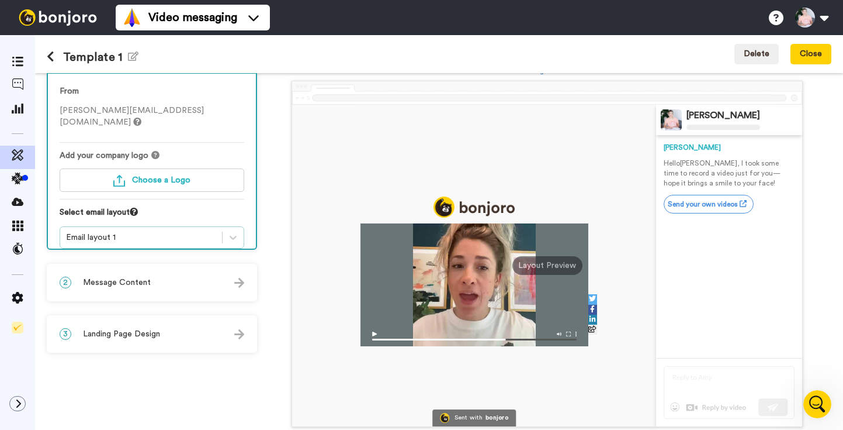
scroll to position [77, 0]
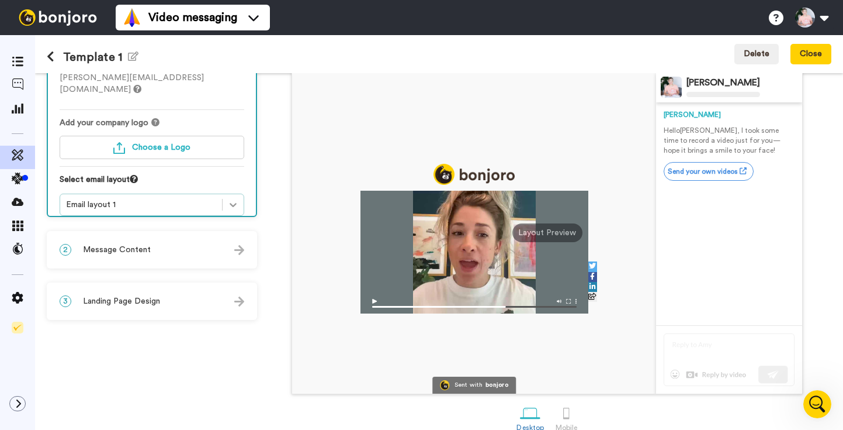
click at [234, 199] on icon at bounding box center [233, 205] width 12 height 12
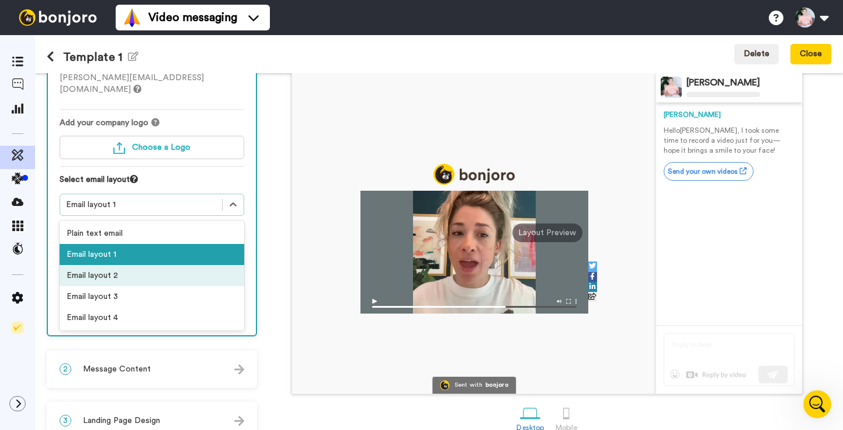
click at [165, 265] on div "Email layout 2" at bounding box center [152, 275] width 185 height 21
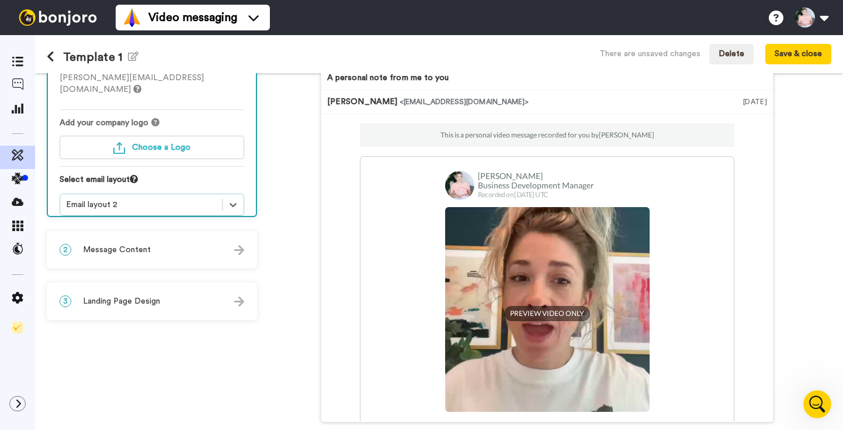
scroll to position [123, 0]
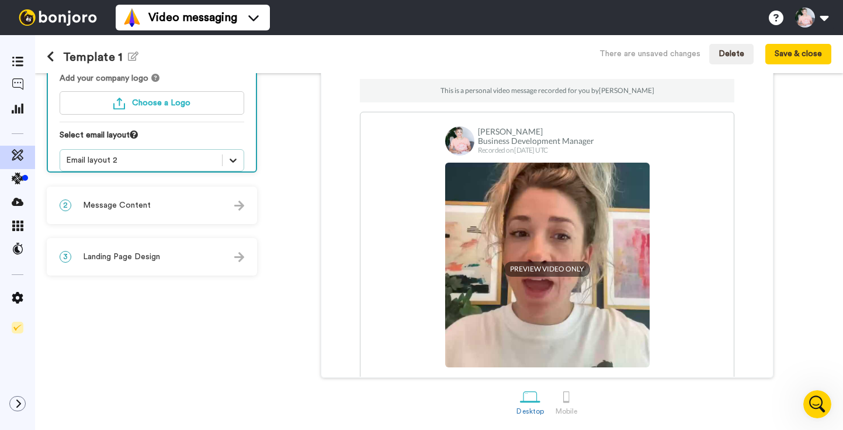
click at [230, 154] on icon at bounding box center [233, 160] width 12 height 12
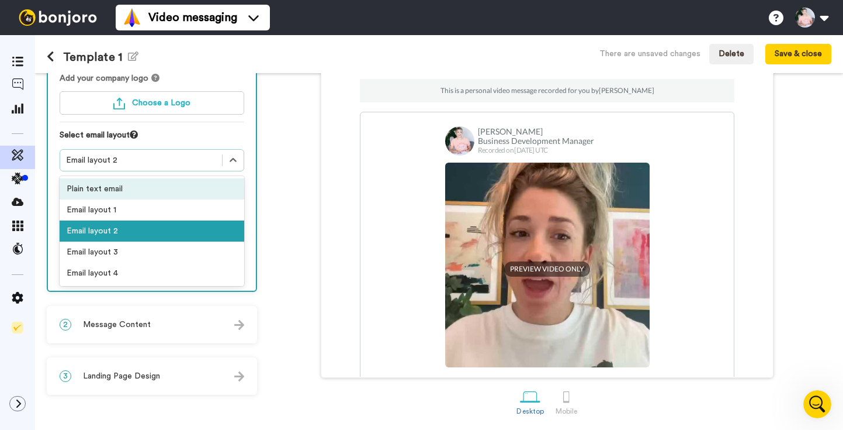
click at [192, 178] on div "Plain text email" at bounding box center [152, 188] width 185 height 21
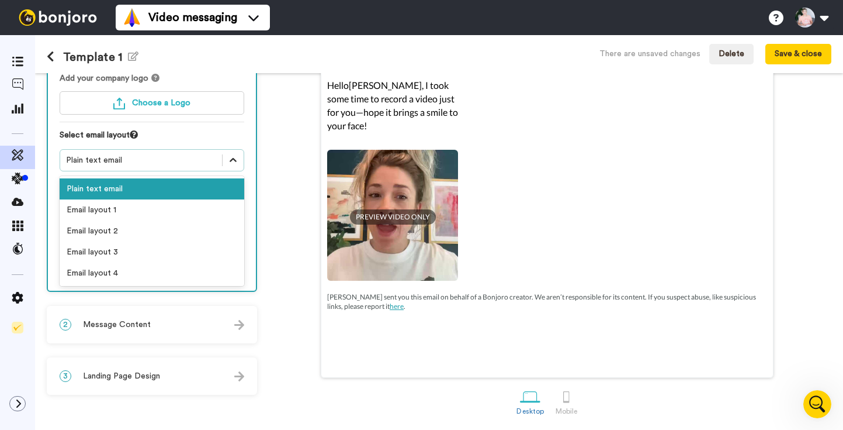
click at [236, 154] on icon at bounding box center [233, 160] width 12 height 12
click at [206, 199] on div "Email layout 1" at bounding box center [152, 209] width 185 height 21
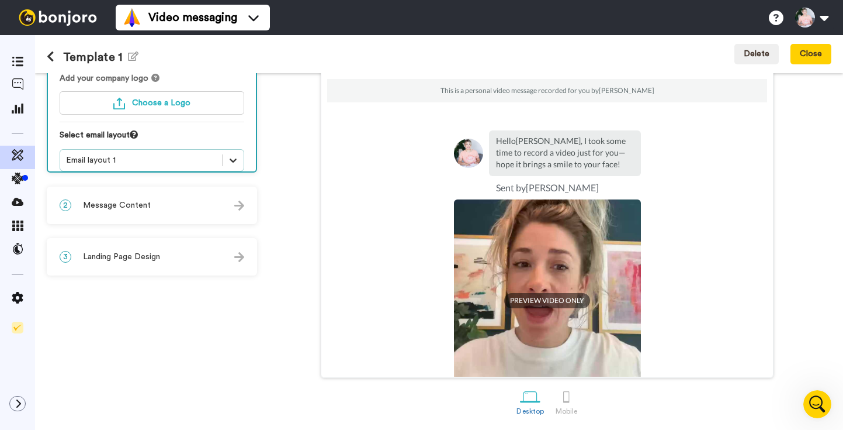
click at [233, 154] on icon at bounding box center [233, 160] width 12 height 12
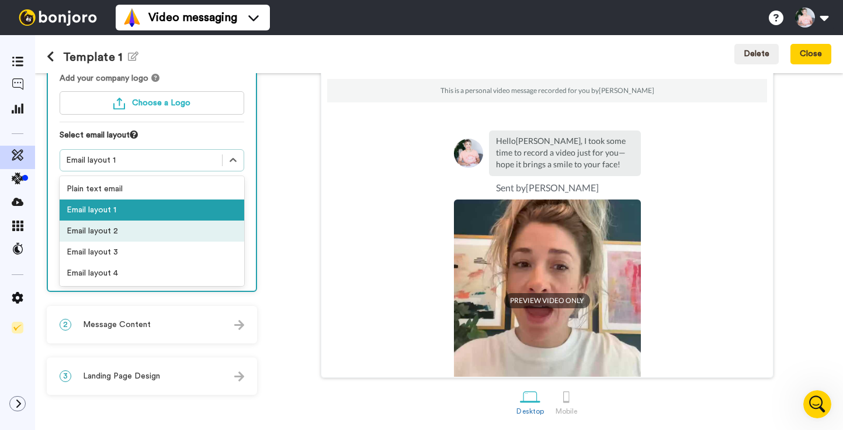
click at [191, 220] on div "Email layout 2" at bounding box center [152, 230] width 185 height 21
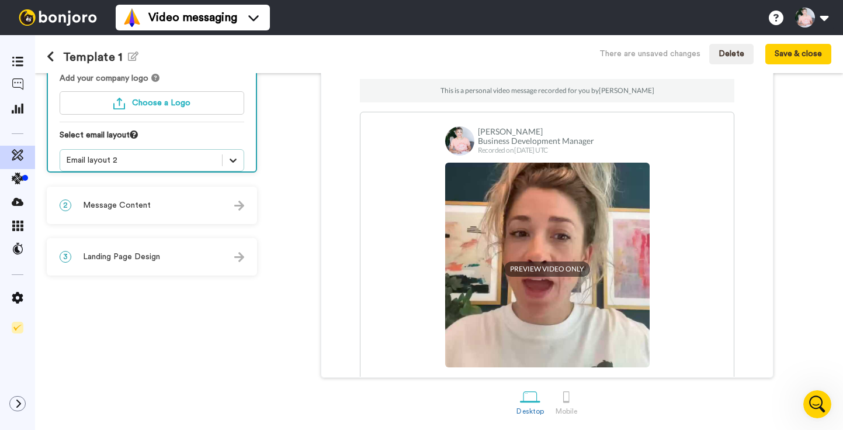
click at [231, 154] on icon at bounding box center [233, 160] width 12 height 12
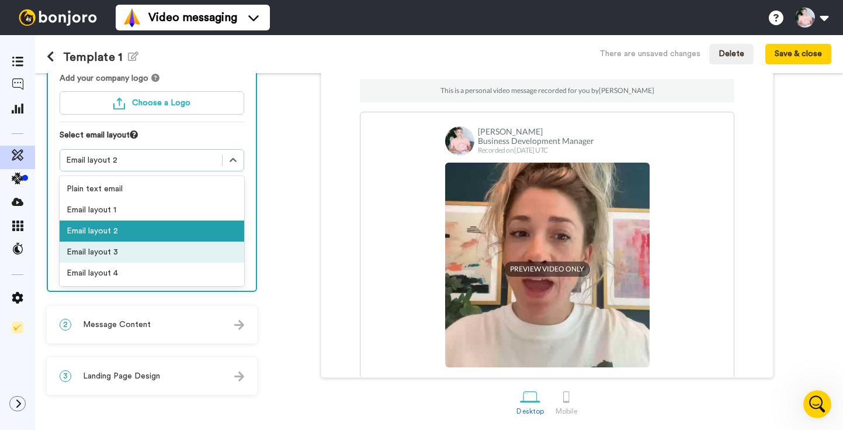
click at [175, 241] on div "Email layout 3" at bounding box center [152, 251] width 185 height 21
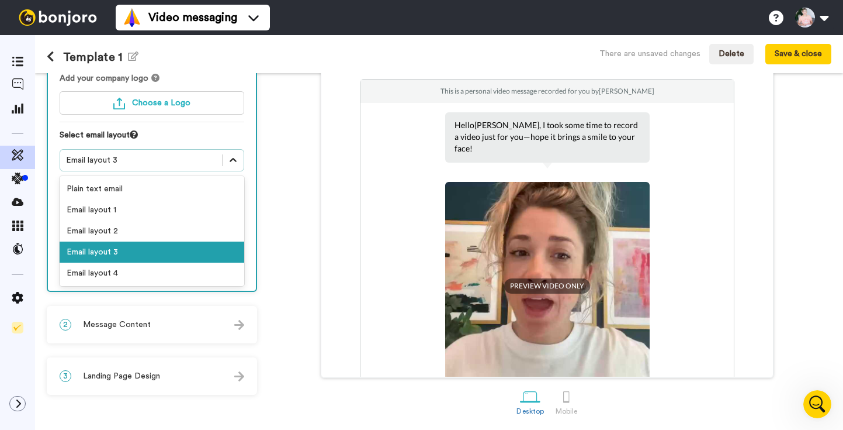
click at [233, 154] on icon at bounding box center [233, 160] width 12 height 12
click at [167, 262] on div "Email layout 4" at bounding box center [152, 272] width 185 height 21
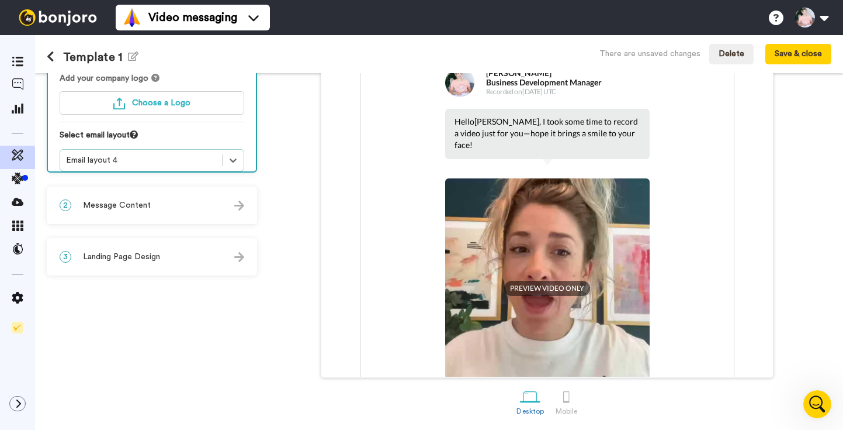
scroll to position [0, 0]
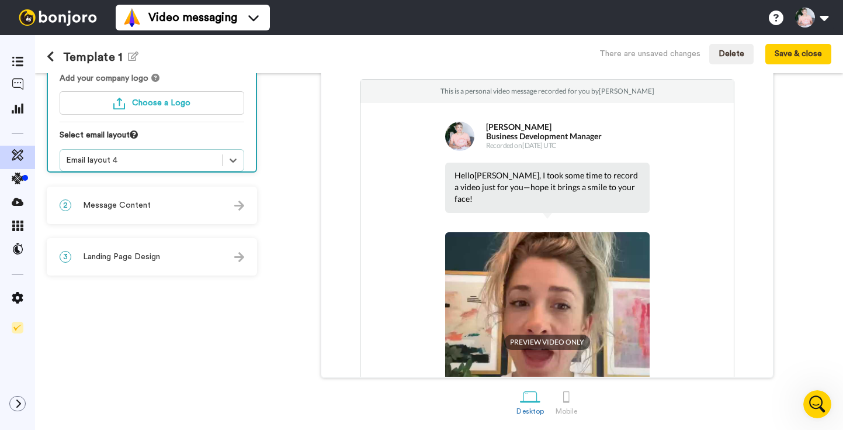
click at [186, 154] on div "Email layout 4" at bounding box center [141, 160] width 150 height 12
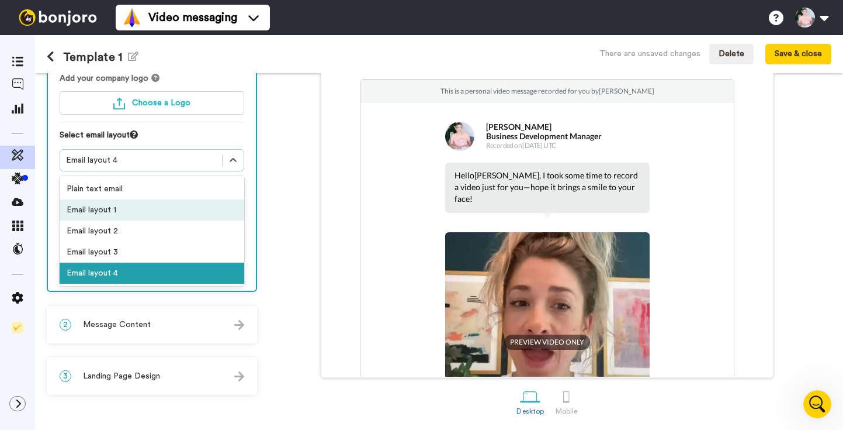
click at [157, 199] on div "Email layout 1" at bounding box center [152, 209] width 185 height 21
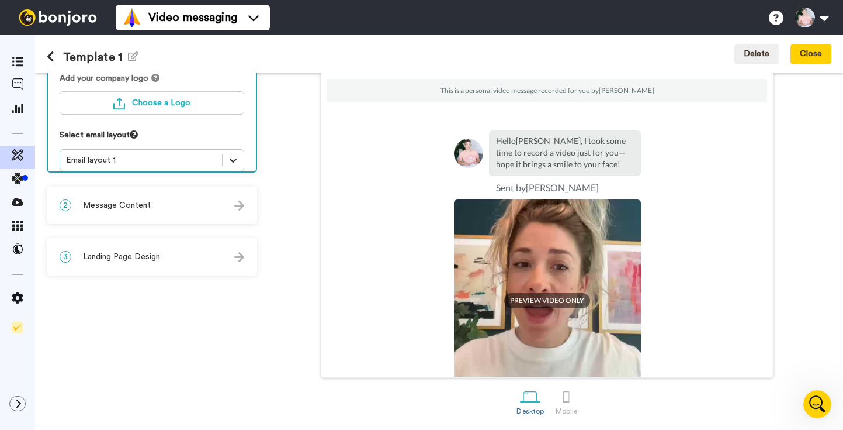
click at [234, 154] on icon at bounding box center [233, 160] width 12 height 12
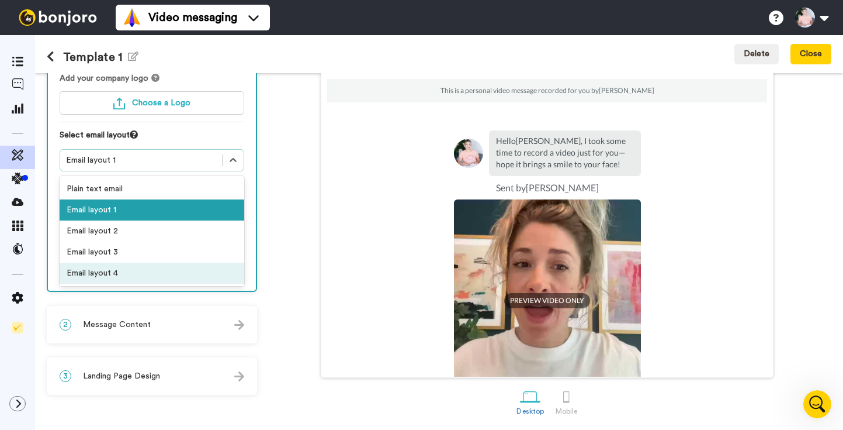
click at [157, 262] on div "Email layout 4" at bounding box center [152, 272] width 185 height 21
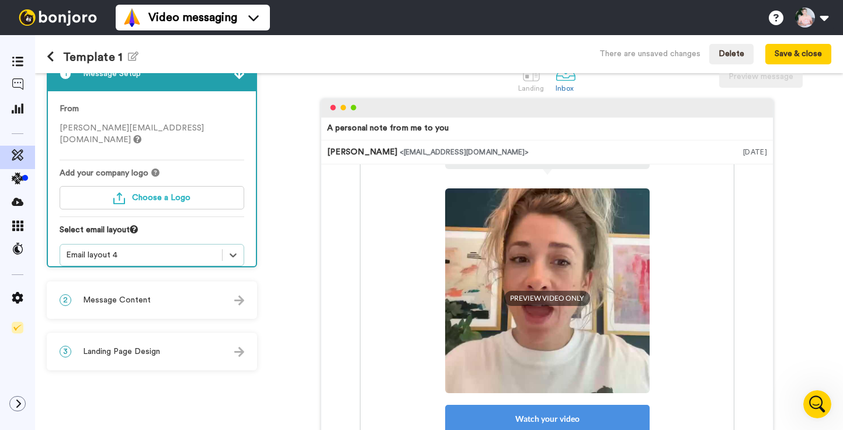
scroll to position [39, 0]
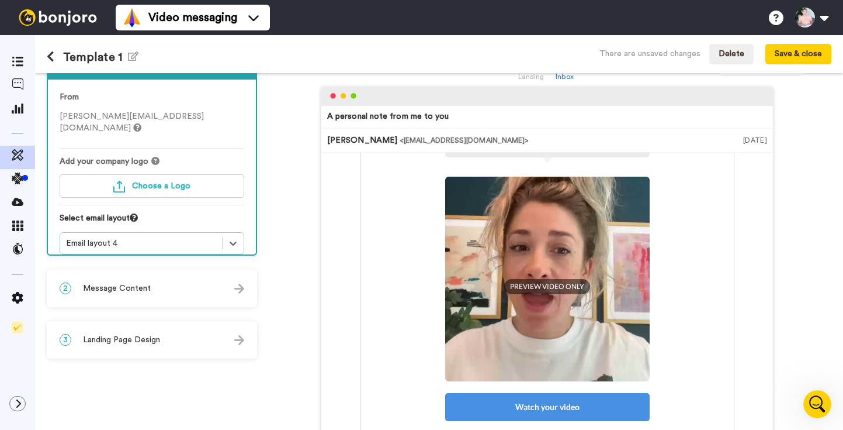
click at [171, 285] on div "2 Message Content" at bounding box center [152, 288] width 208 height 35
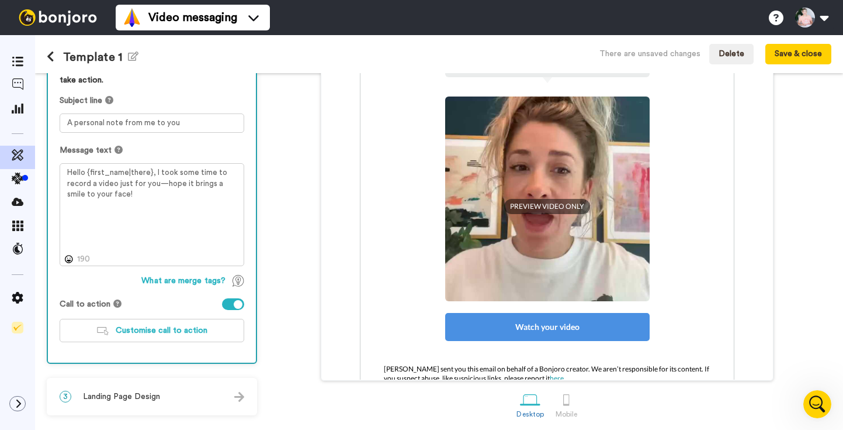
scroll to position [123, 0]
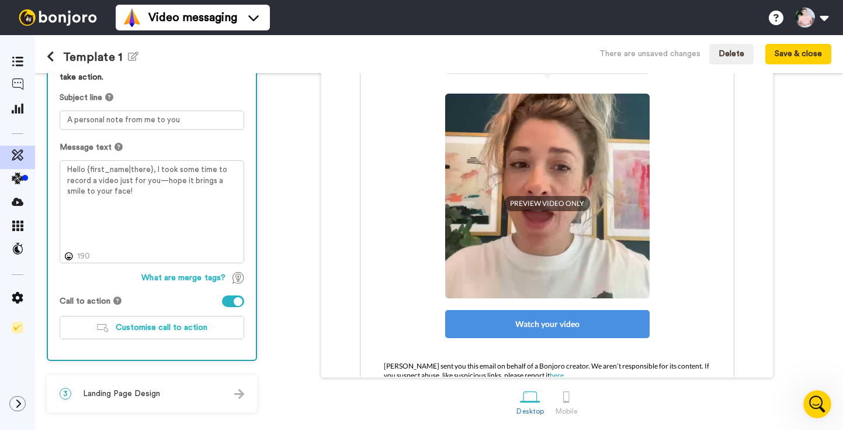
click at [160, 385] on div "3 Landing Page Design" at bounding box center [152, 393] width 208 height 35
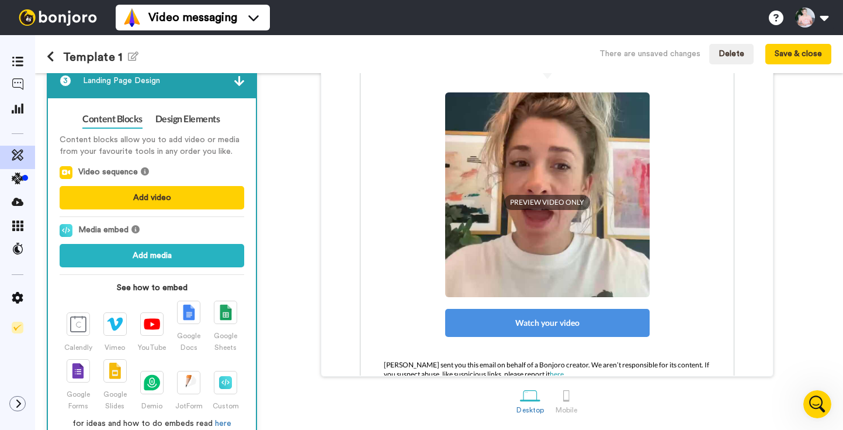
scroll to position [150, 0]
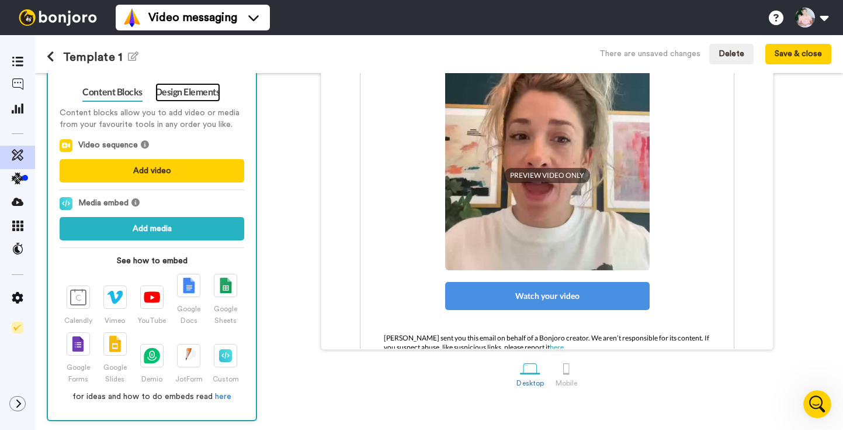
click at [202, 91] on link "Design Elements" at bounding box center [187, 92] width 65 height 19
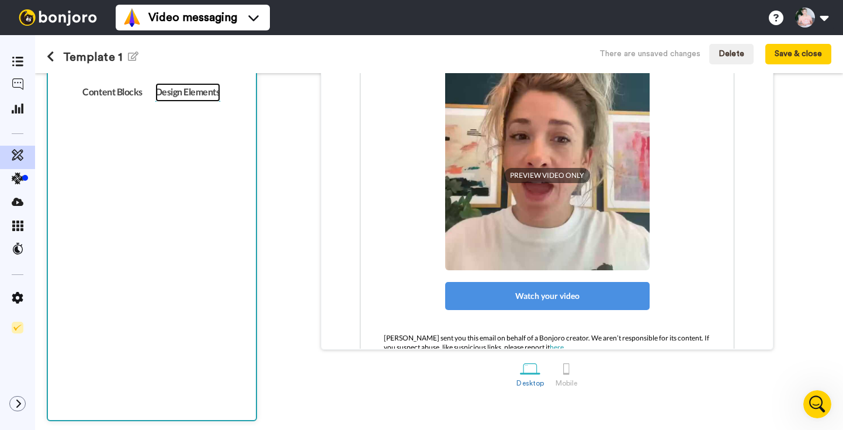
scroll to position [123, 0]
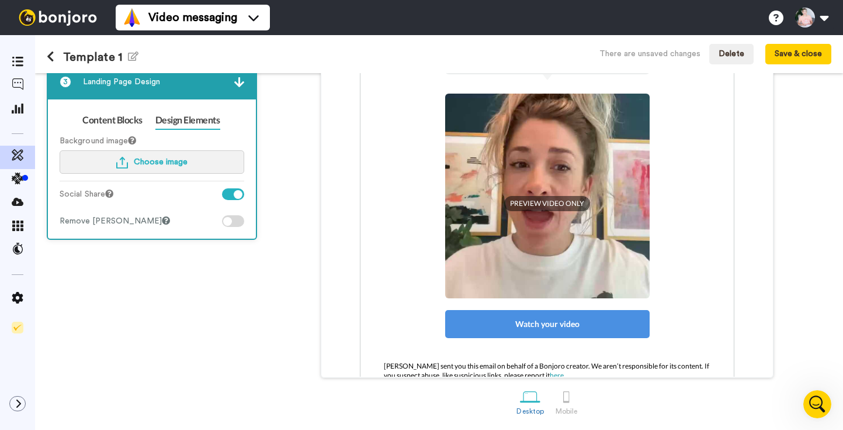
click at [168, 162] on span "Choose image" at bounding box center [161, 162] width 54 height 8
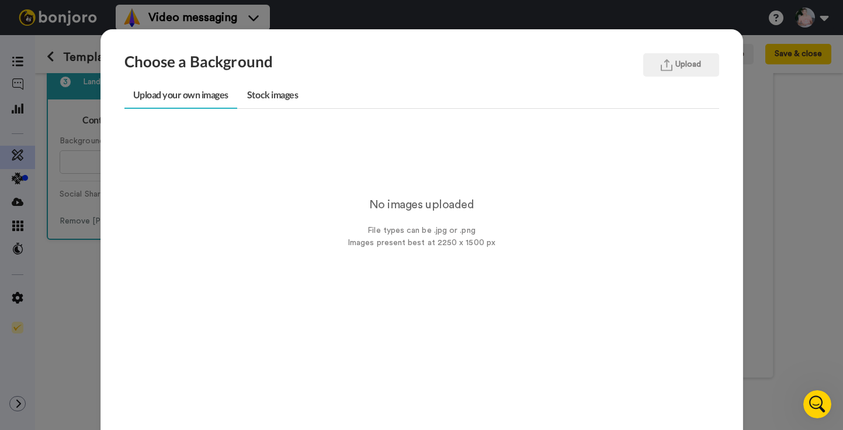
click at [416, 206] on div "No images uploaded File types can be .jpg or .png Images present best at 2250 x…" at bounding box center [421, 187] width 595 height 123
click at [174, 96] on link "Upload your own images" at bounding box center [180, 95] width 113 height 26
click at [673, 64] on button "Upload" at bounding box center [681, 64] width 76 height 23
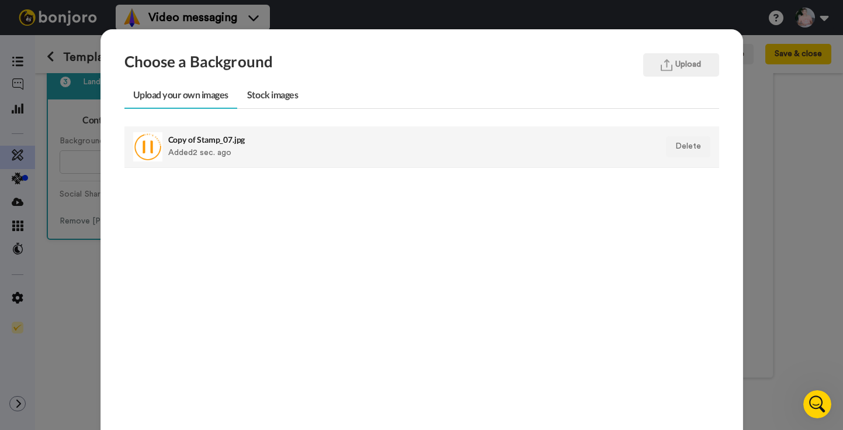
click at [193, 140] on h4 "Copy of Stamp_07.jpg" at bounding box center [364, 139] width 393 height 9
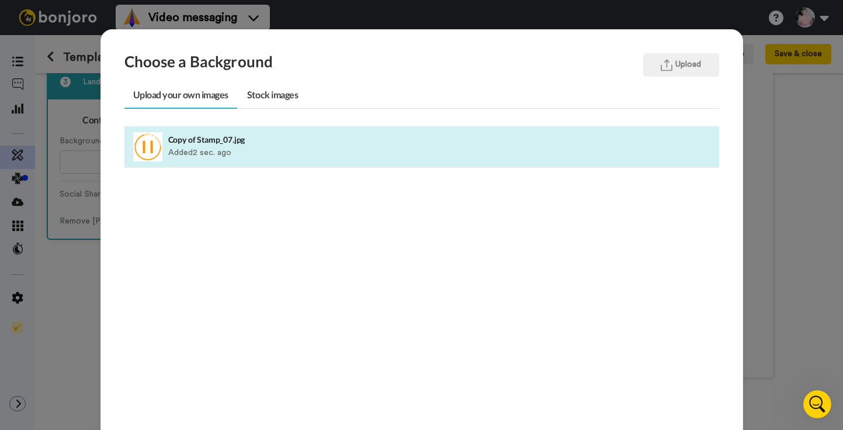
scroll to position [124, 0]
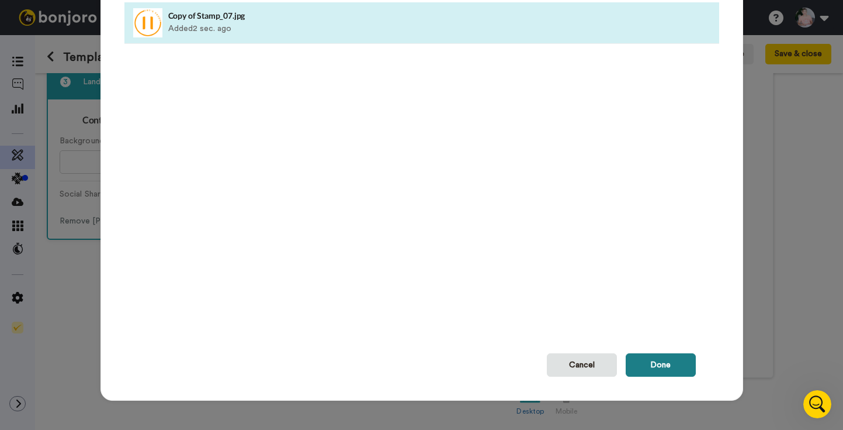
click at [653, 373] on button "Done" at bounding box center [661, 364] width 70 height 23
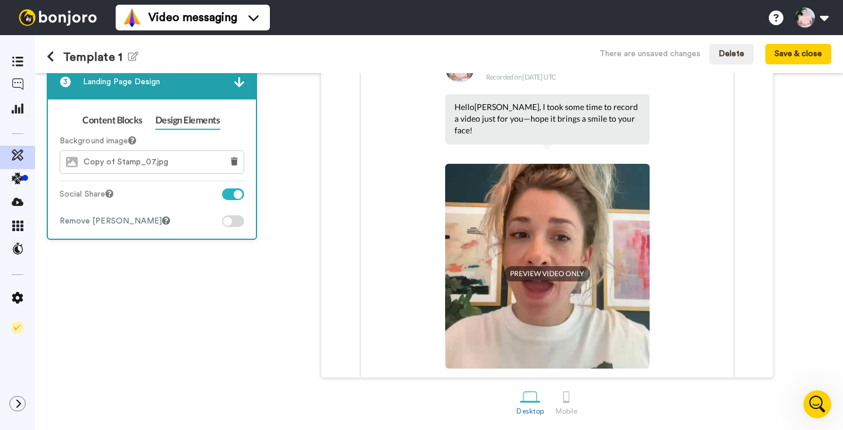
scroll to position [0, 0]
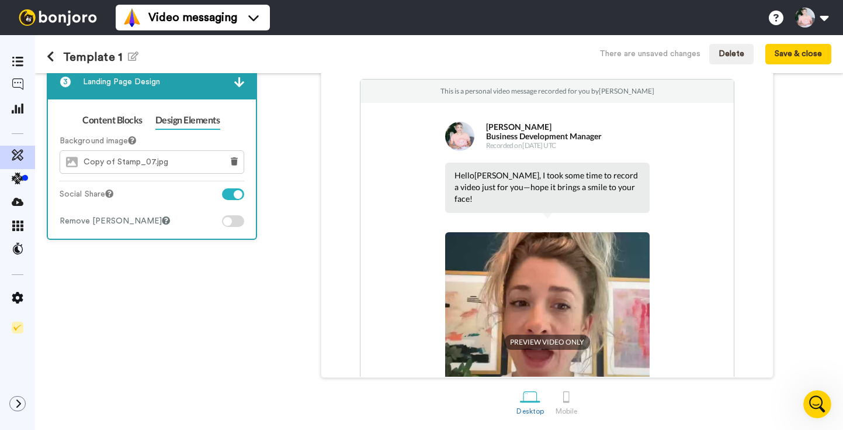
click at [239, 190] on div at bounding box center [238, 194] width 9 height 9
click at [227, 218] on div at bounding box center [227, 221] width 9 height 9
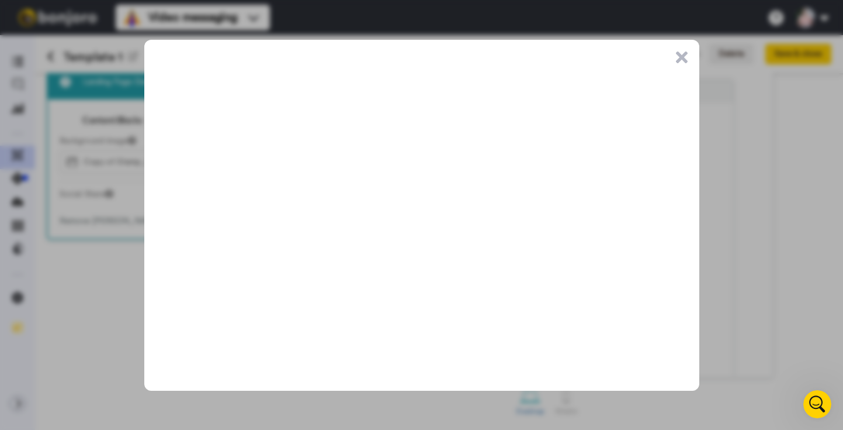
click at [682, 57] on button ".cls-1{stroke-width:0px;}" at bounding box center [682, 57] width 12 height 12
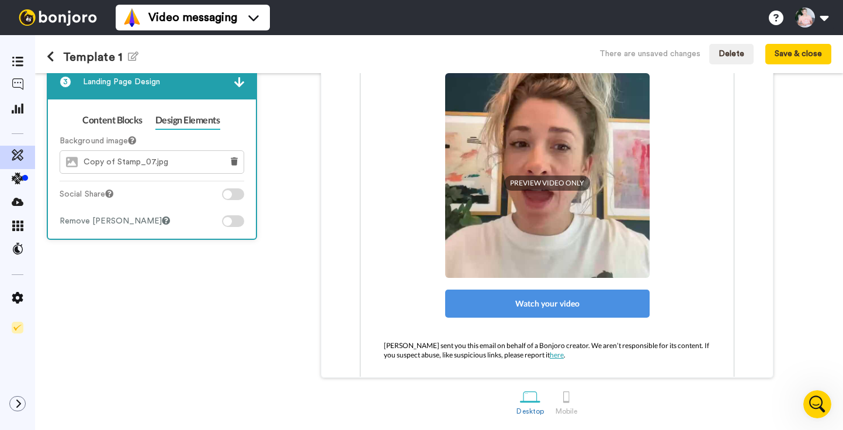
scroll to position [159, 0]
click at [802, 53] on button "Save & close" at bounding box center [799, 54] width 66 height 21
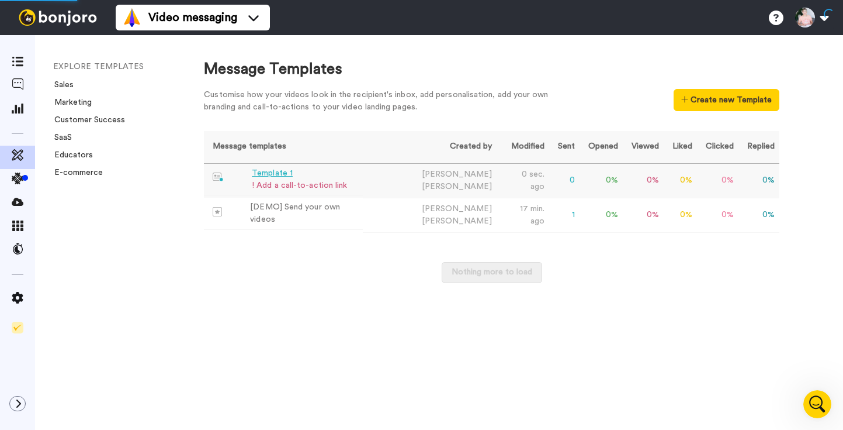
click at [310, 182] on div "! Add a call-to-action link" at bounding box center [299, 185] width 95 height 12
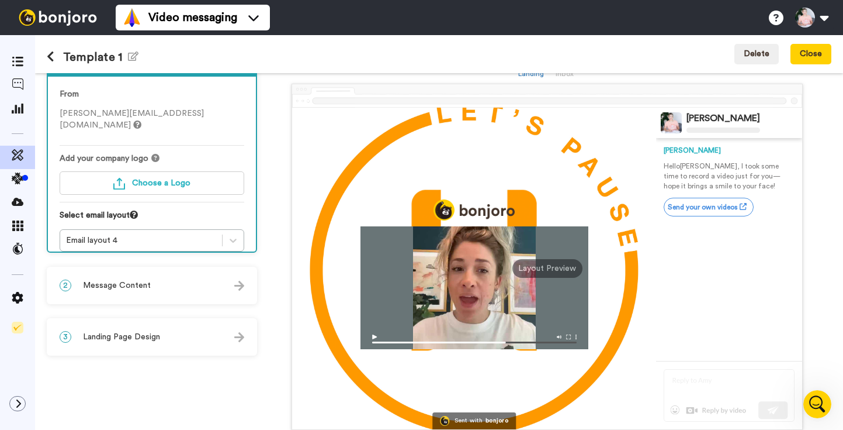
scroll to position [49, 0]
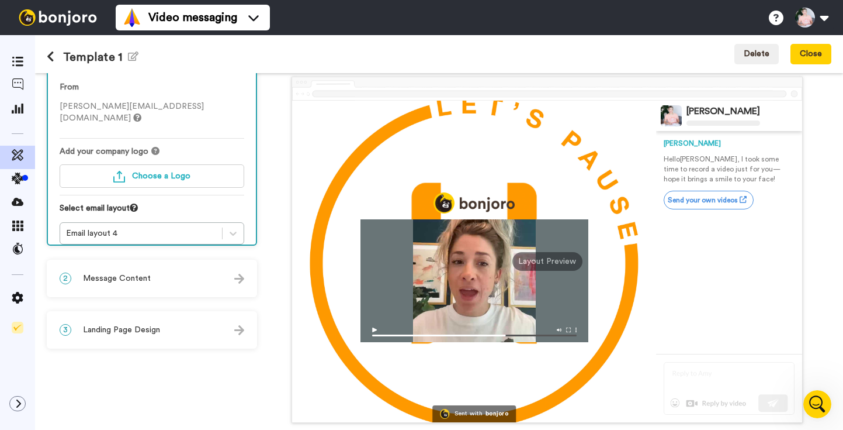
click at [143, 324] on span "Landing Page Design" at bounding box center [121, 330] width 77 height 12
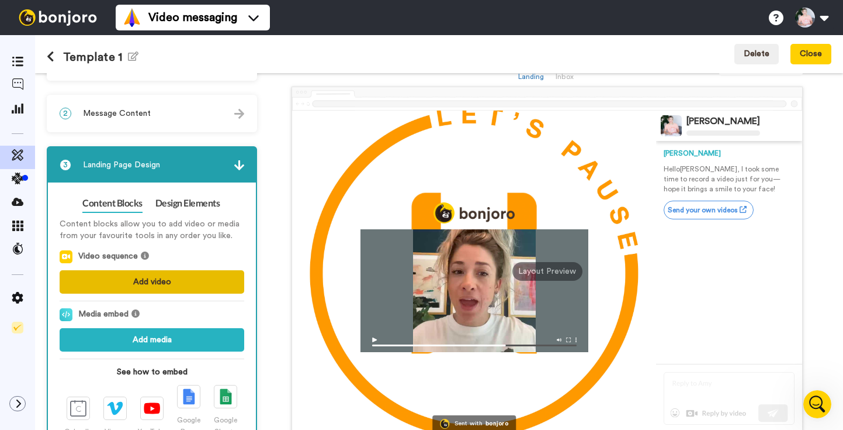
scroll to position [26, 0]
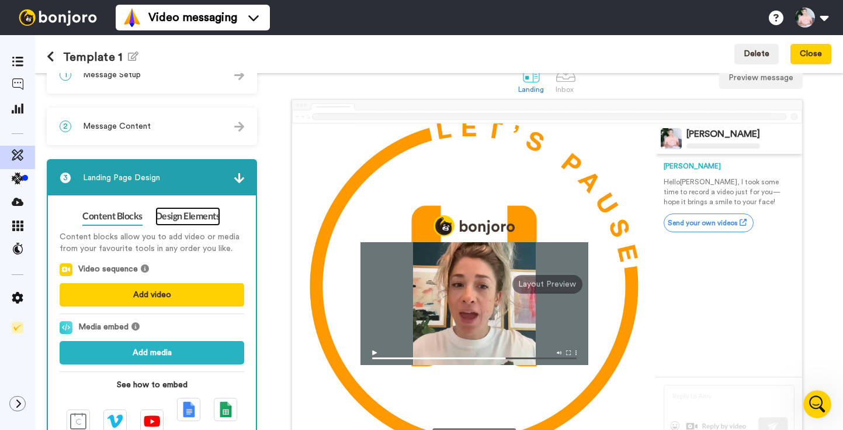
click at [191, 215] on link "Design Elements" at bounding box center [187, 216] width 65 height 19
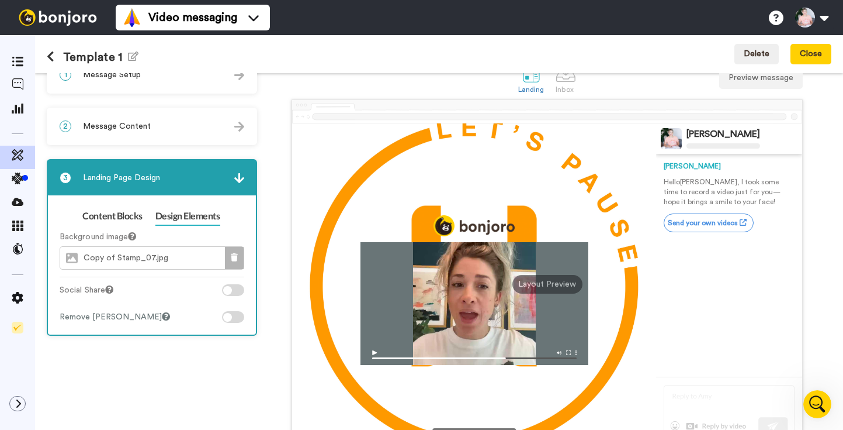
click at [238, 259] on button at bounding box center [234, 258] width 19 height 22
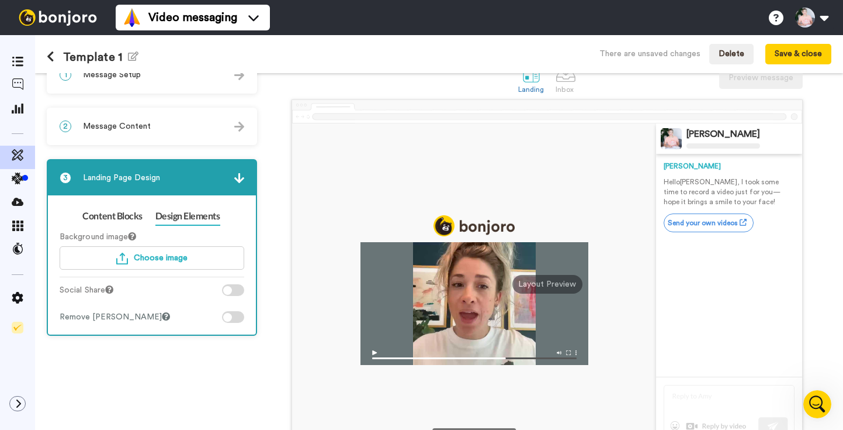
scroll to position [95, 0]
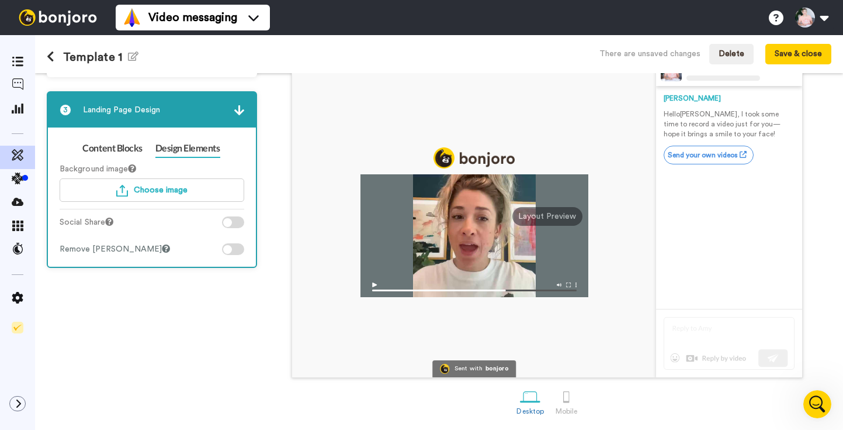
click at [222, 224] on div "Social Share" at bounding box center [152, 223] width 185 height 15
click at [235, 220] on div at bounding box center [233, 222] width 22 height 12
click at [235, 220] on div at bounding box center [238, 222] width 9 height 9
click at [235, 220] on div at bounding box center [233, 222] width 22 height 12
click at [235, 221] on div at bounding box center [238, 222] width 9 height 9
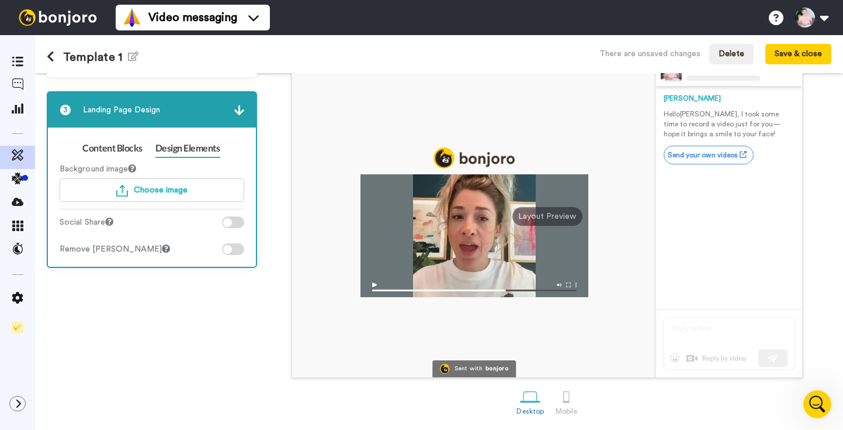
click at [234, 248] on div at bounding box center [233, 249] width 22 height 12
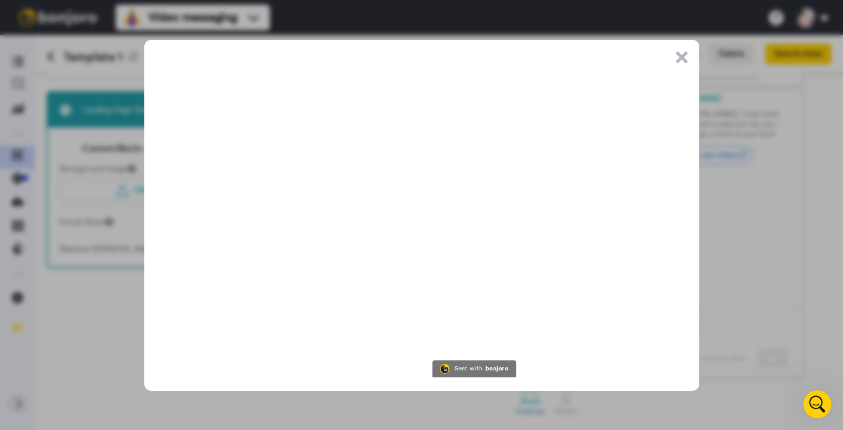
click at [678, 55] on button ".cls-1{stroke-width:0px;}" at bounding box center [682, 57] width 12 height 12
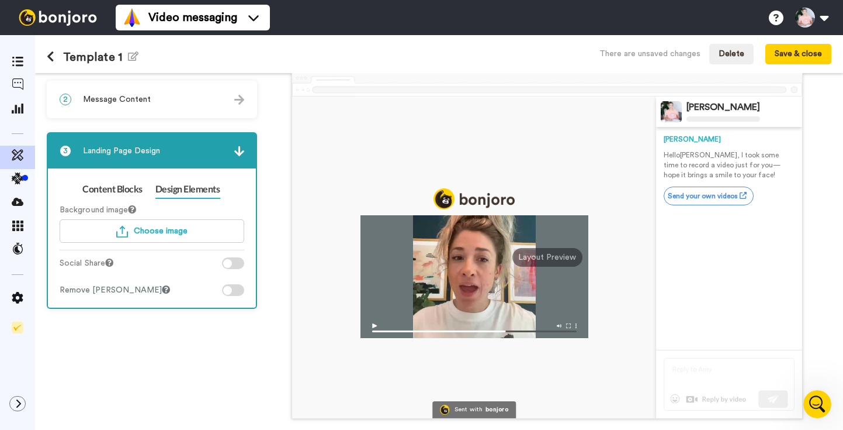
scroll to position [50, 0]
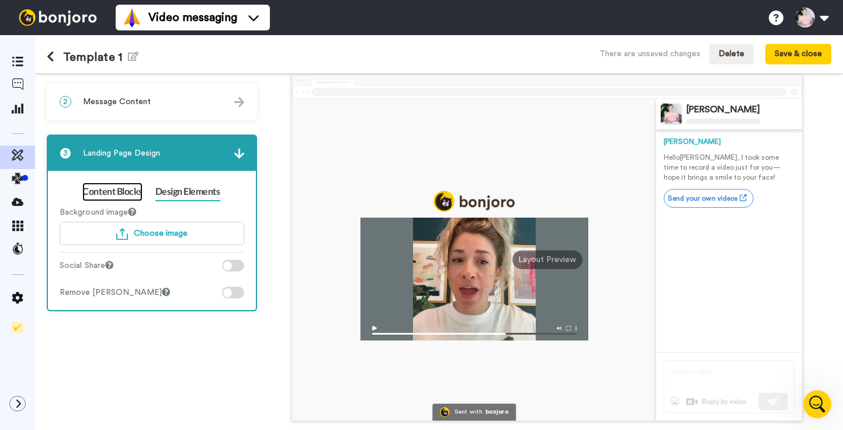
click at [129, 193] on link "Content Blocks" at bounding box center [112, 191] width 60 height 19
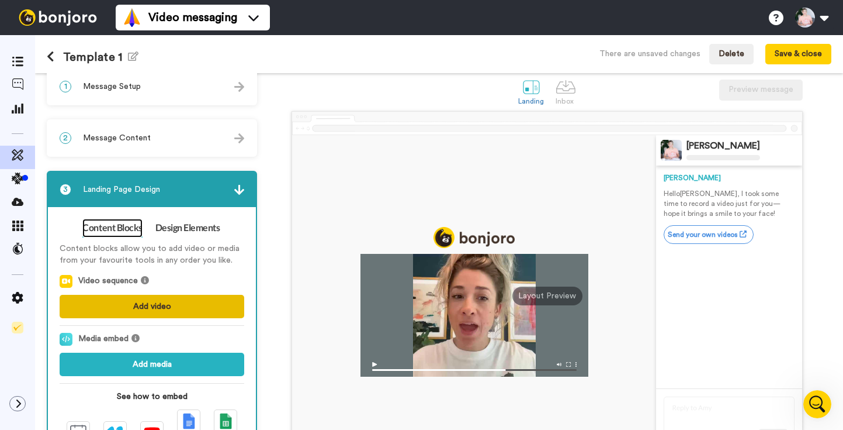
scroll to position [0, 0]
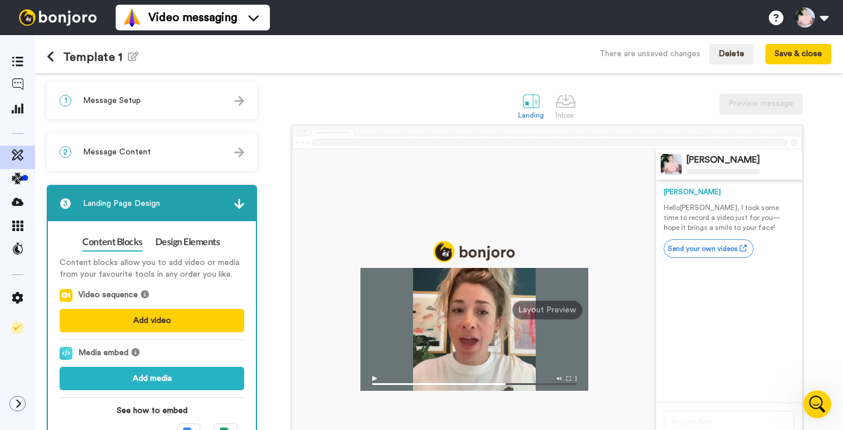
click at [183, 141] on div "2 Message Content" at bounding box center [152, 151] width 208 height 35
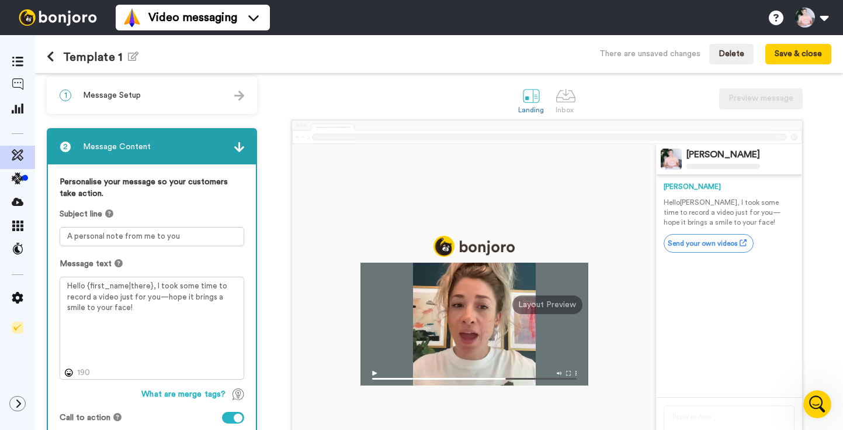
scroll to position [8, 0]
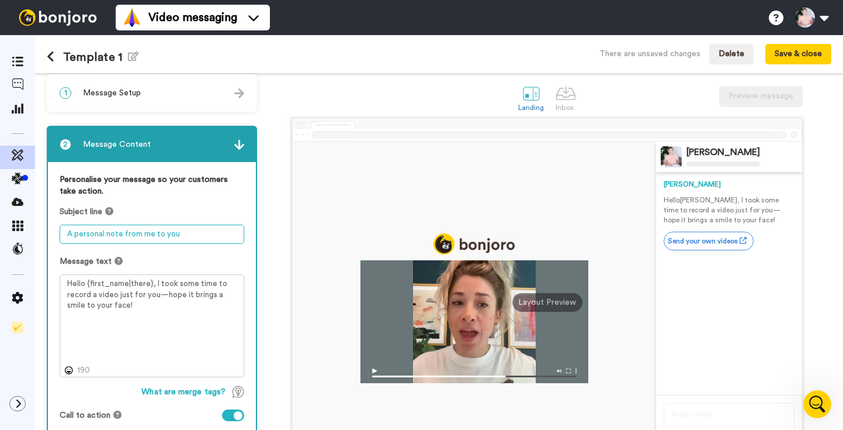
click at [132, 234] on textarea "A personal note from me to you" at bounding box center [152, 233] width 185 height 19
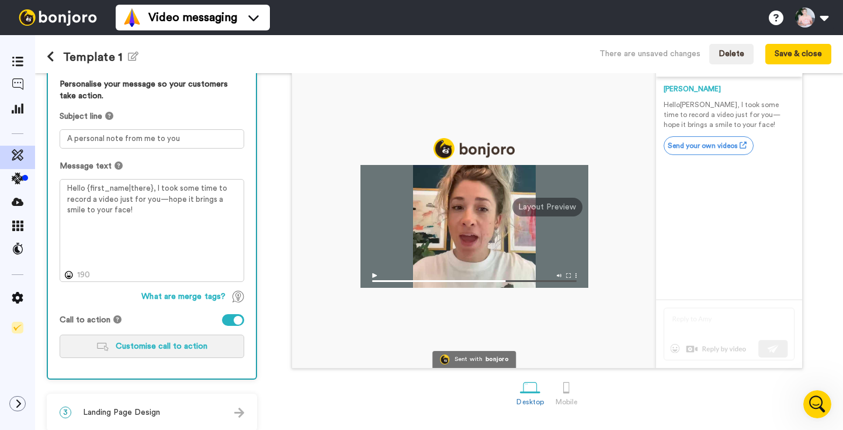
click at [183, 339] on button "Customise call to action" at bounding box center [152, 345] width 185 height 23
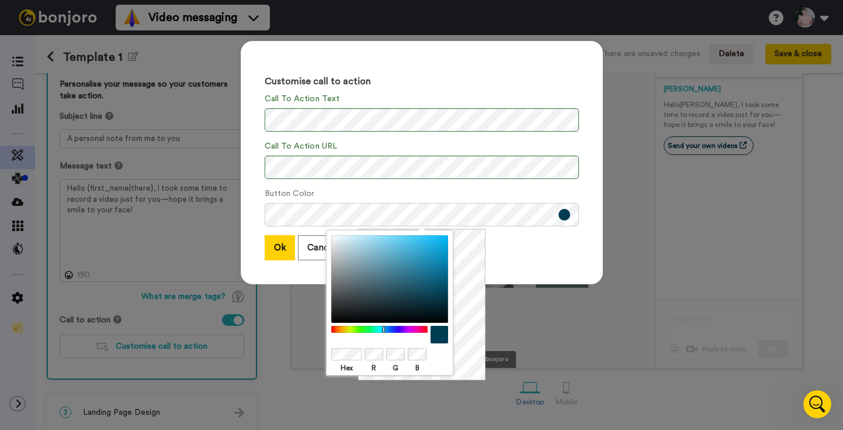
click at [327, 350] on div "Hex R G B" at bounding box center [389, 303] width 127 height 146
click at [345, 340] on div at bounding box center [389, 335] width 117 height 18
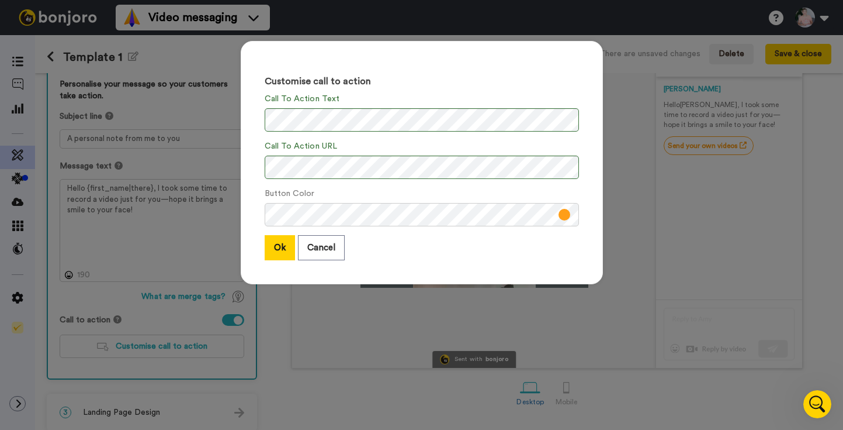
click at [508, 320] on div "Customise call to action Call To Action Text Call To Action URL Button Color Ok…" at bounding box center [421, 215] width 843 height 430
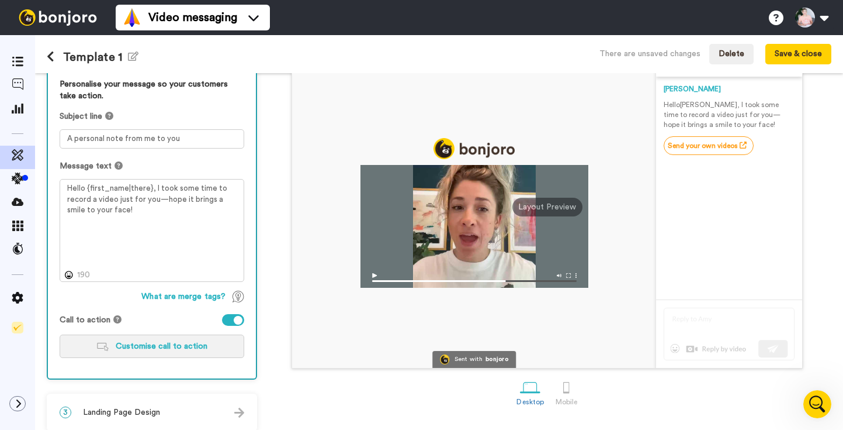
click at [185, 345] on span "Customise call to action" at bounding box center [162, 346] width 92 height 8
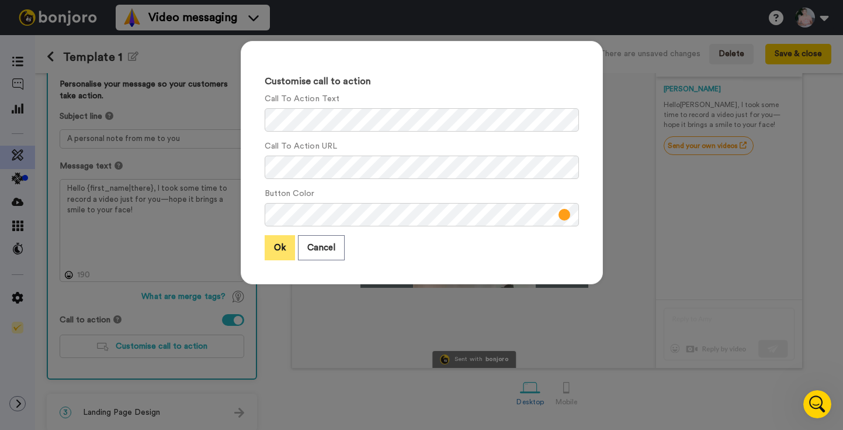
click at [275, 245] on button "Ok" at bounding box center [280, 247] width 30 height 25
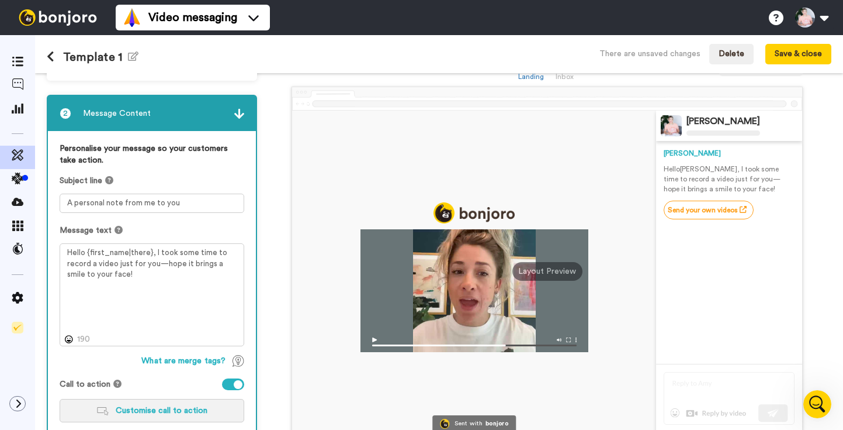
scroll to position [19, 0]
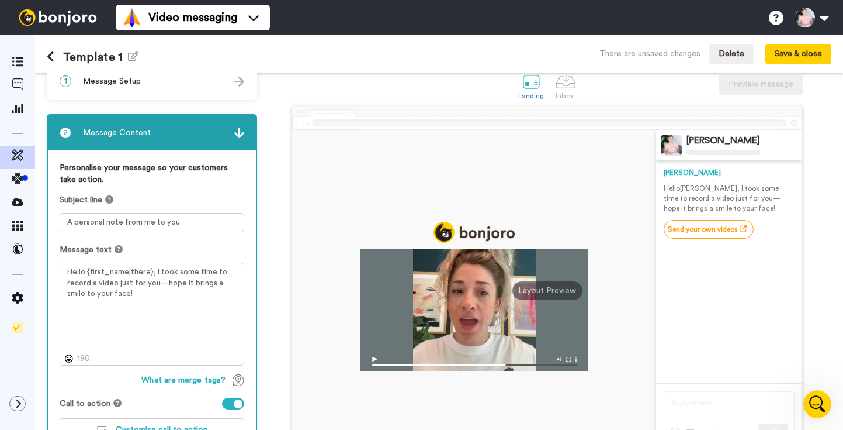
click at [697, 186] on p "Hello Tom , I took some time to record a video just for you—hope it brings a sm…" at bounding box center [729, 199] width 131 height 30
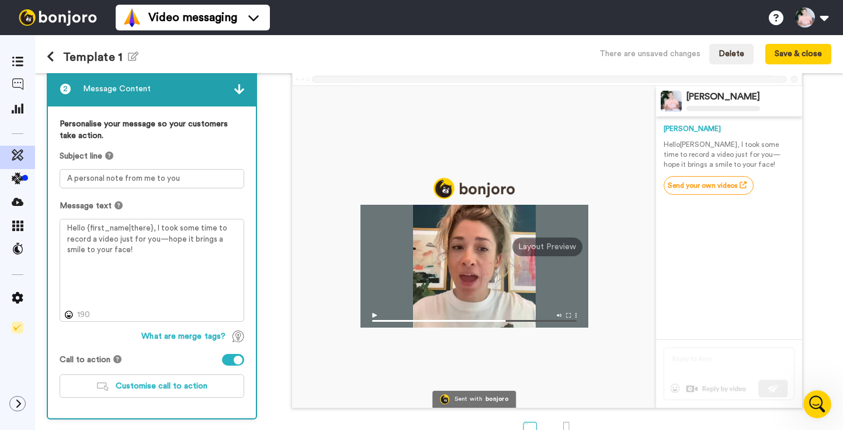
scroll to position [78, 0]
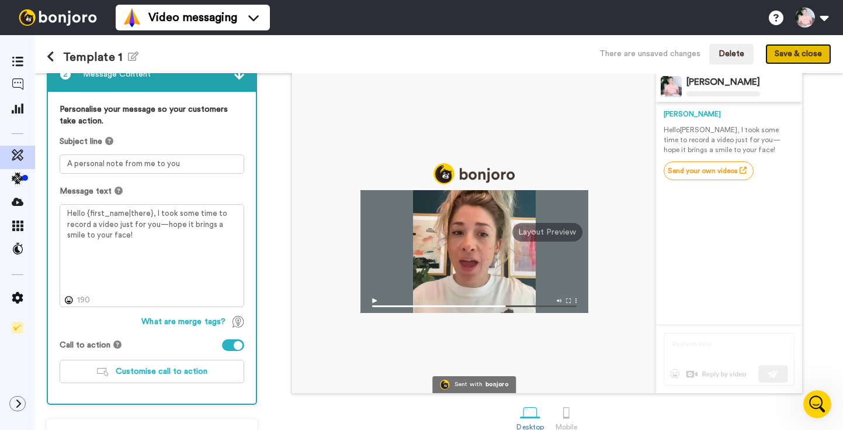
click at [800, 56] on button "Save & close" at bounding box center [799, 54] width 66 height 21
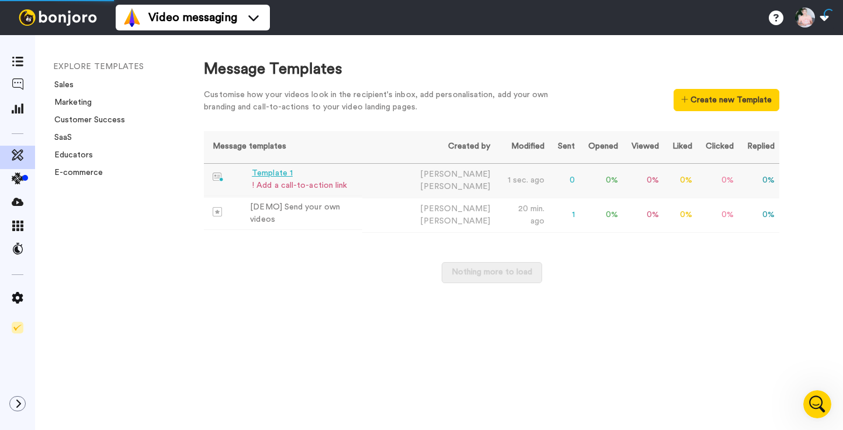
click at [279, 174] on div "Template 1" at bounding box center [299, 173] width 95 height 12
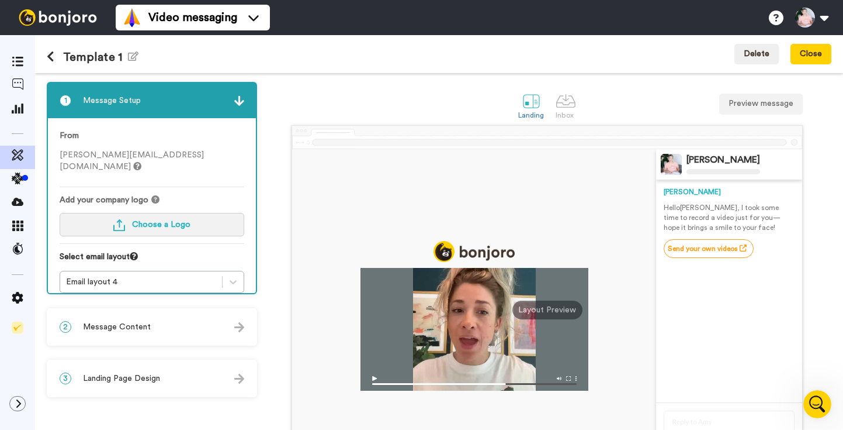
click at [175, 220] on span "Choose a Logo" at bounding box center [161, 224] width 58 height 8
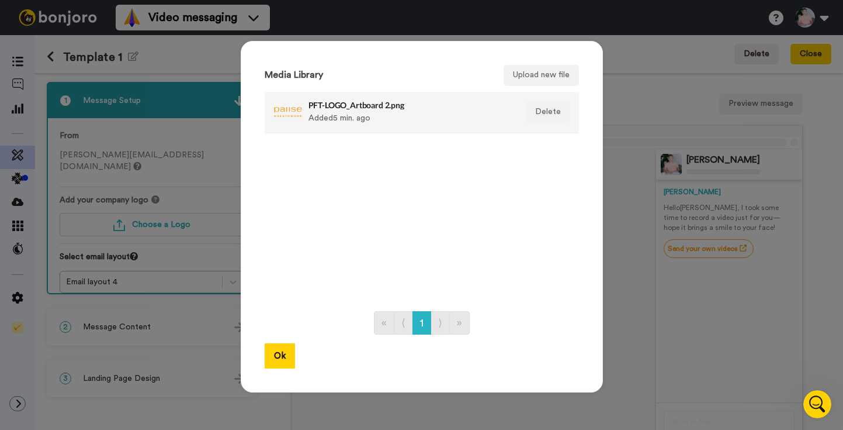
click at [327, 101] on h4 "PFT-LOGO_Artboard 2.png" at bounding box center [410, 105] width 202 height 9
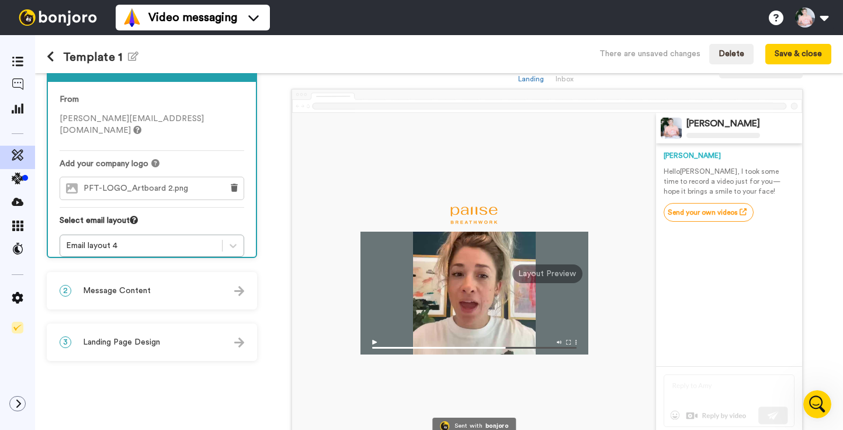
scroll to position [14, 0]
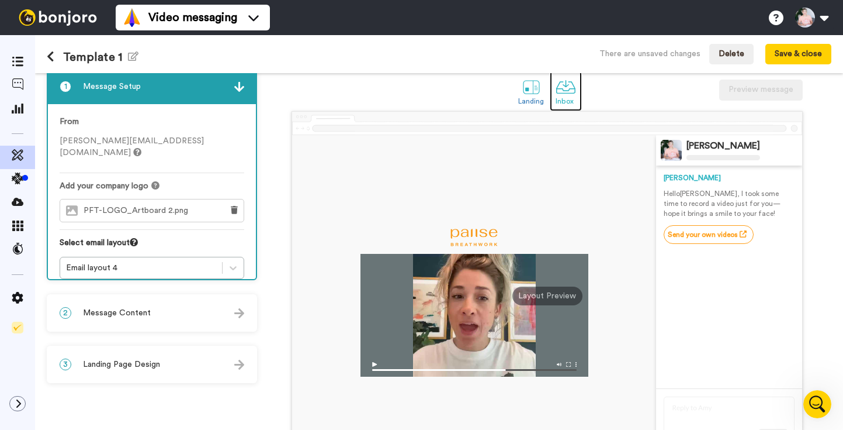
click at [570, 85] on div at bounding box center [566, 87] width 20 height 20
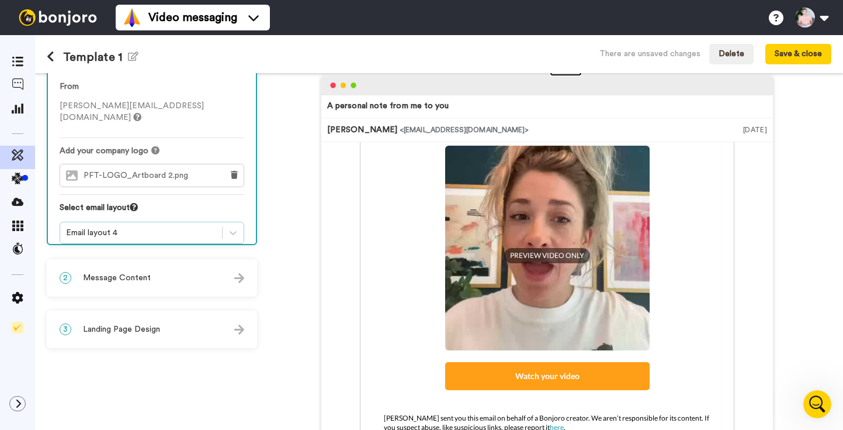
scroll to position [34, 0]
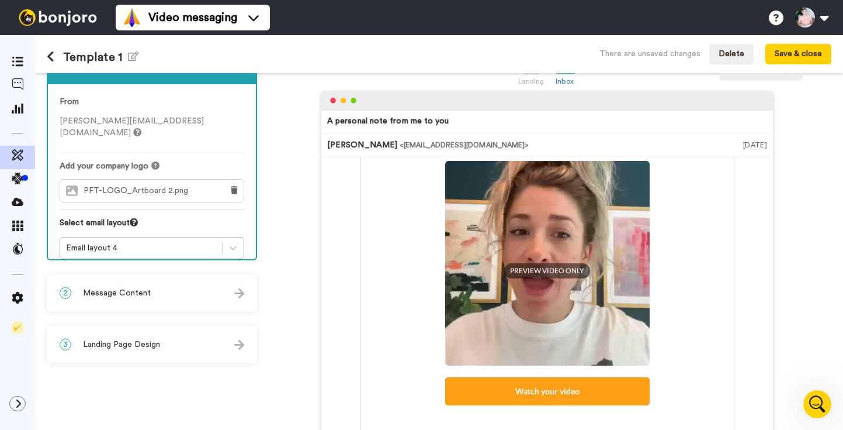
click at [159, 293] on div "2 Message Content" at bounding box center [152, 292] width 208 height 35
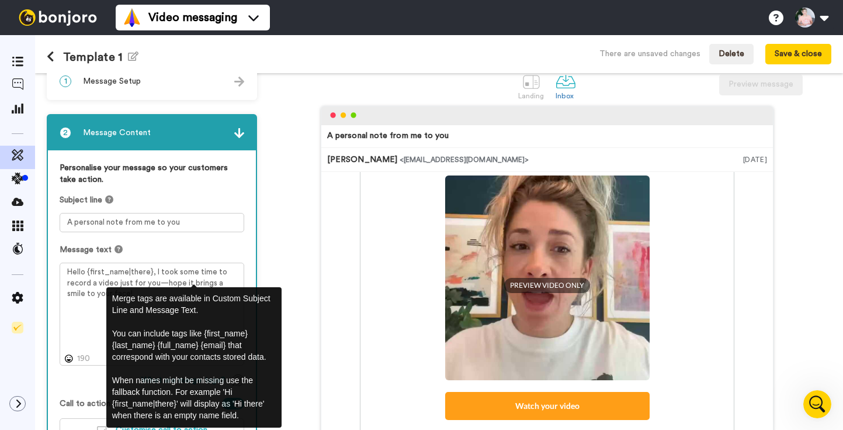
scroll to position [0, 0]
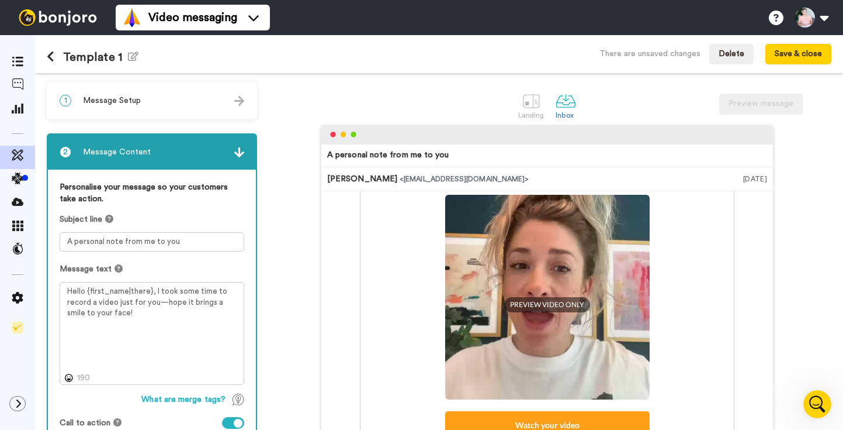
click at [207, 99] on div "1 Message Setup" at bounding box center [152, 100] width 208 height 35
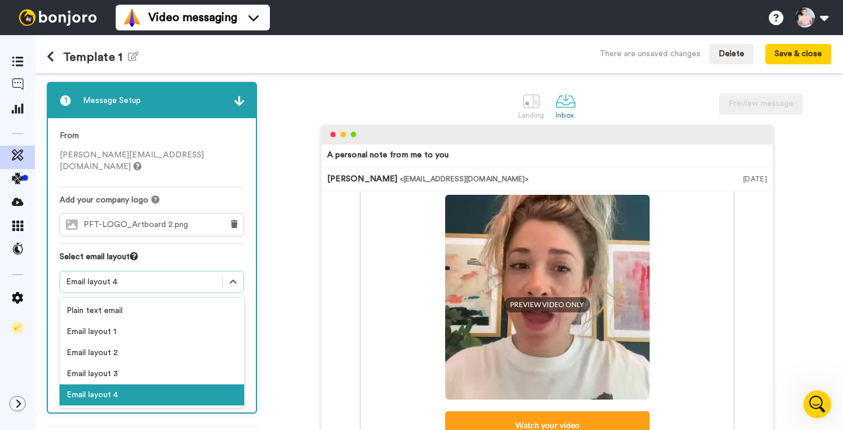
click at [136, 276] on div "Email layout 4" at bounding box center [141, 282] width 150 height 12
click at [118, 384] on div "Email layout 4" at bounding box center [152, 394] width 185 height 21
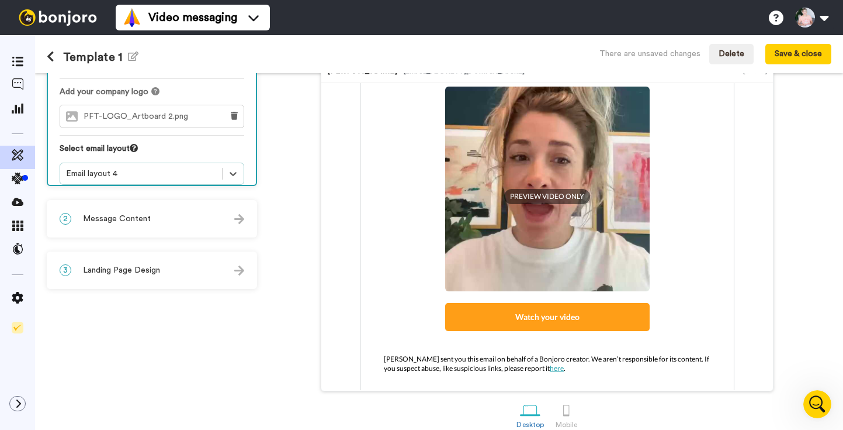
scroll to position [109, 0]
click at [421, 353] on p "Bonjoro sent you this email on behalf of a Bonjoro creator. We aren’t responsib…" at bounding box center [547, 363] width 373 height 47
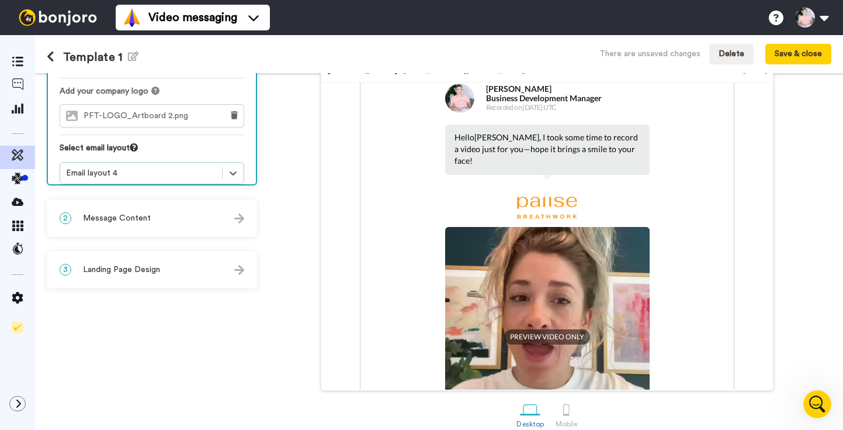
scroll to position [0, 0]
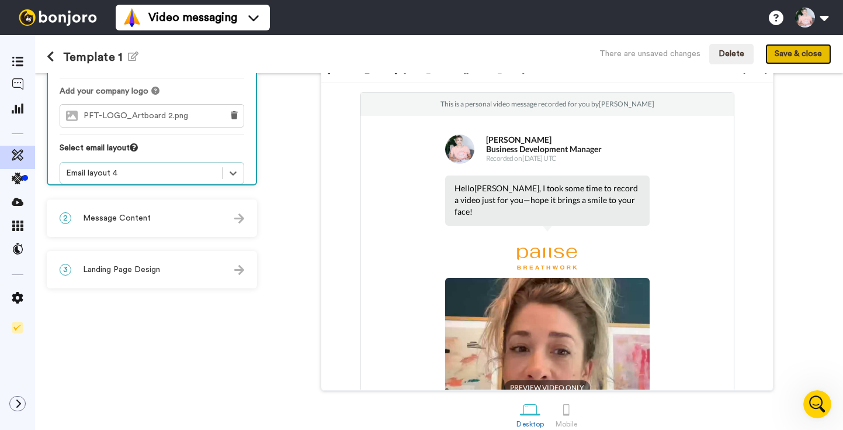
click at [801, 45] on button "Save & close" at bounding box center [799, 54] width 66 height 21
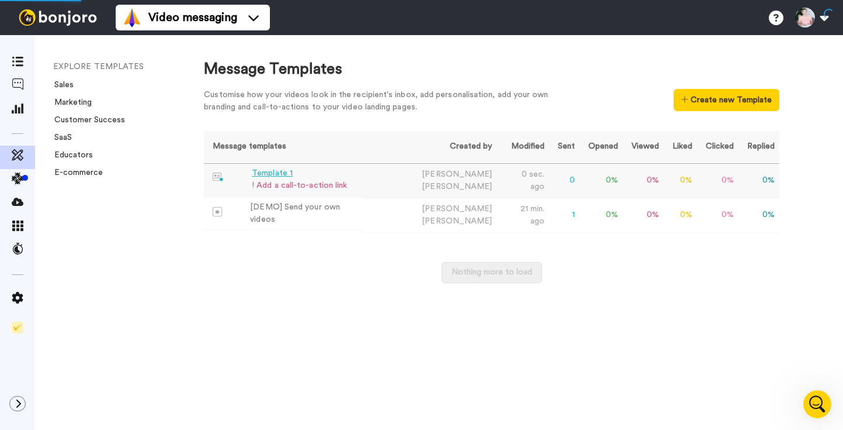
click at [310, 182] on div "! Add a call-to-action link" at bounding box center [299, 185] width 95 height 12
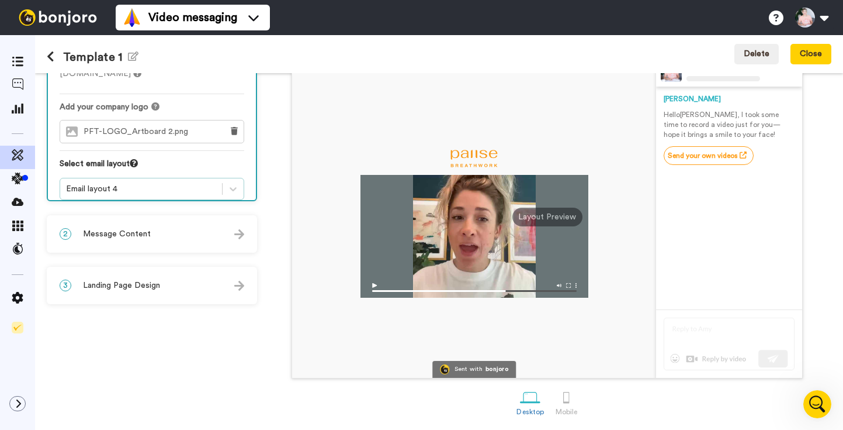
scroll to position [95, 0]
click at [189, 229] on div "2 Message Content" at bounding box center [152, 233] width 208 height 35
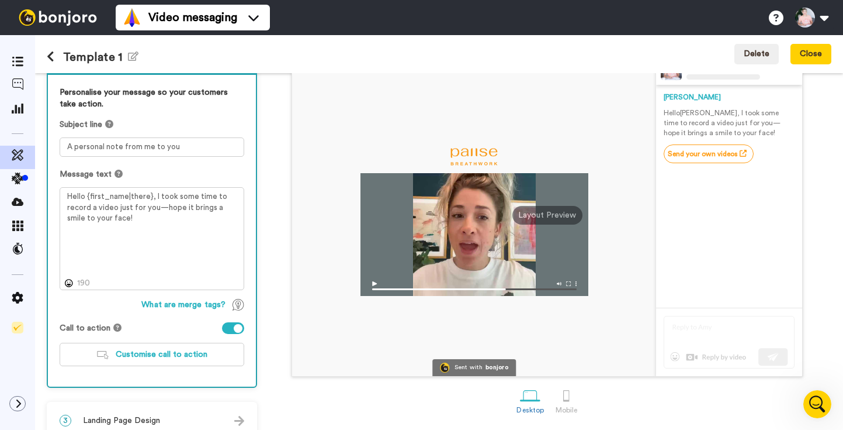
scroll to position [113, 0]
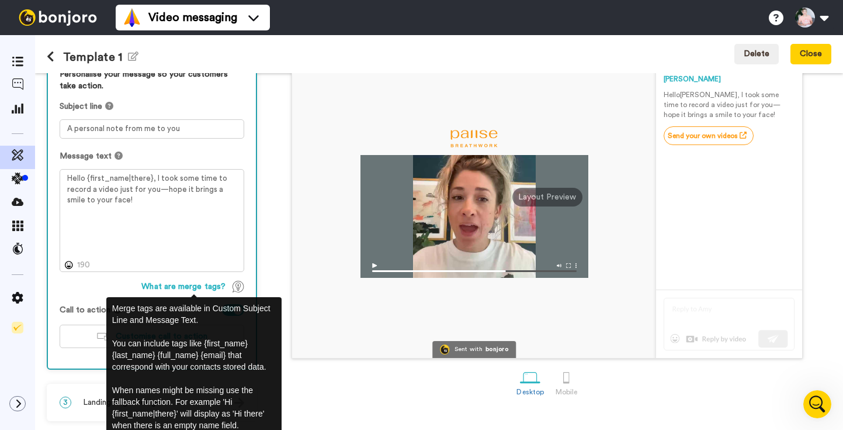
click at [184, 289] on span "What are merge tags?" at bounding box center [183, 287] width 84 height 12
click at [245, 260] on div "Personalise your message so your customers take action. Subject line A personal…" at bounding box center [152, 213] width 208 height 312
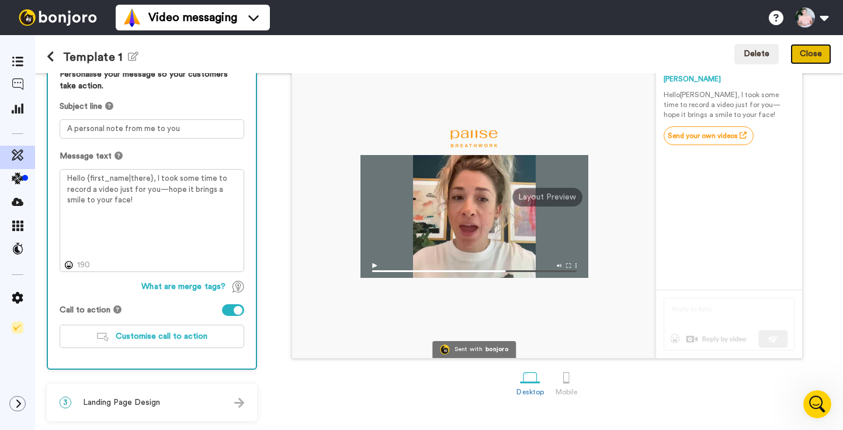
click at [809, 60] on button "Close" at bounding box center [811, 54] width 41 height 21
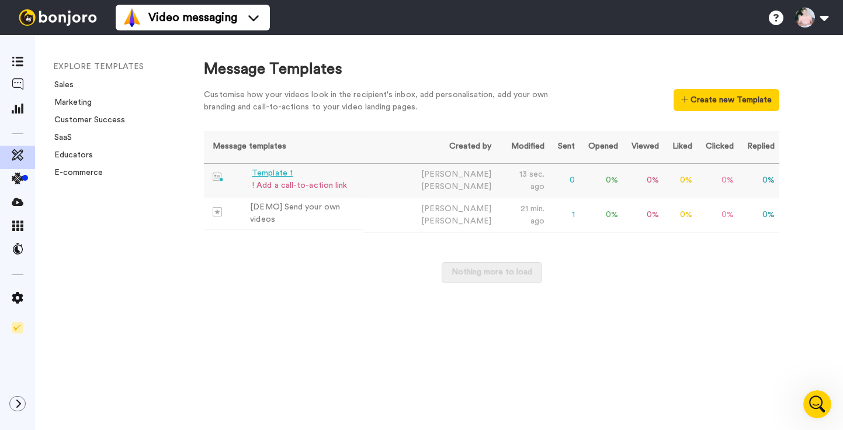
click at [293, 186] on div "! Add a call-to-action link" at bounding box center [299, 185] width 95 height 12
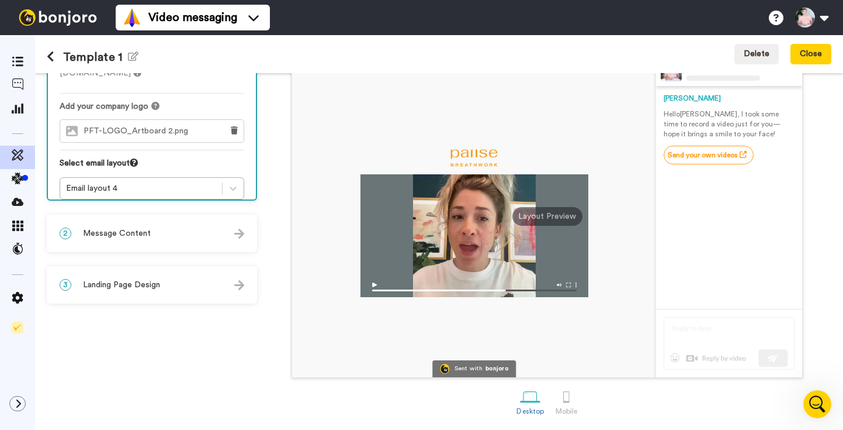
scroll to position [91, 0]
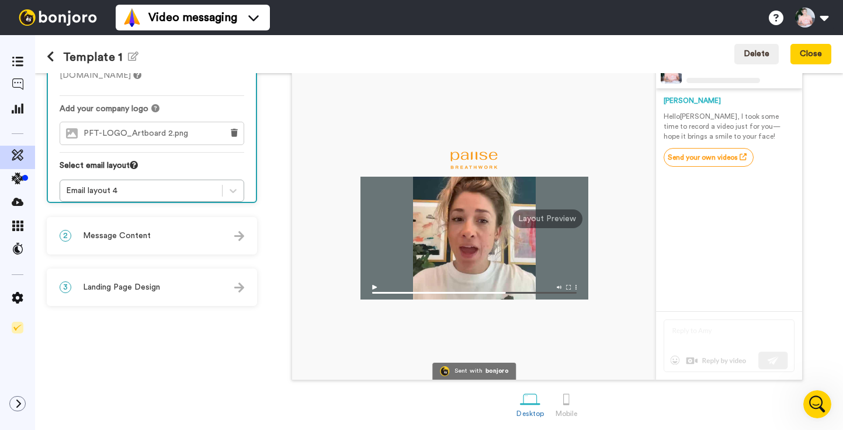
click at [174, 241] on div "2 Message Content" at bounding box center [152, 235] width 208 height 35
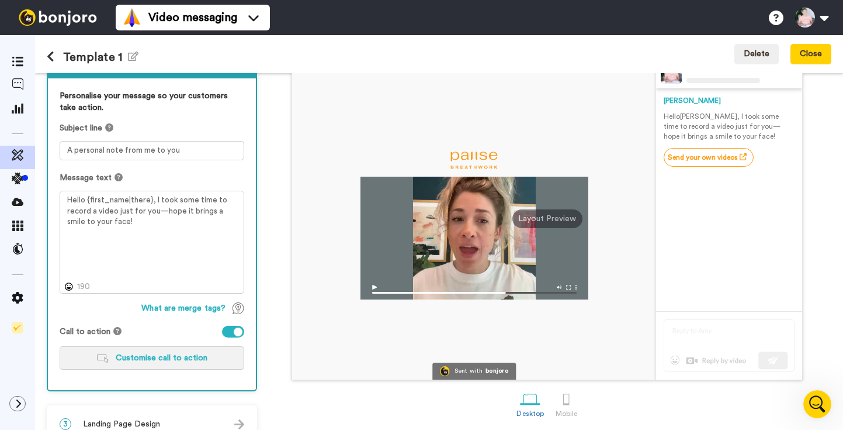
click at [158, 361] on span "Customise call to action" at bounding box center [162, 358] width 92 height 8
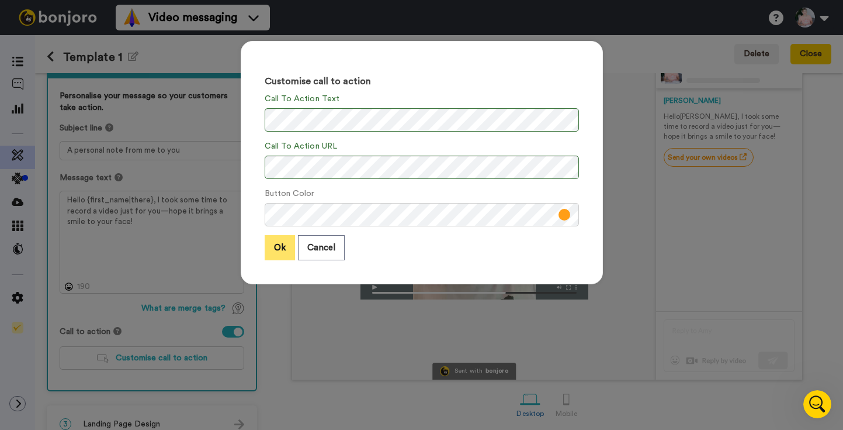
click at [283, 252] on button "Ok" at bounding box center [280, 247] width 30 height 25
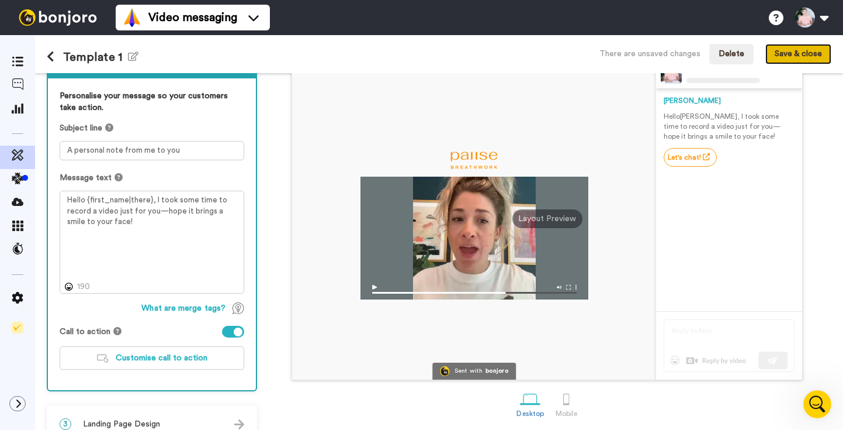
click at [790, 51] on button "Save & close" at bounding box center [799, 54] width 66 height 21
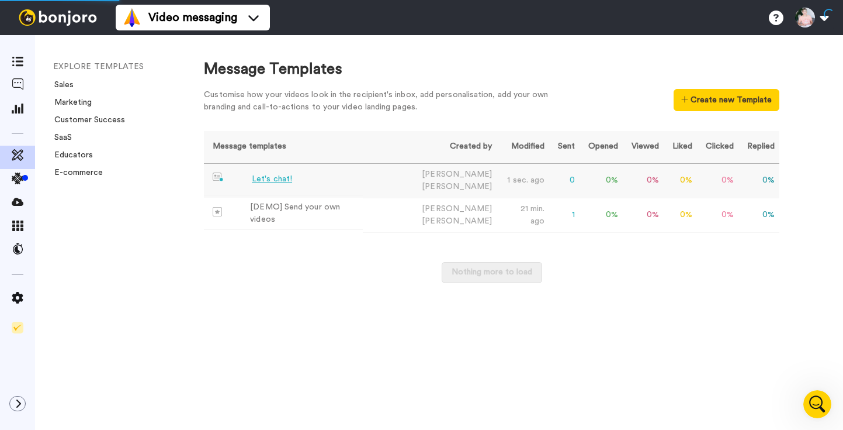
click at [278, 181] on div "Let's chat!" at bounding box center [272, 179] width 40 height 12
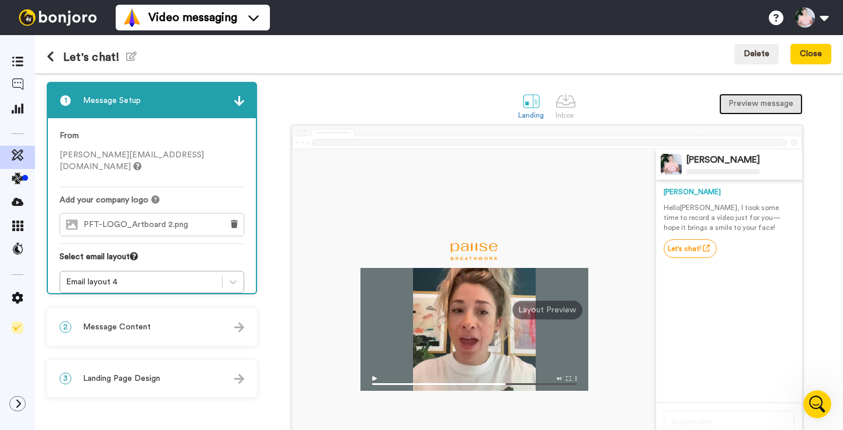
click at [786, 98] on button "Preview message" at bounding box center [761, 104] width 84 height 21
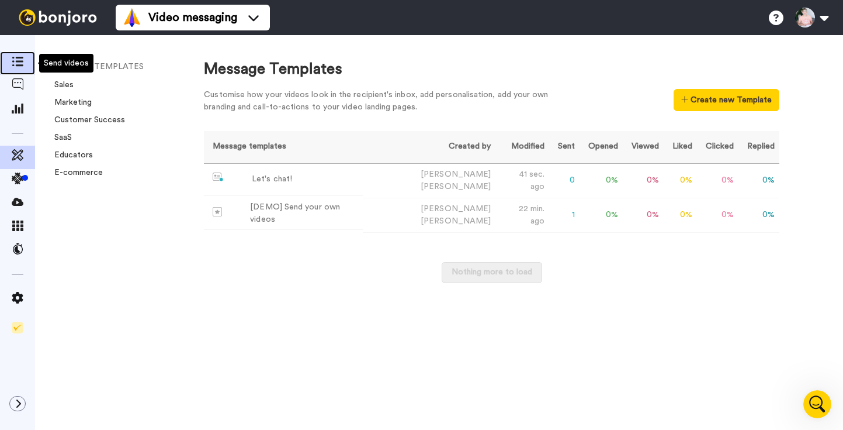
click at [12, 57] on span at bounding box center [17, 63] width 35 height 12
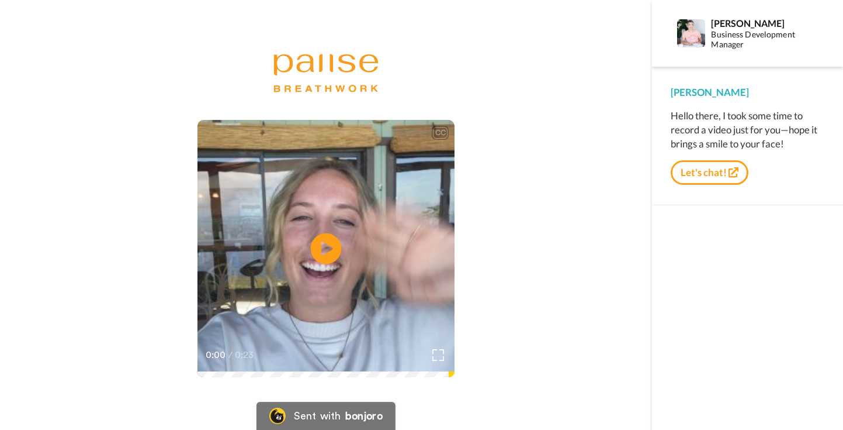
click at [325, 241] on icon at bounding box center [326, 248] width 31 height 31
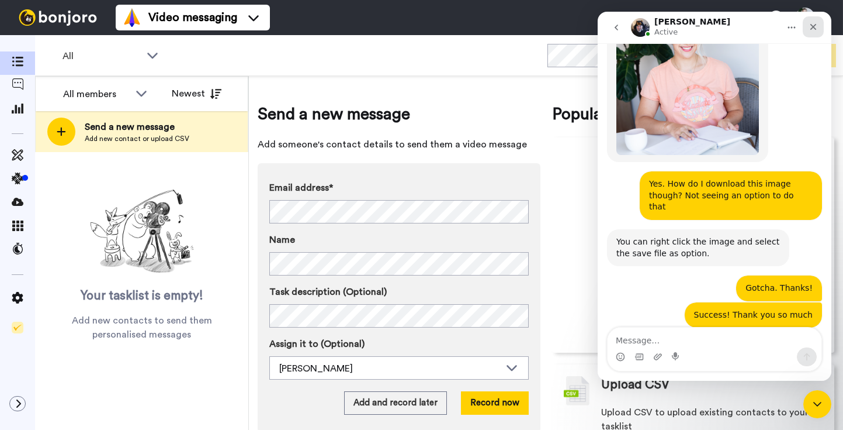
scroll to position [793, 0]
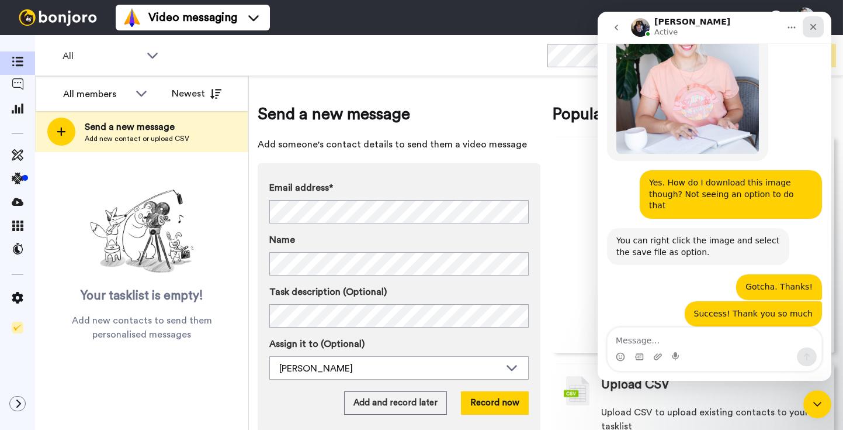
click at [815, 23] on icon "Close" at bounding box center [813, 26] width 9 height 9
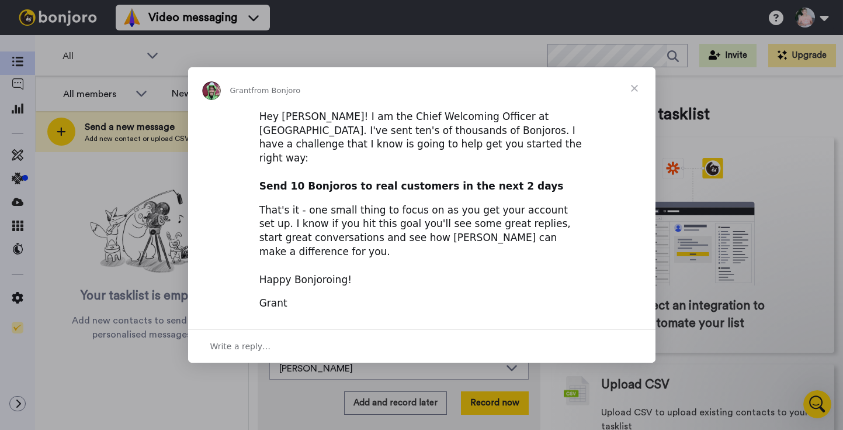
click at [634, 102] on span "Close" at bounding box center [635, 88] width 42 height 42
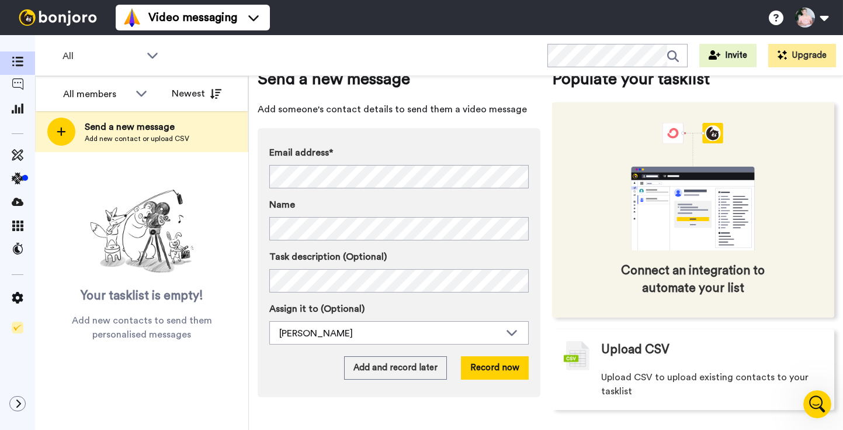
scroll to position [36, 0]
